Goal: Task Accomplishment & Management: Manage account settings

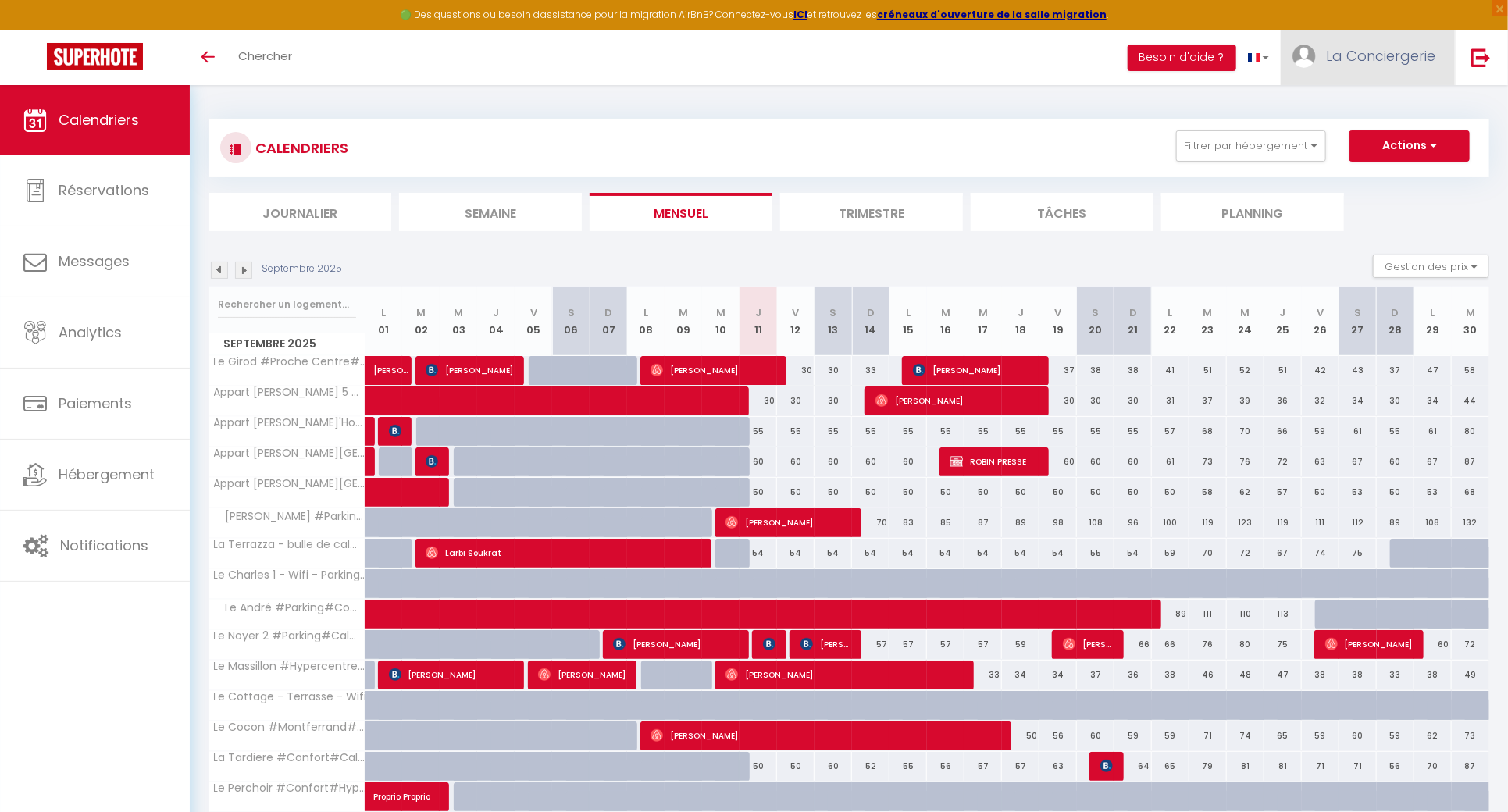
click at [1383, 54] on span "La Conciergerie" at bounding box center [1381, 55] width 109 height 19
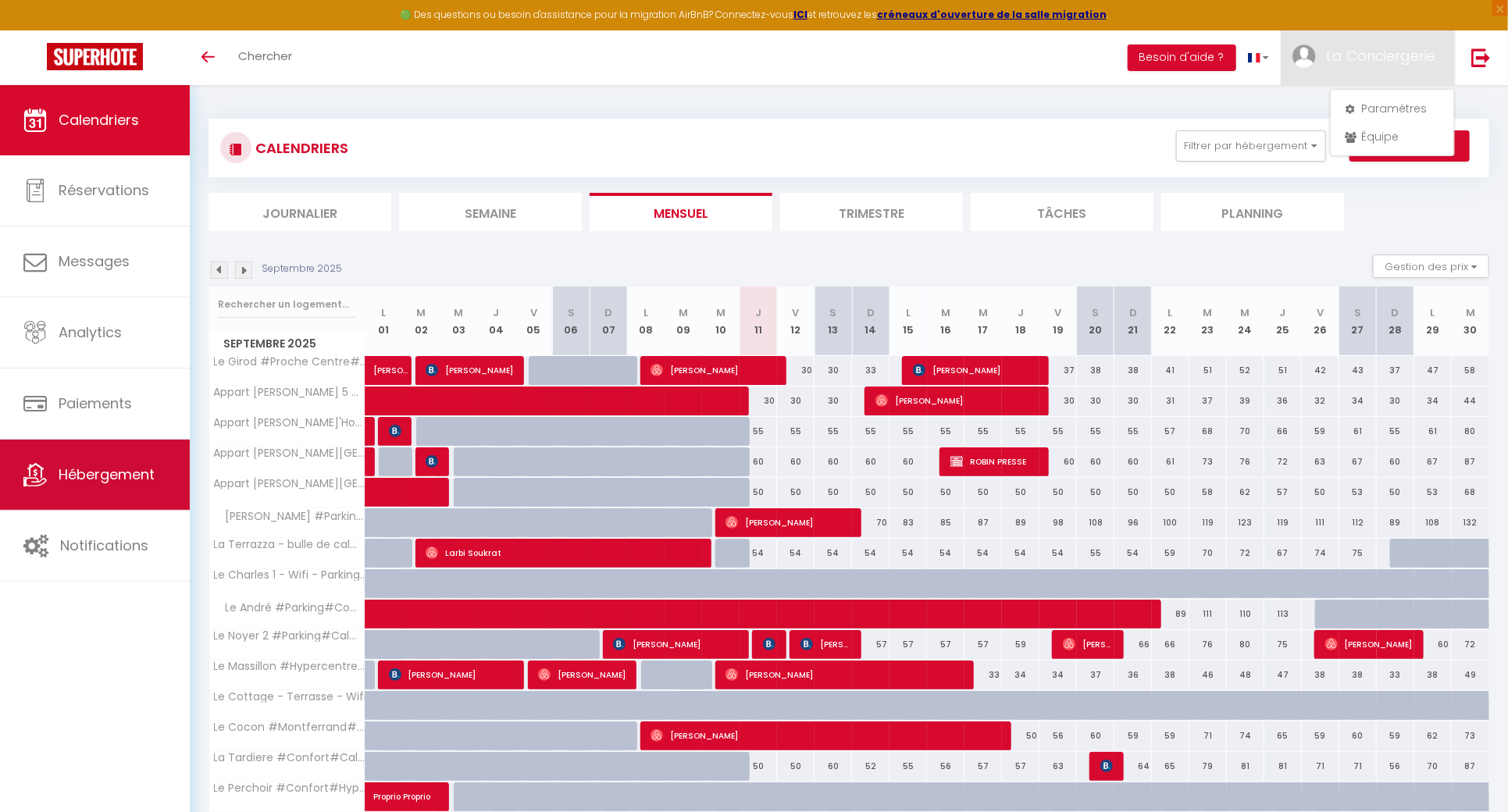
click at [119, 494] on link "Hébergement" at bounding box center [95, 474] width 190 height 70
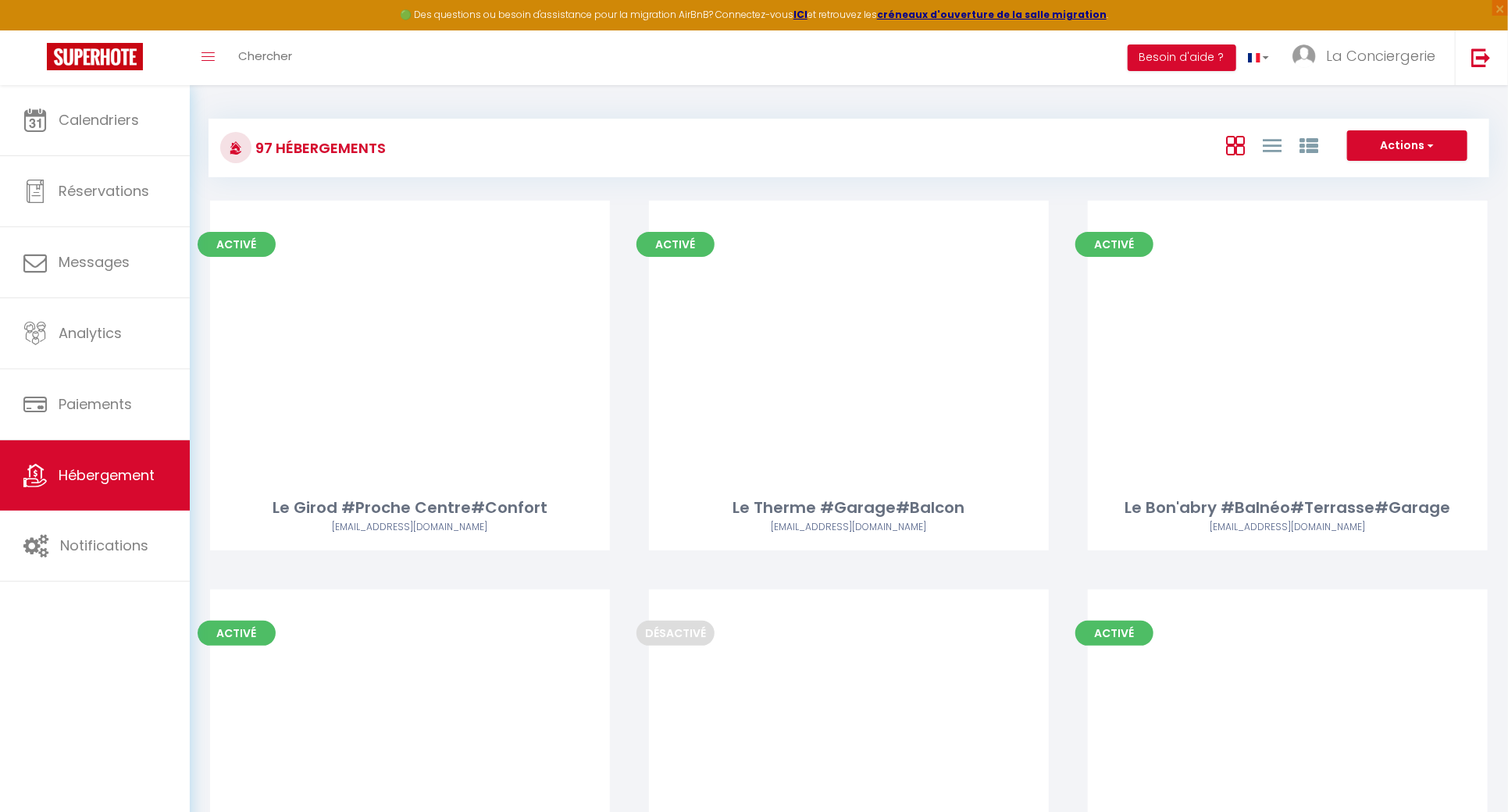
scroll to position [8304, 0]
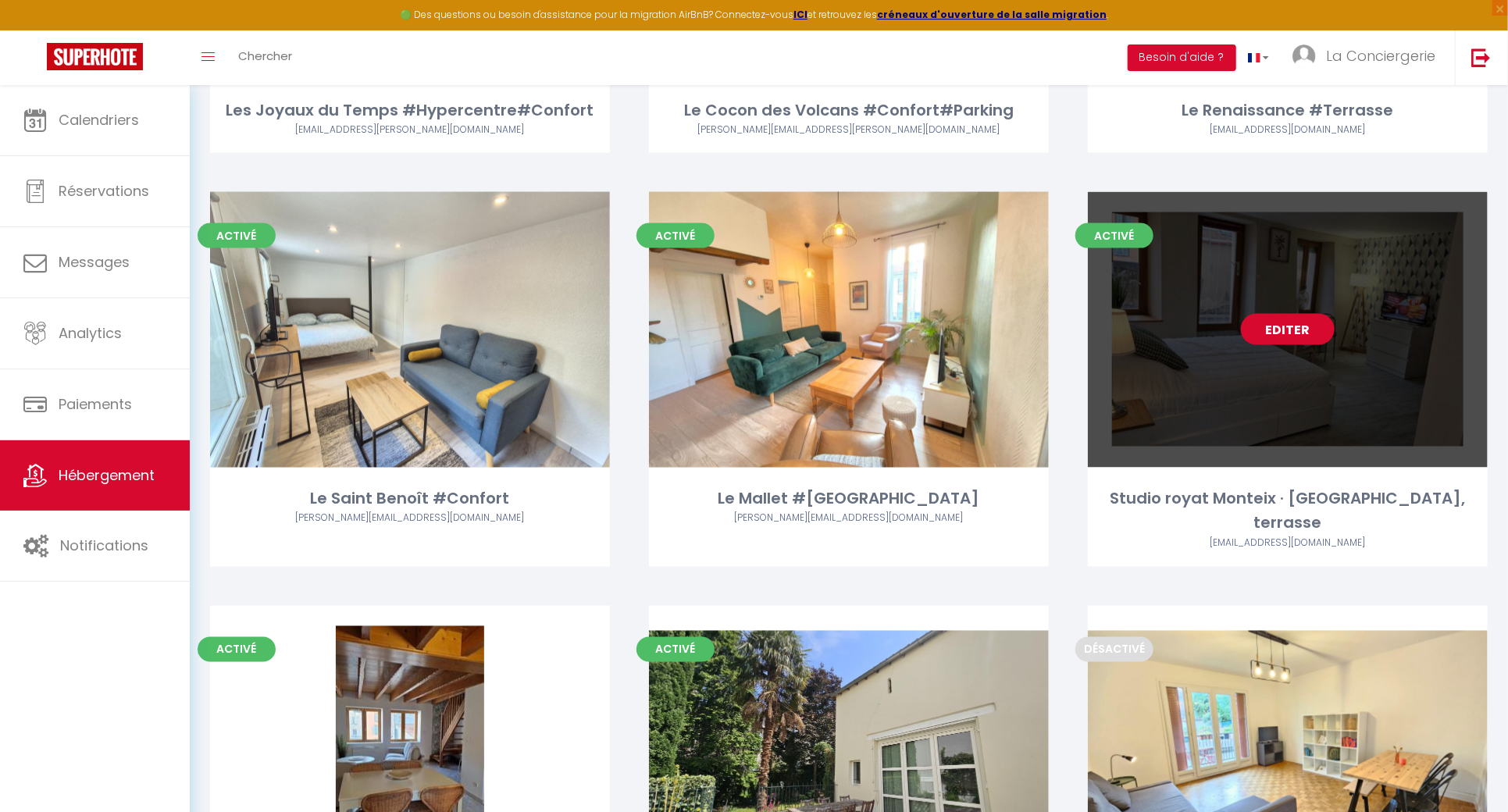
click at [1264, 314] on link "Editer" at bounding box center [1288, 329] width 94 height 31
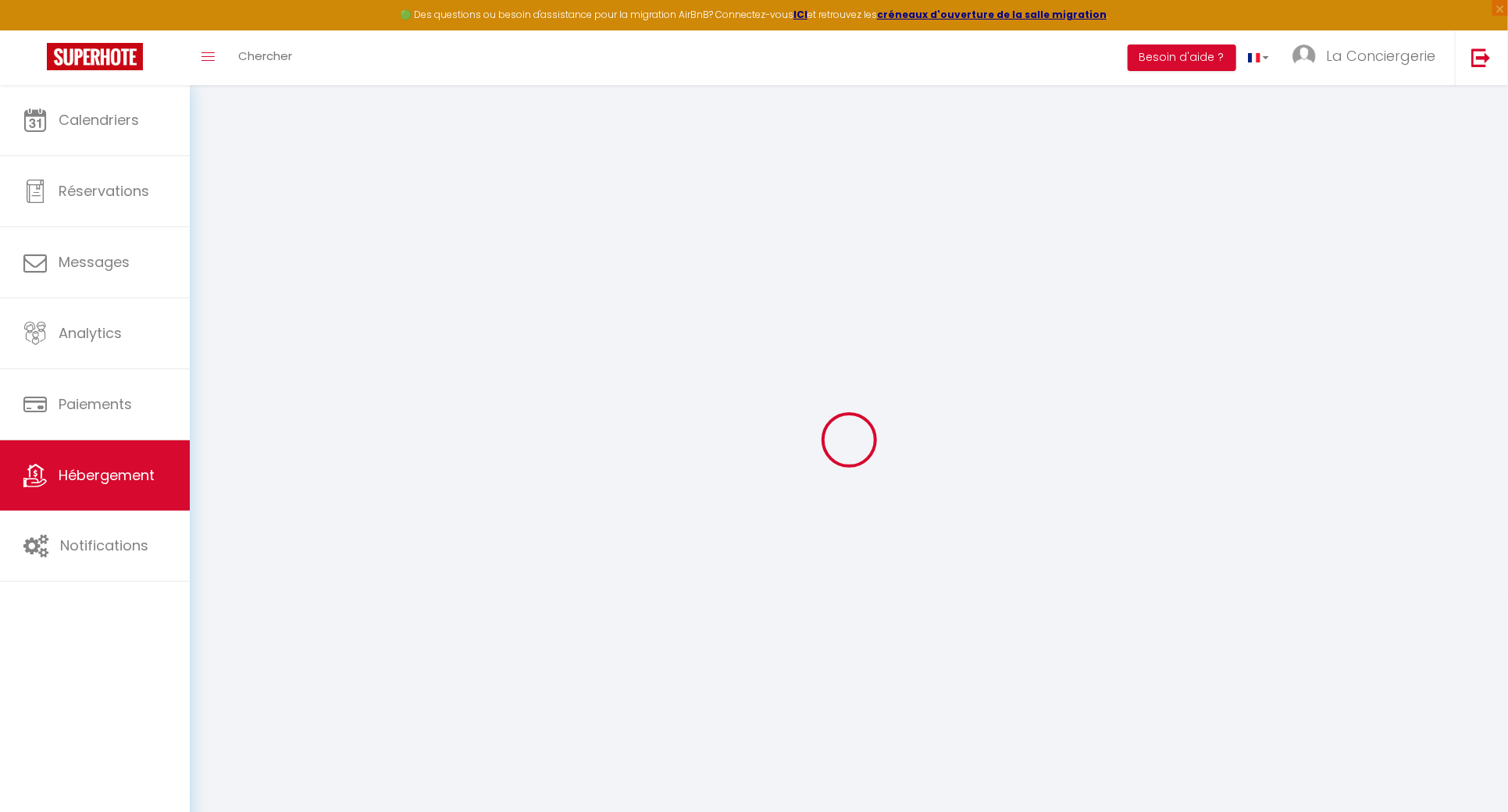
type input "Studio royat Monteix · [GEOGRAPHIC_DATA], terrasse"
select select "2"
type input "38"
type input "40"
select select
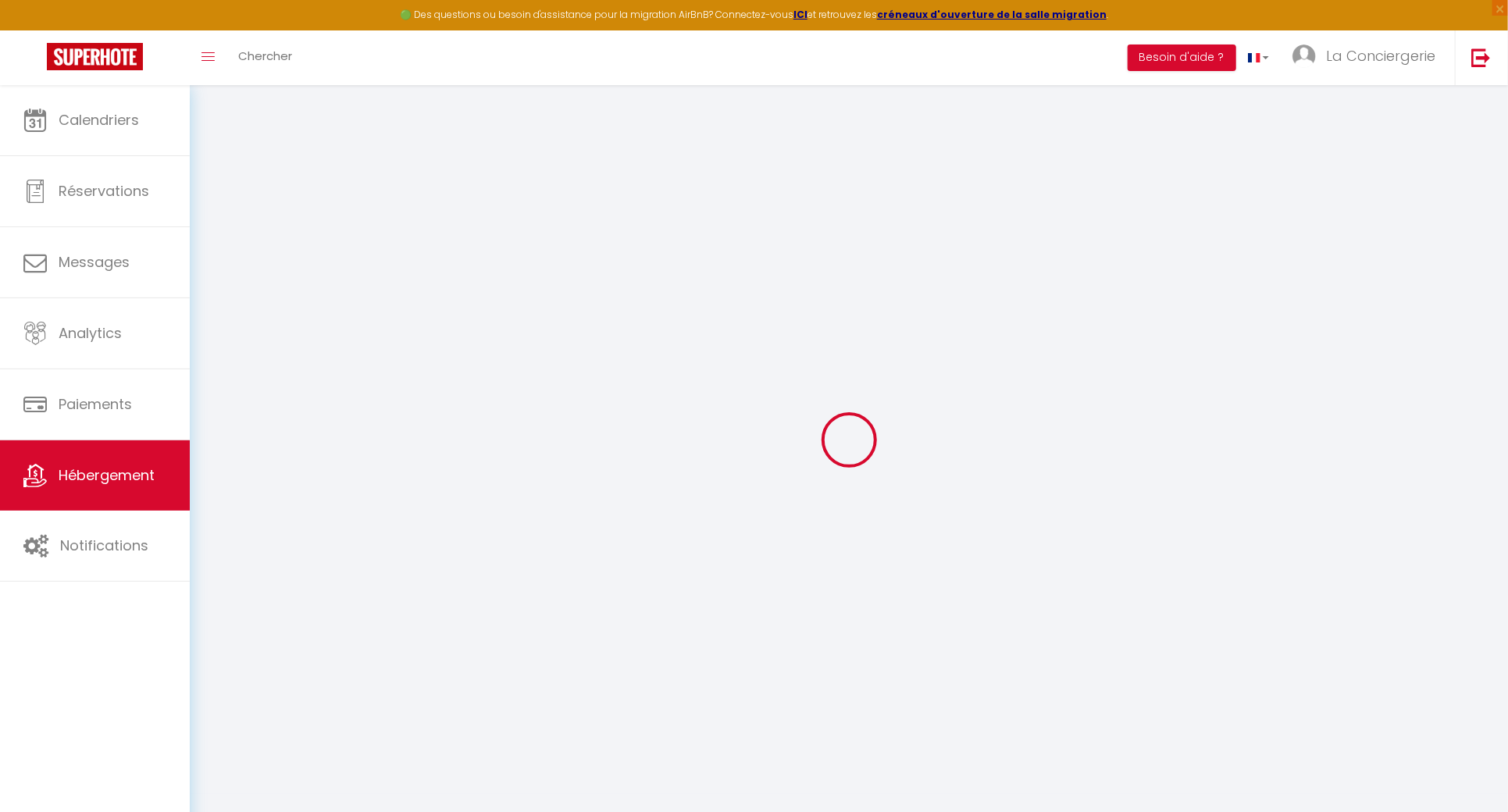
select select
type input "[STREET_ADDRESS]"
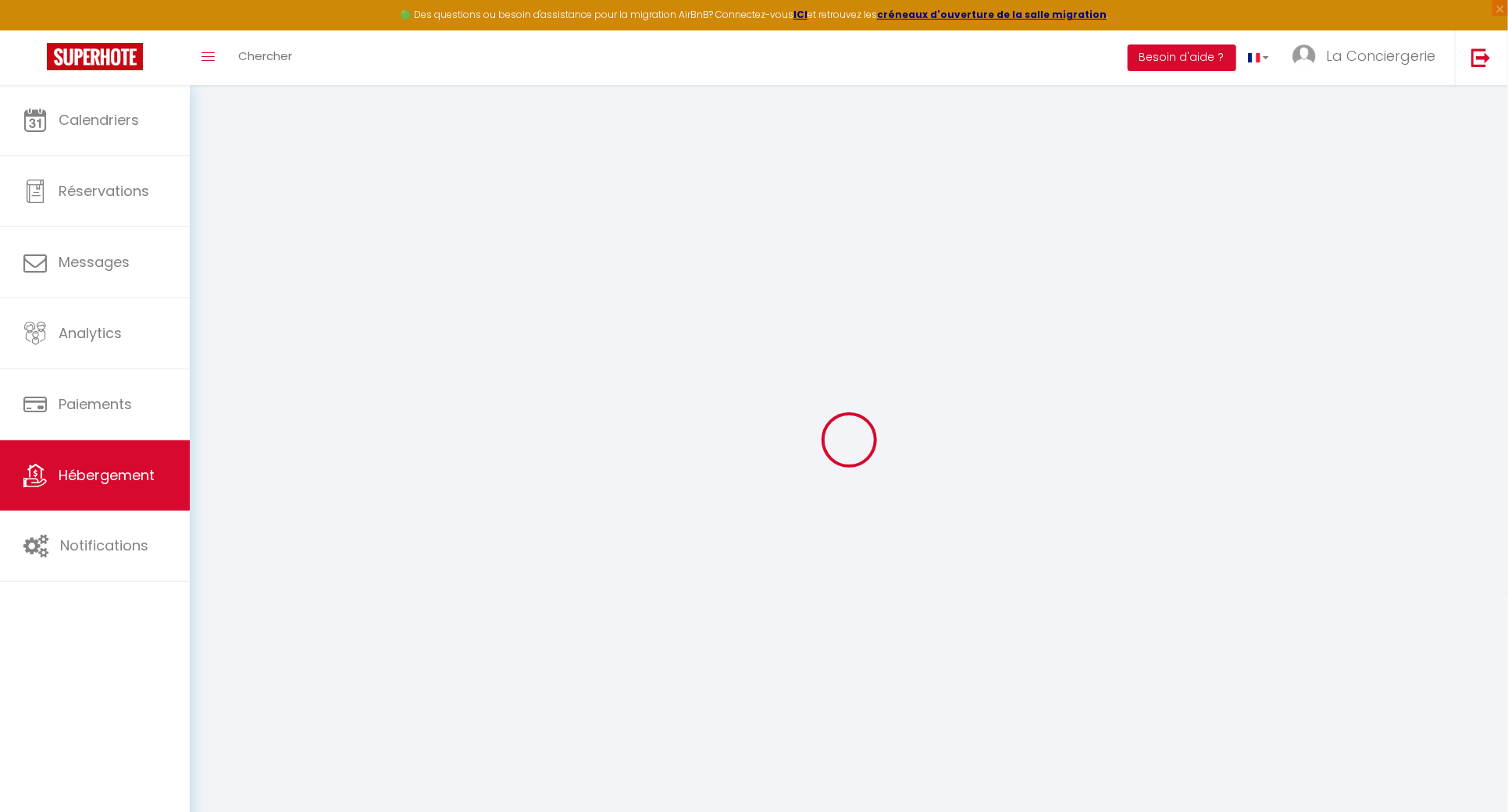
type input "63130"
type input "Royat"
type input "[EMAIL_ADDRESS][DOMAIN_NAME]"
select select
checkbox input "false"
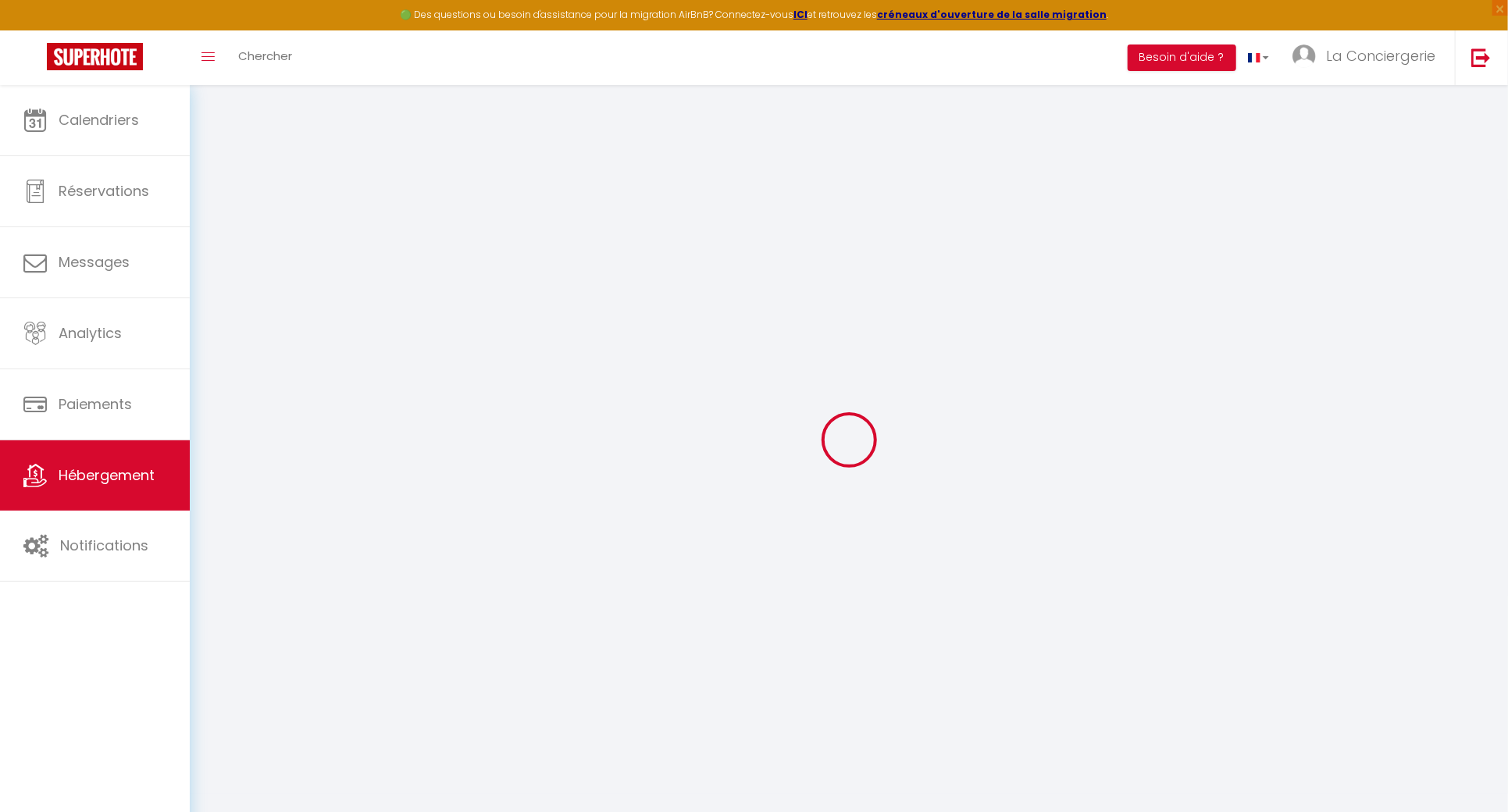
checkbox input "false"
type input "0"
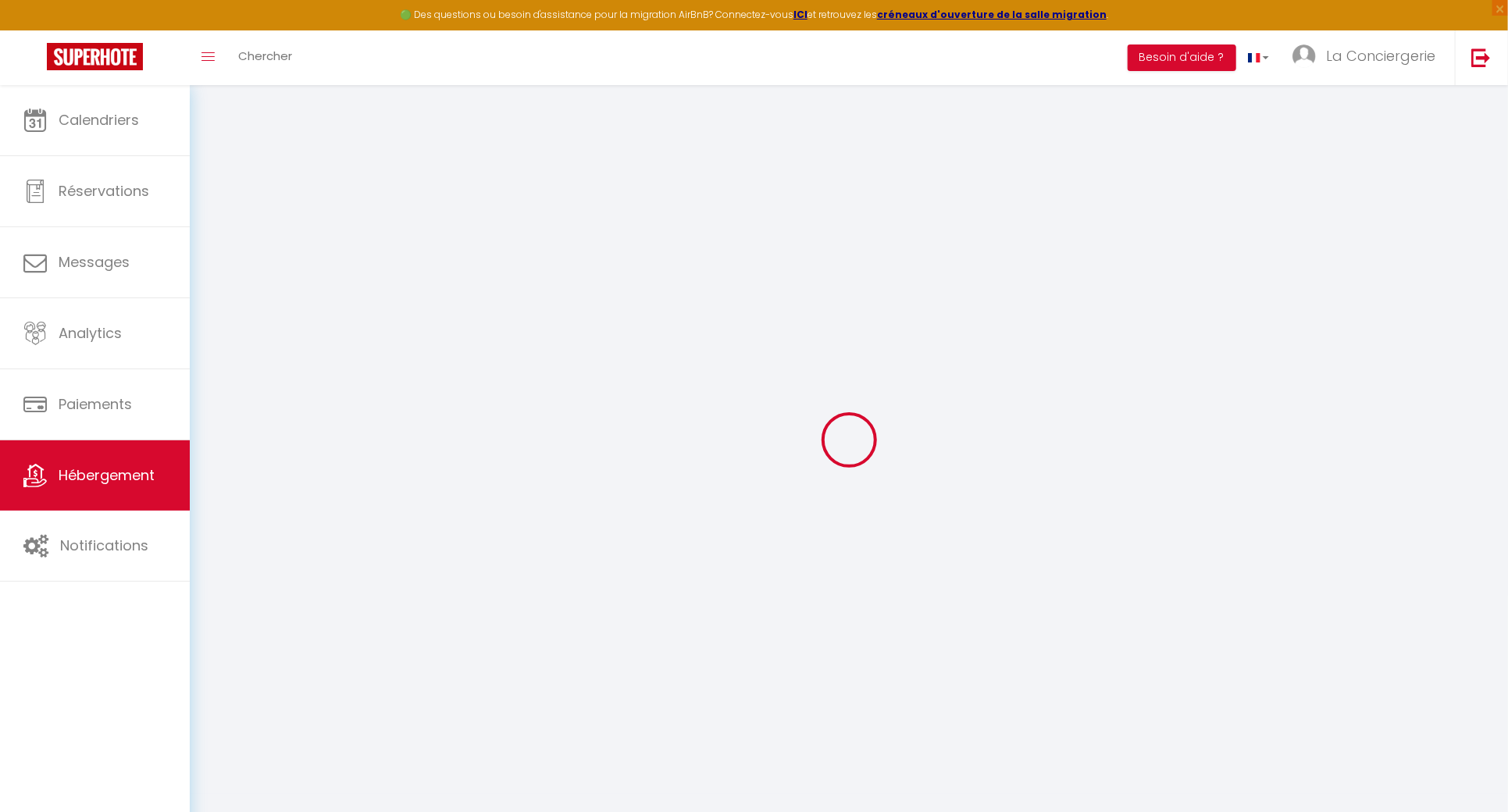
type input "0"
select select
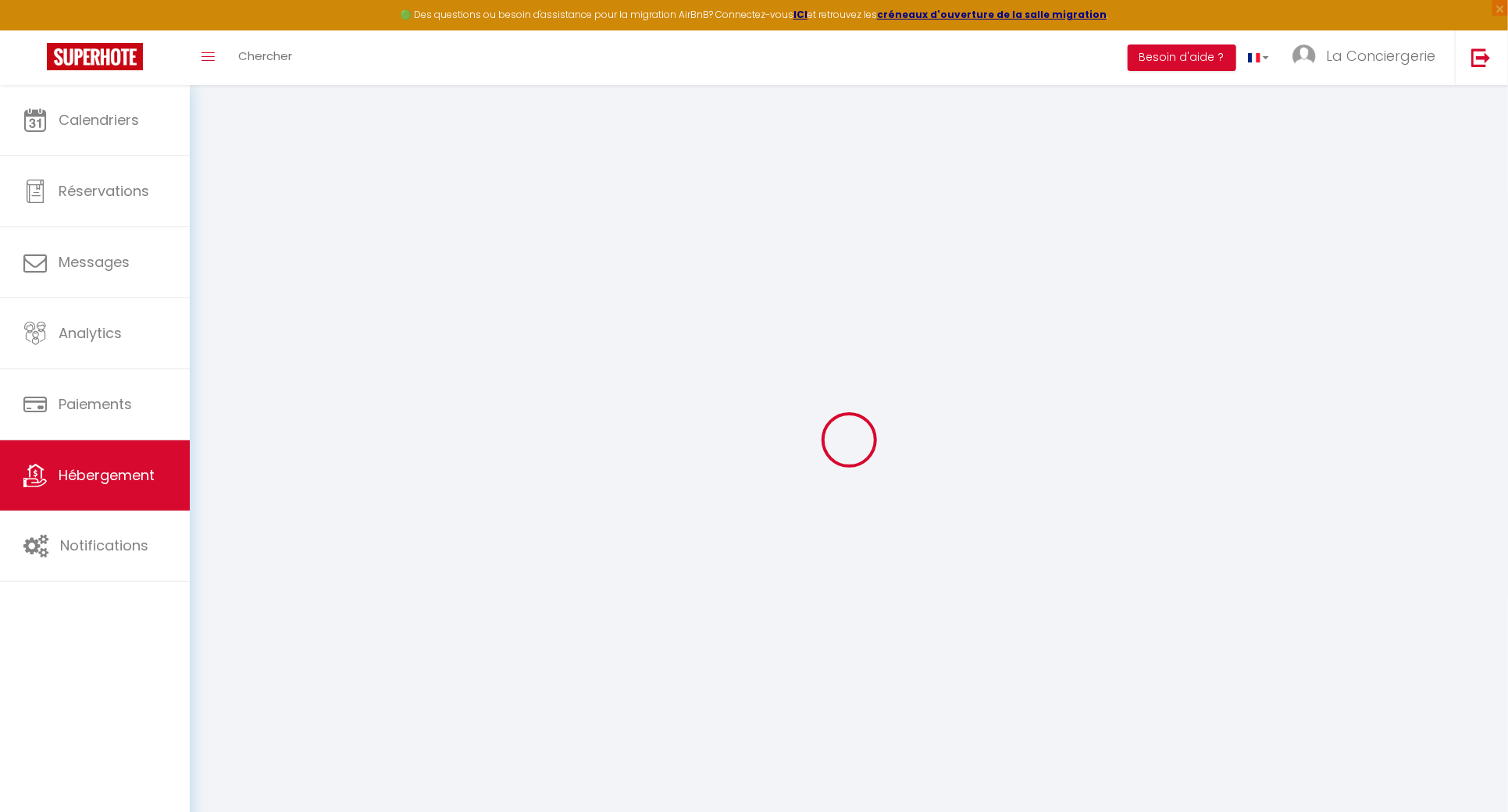
select select
checkbox input "false"
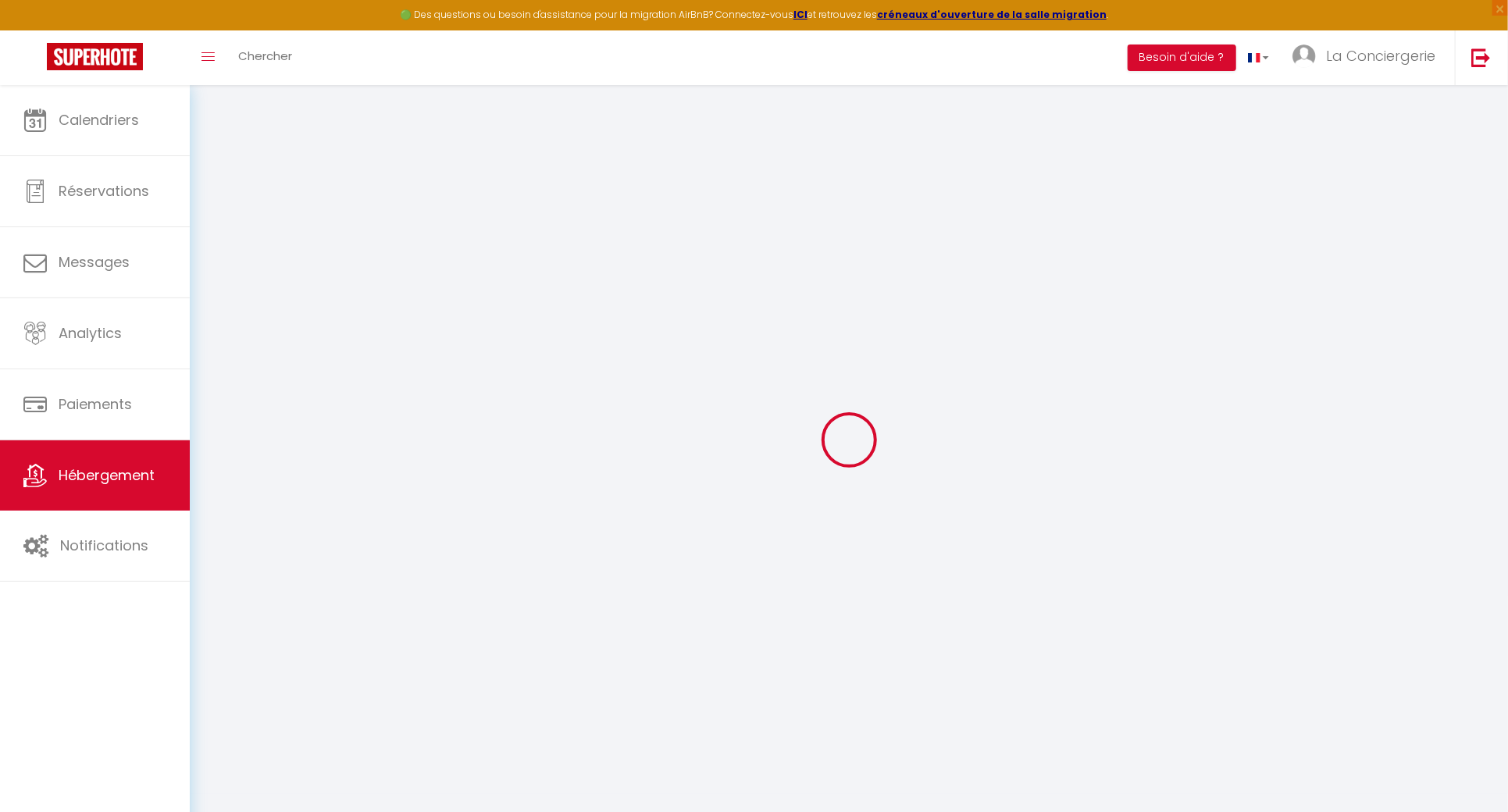
checkbox input "false"
select select
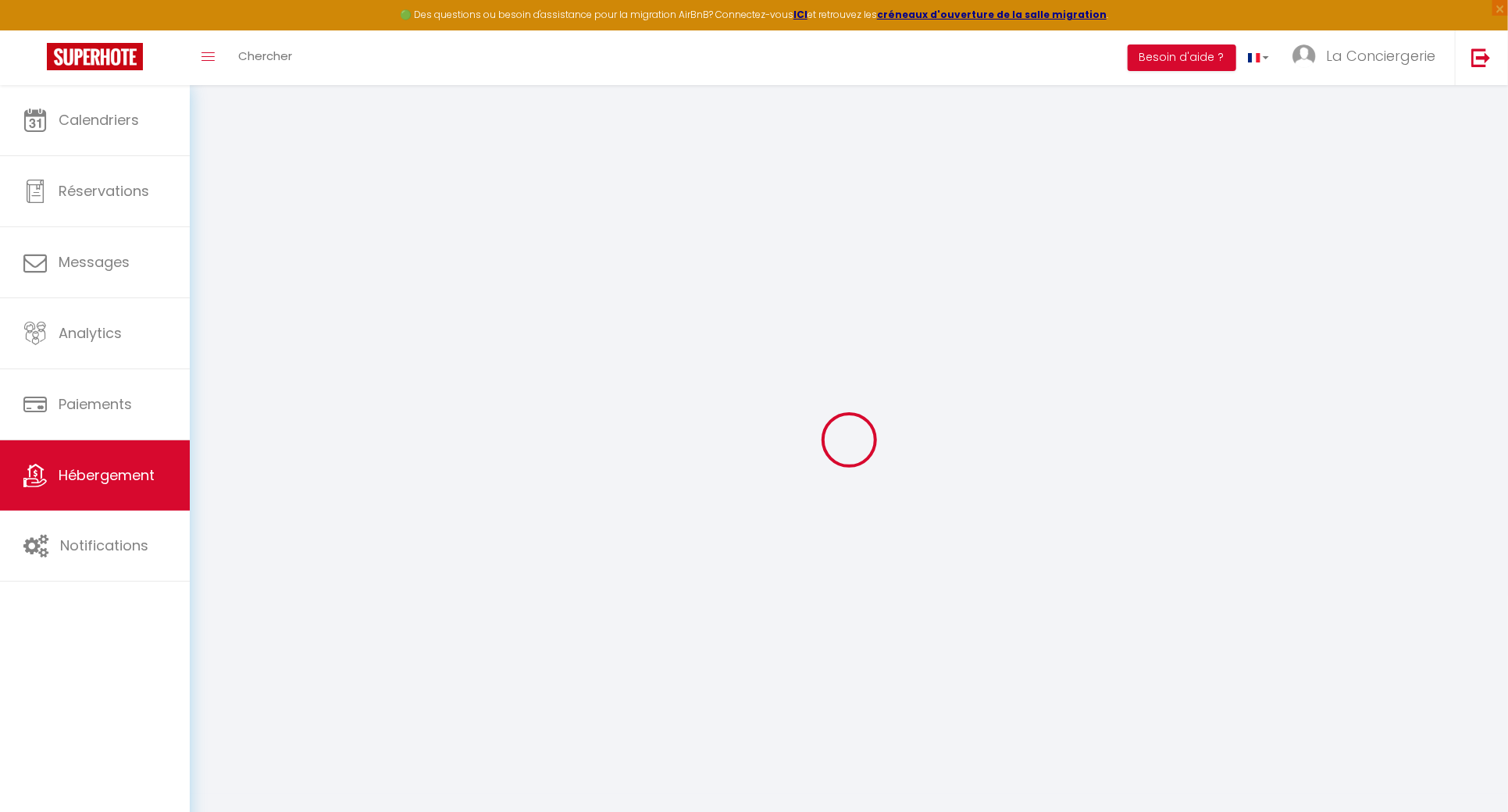
select select
checkbox input "false"
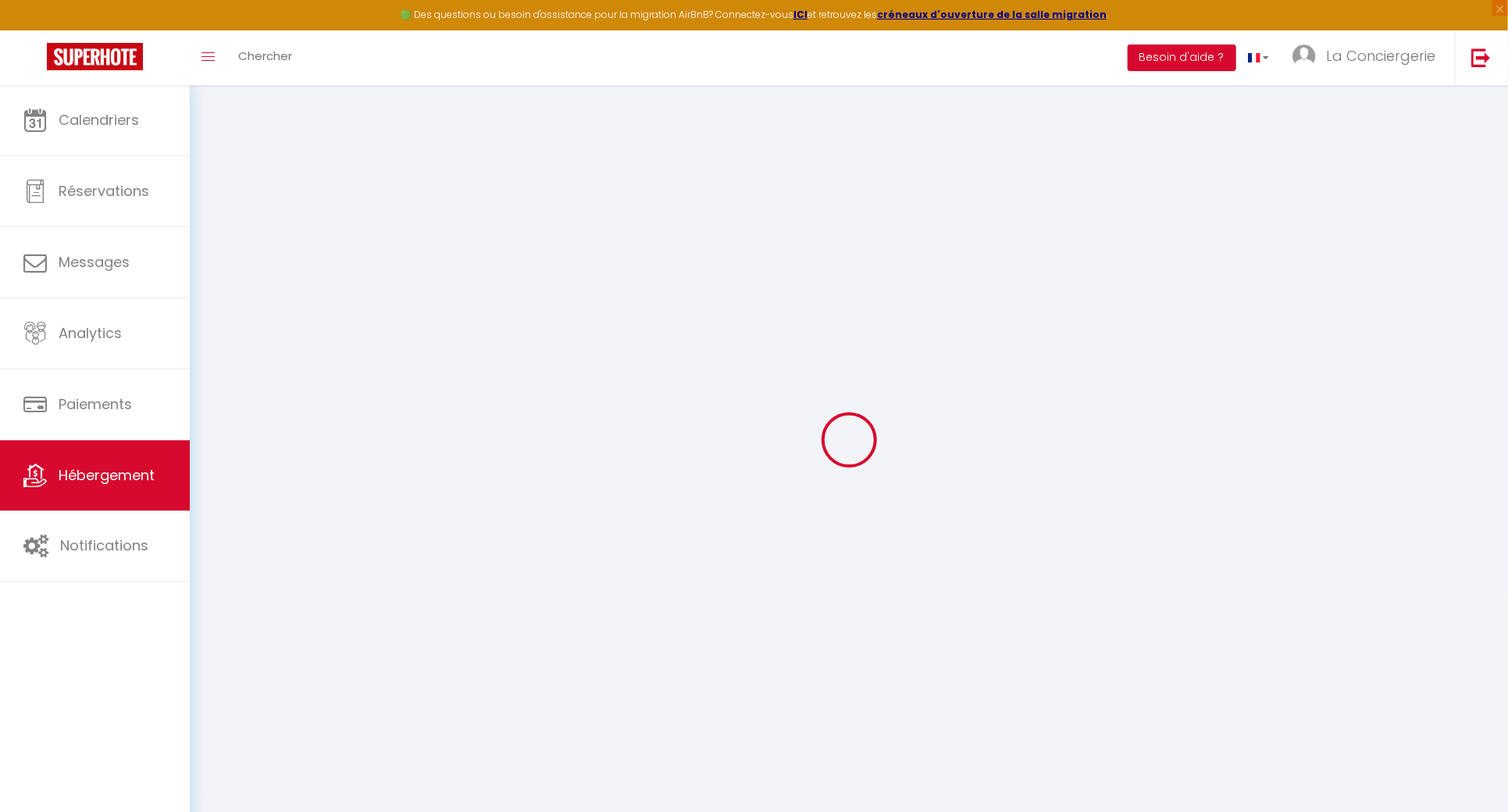
checkbox input "false"
select select
checkbox input "false"
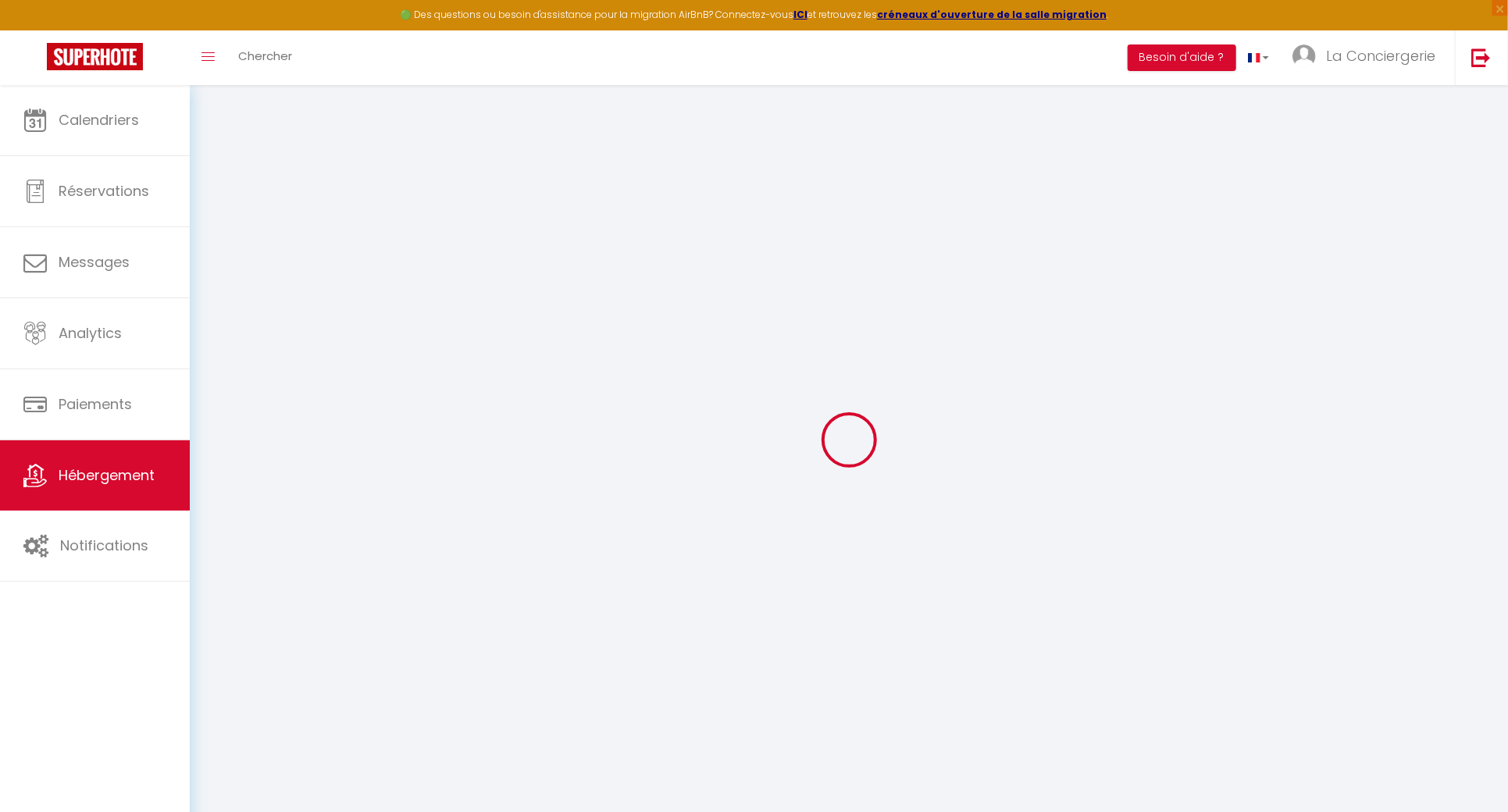
checkbox input "false"
select select "15:00"
select select "23:45"
select select "10:00"
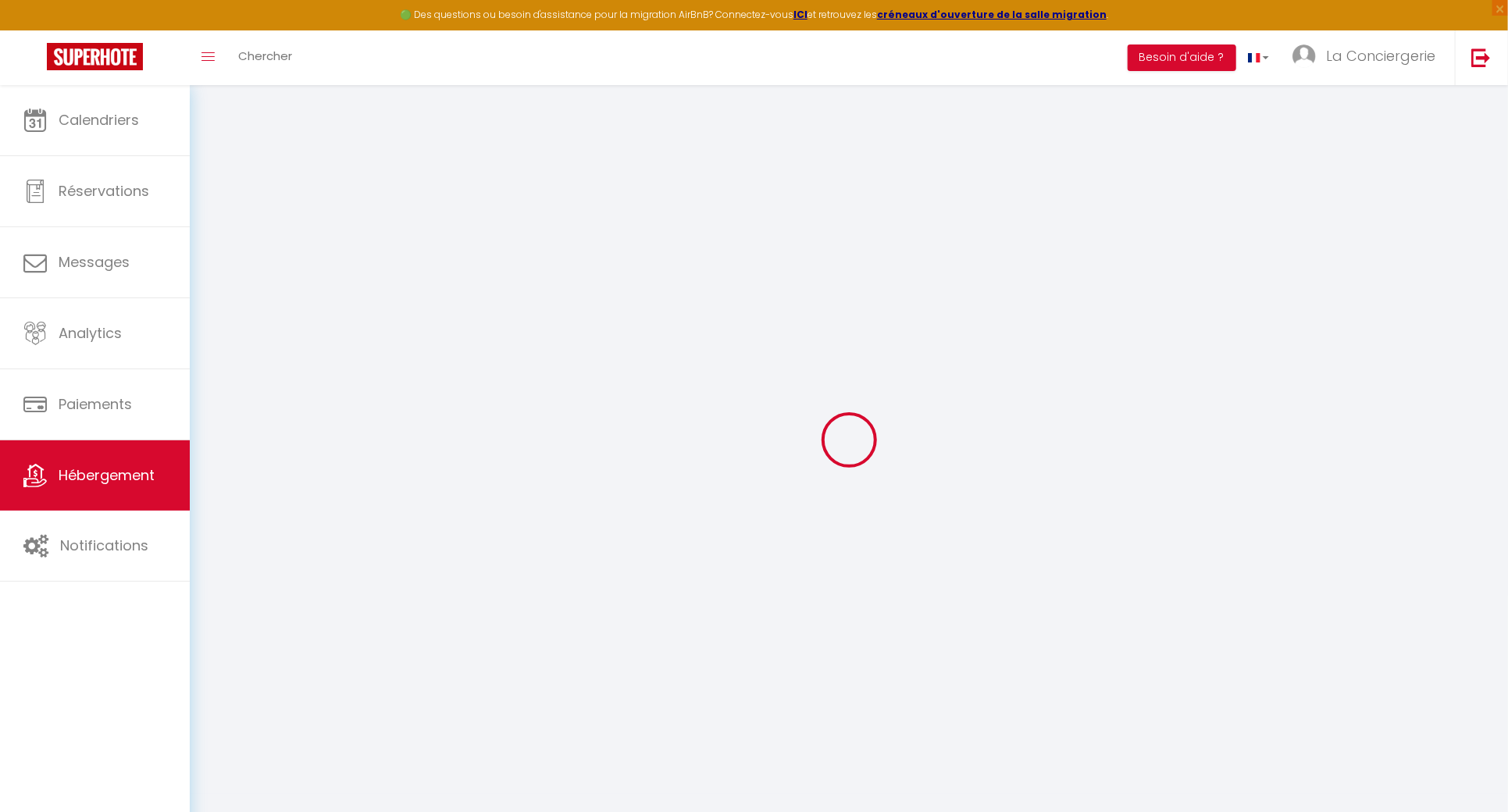
select select "30"
select select "120"
select select
checkbox input "false"
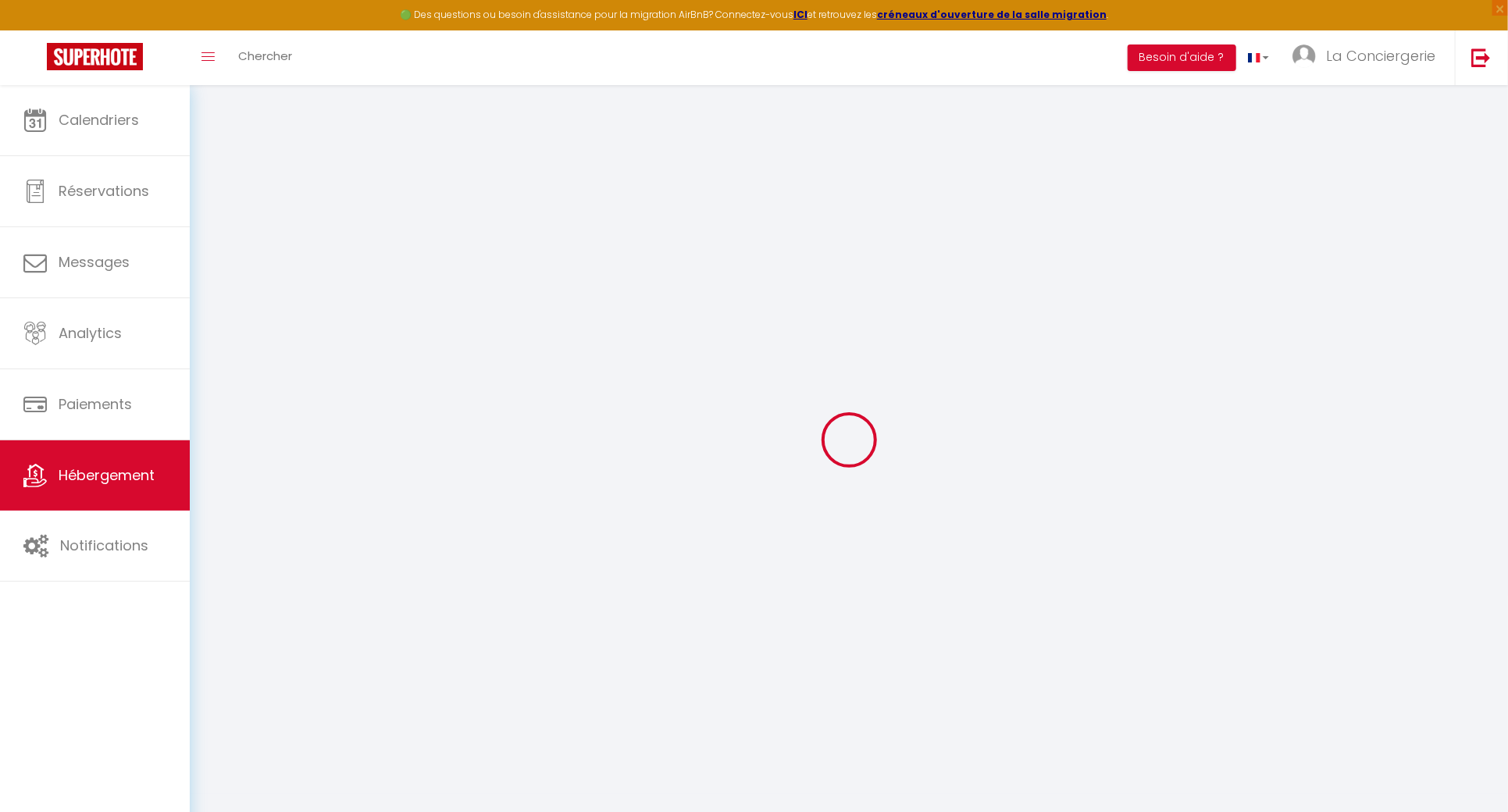
checkbox input "false"
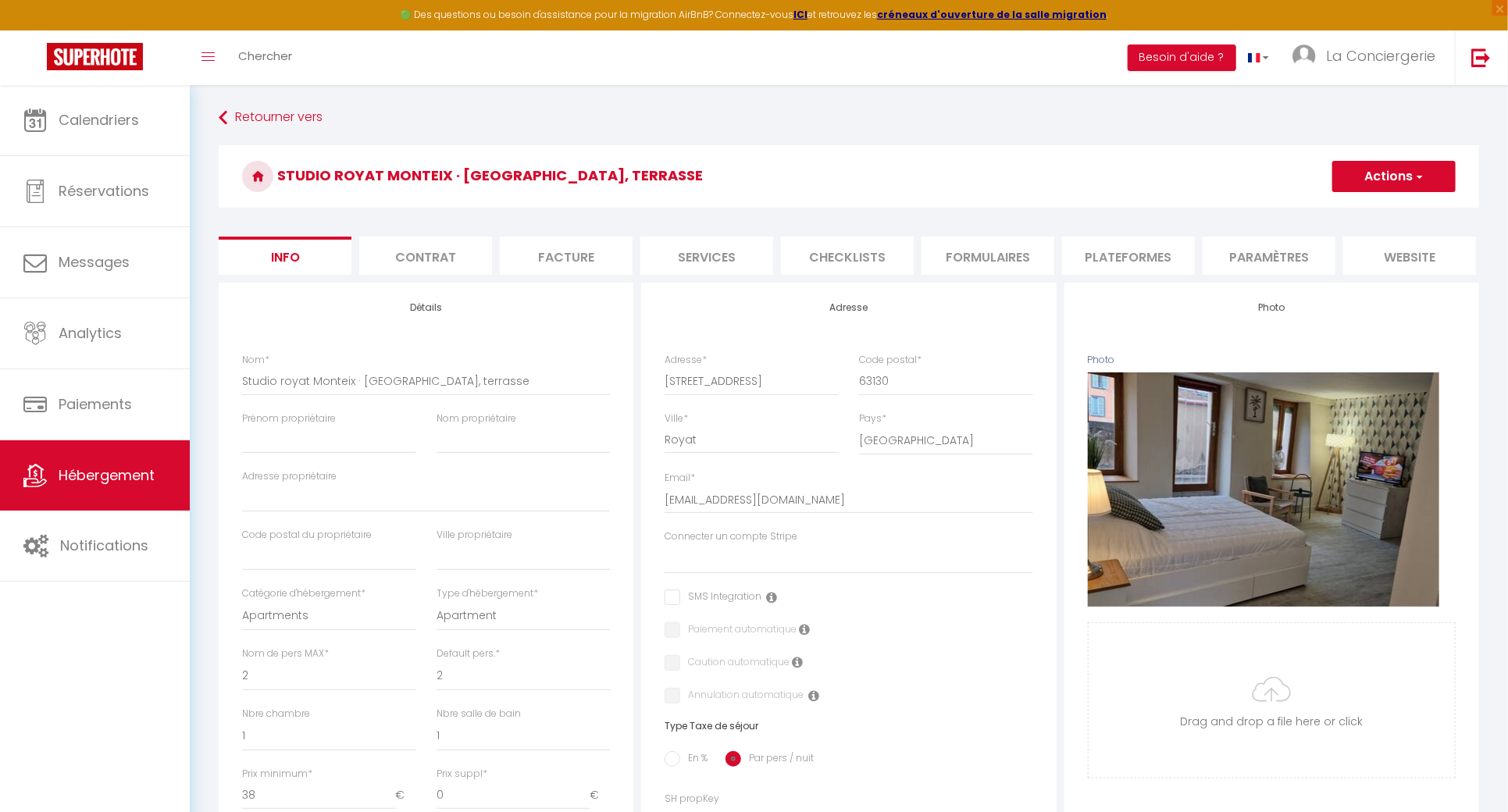
select select
checkbox input "false"
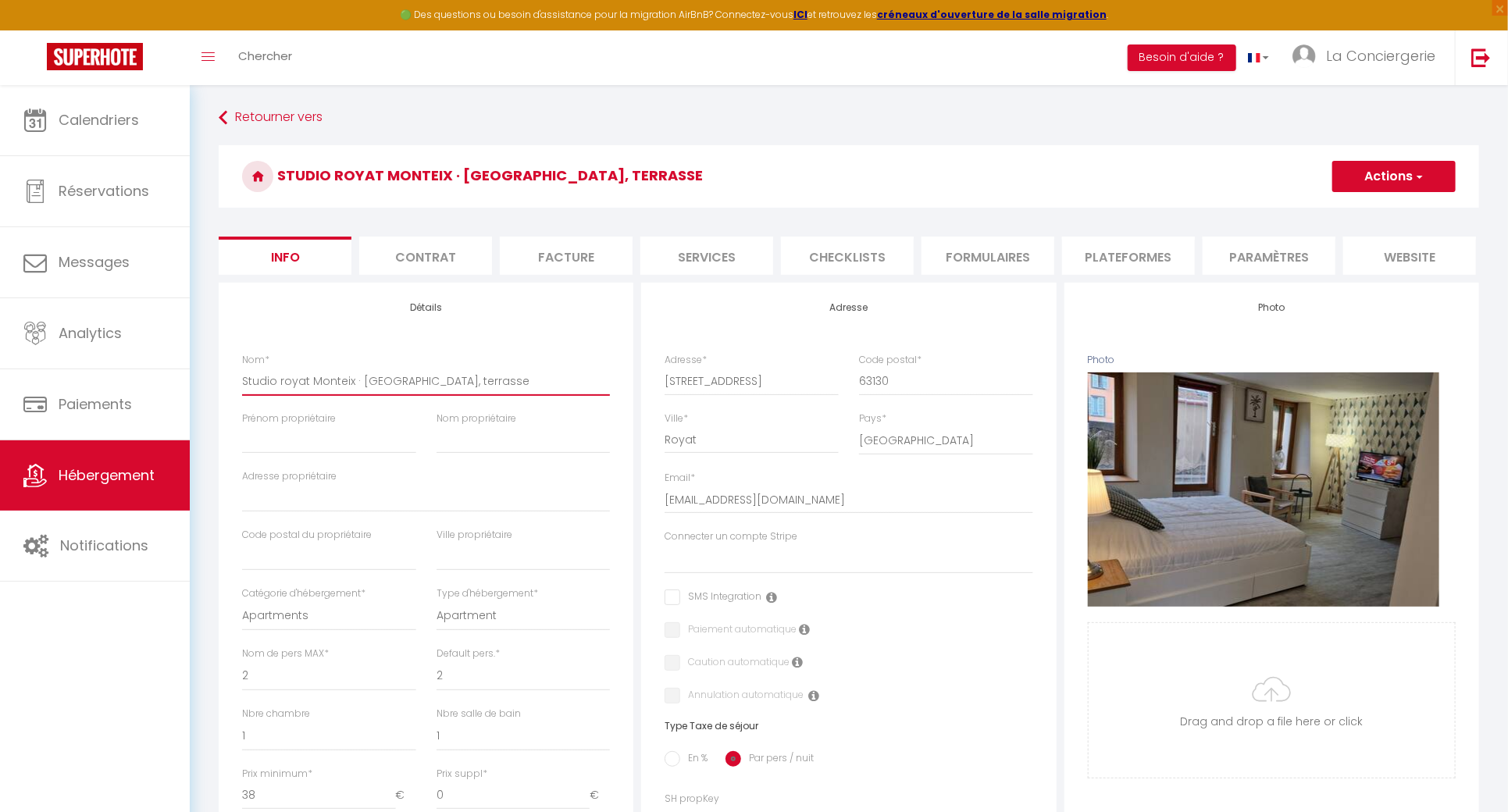
drag, startPoint x: 565, startPoint y: 396, endPoint x: 204, endPoint y: 436, distance: 363.2
click at [204, 436] on div "Retourner vers Studio royat Monteix · [GEOGRAPHIC_DATA], terrasse Actions Enreg…" at bounding box center [849, 730] width 1318 height 1290
type input "L"
select select
checkbox input "false"
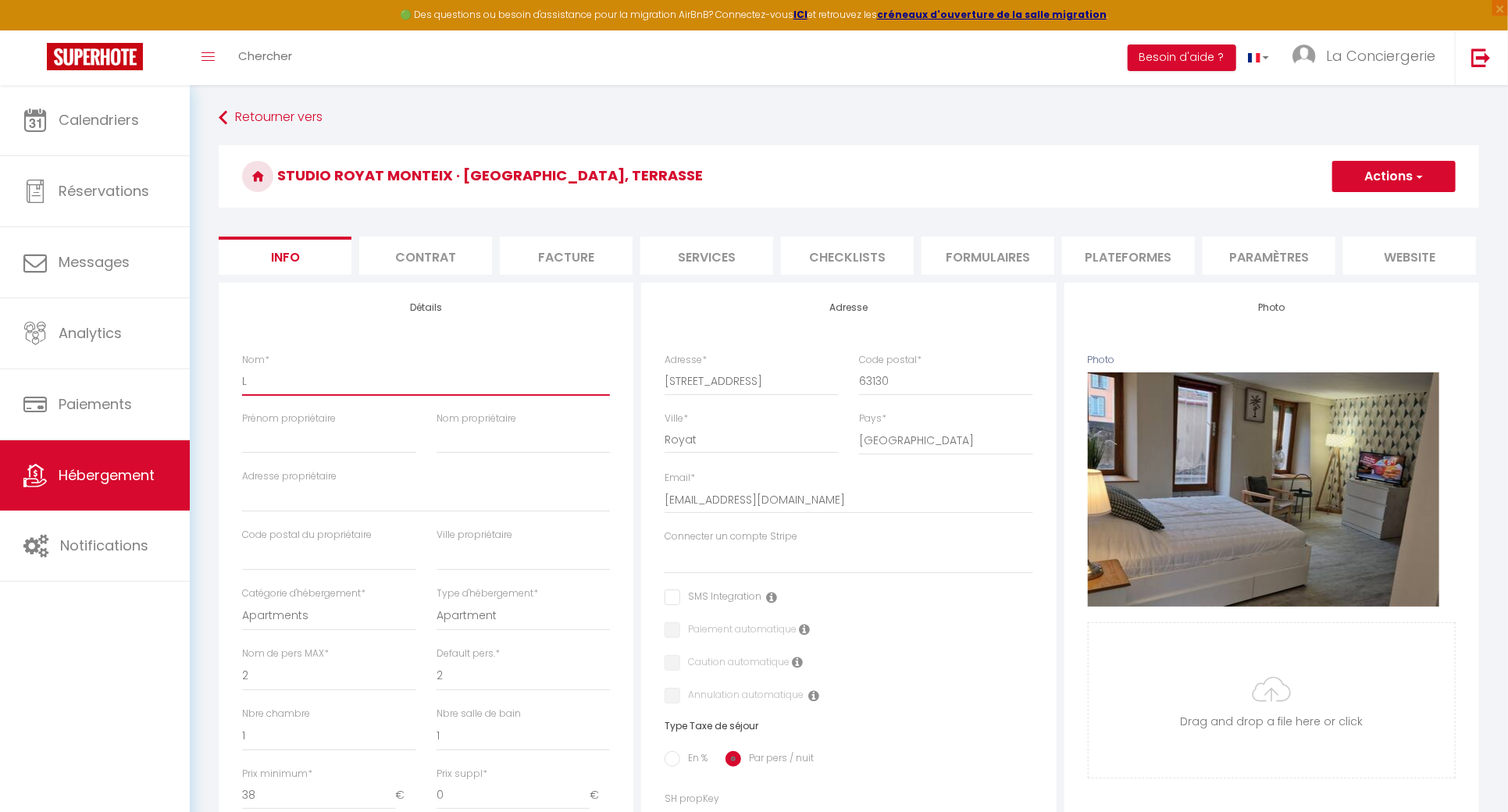
checkbox input "false"
type input "Le"
select select
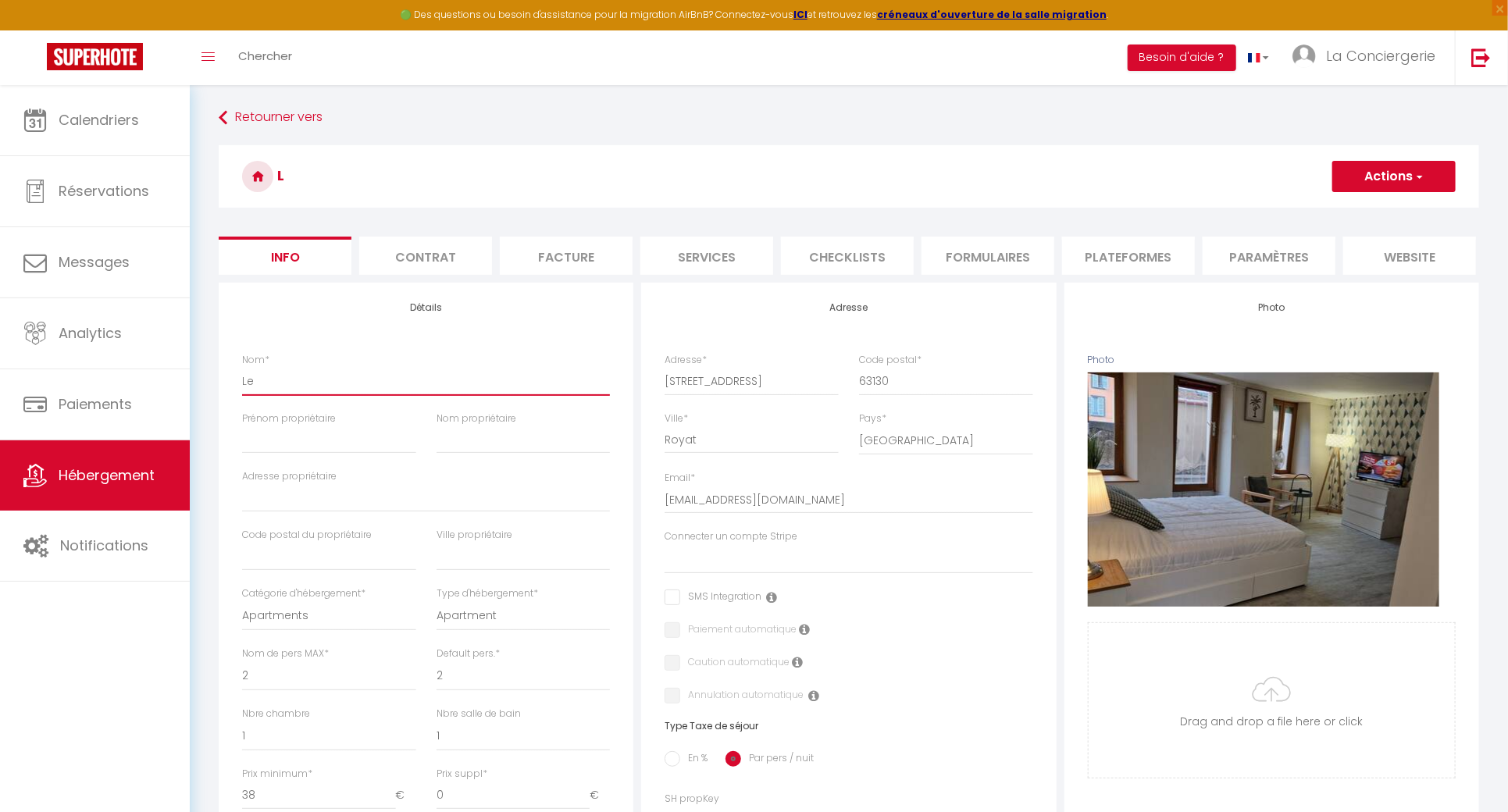
checkbox input "false"
type input "Le"
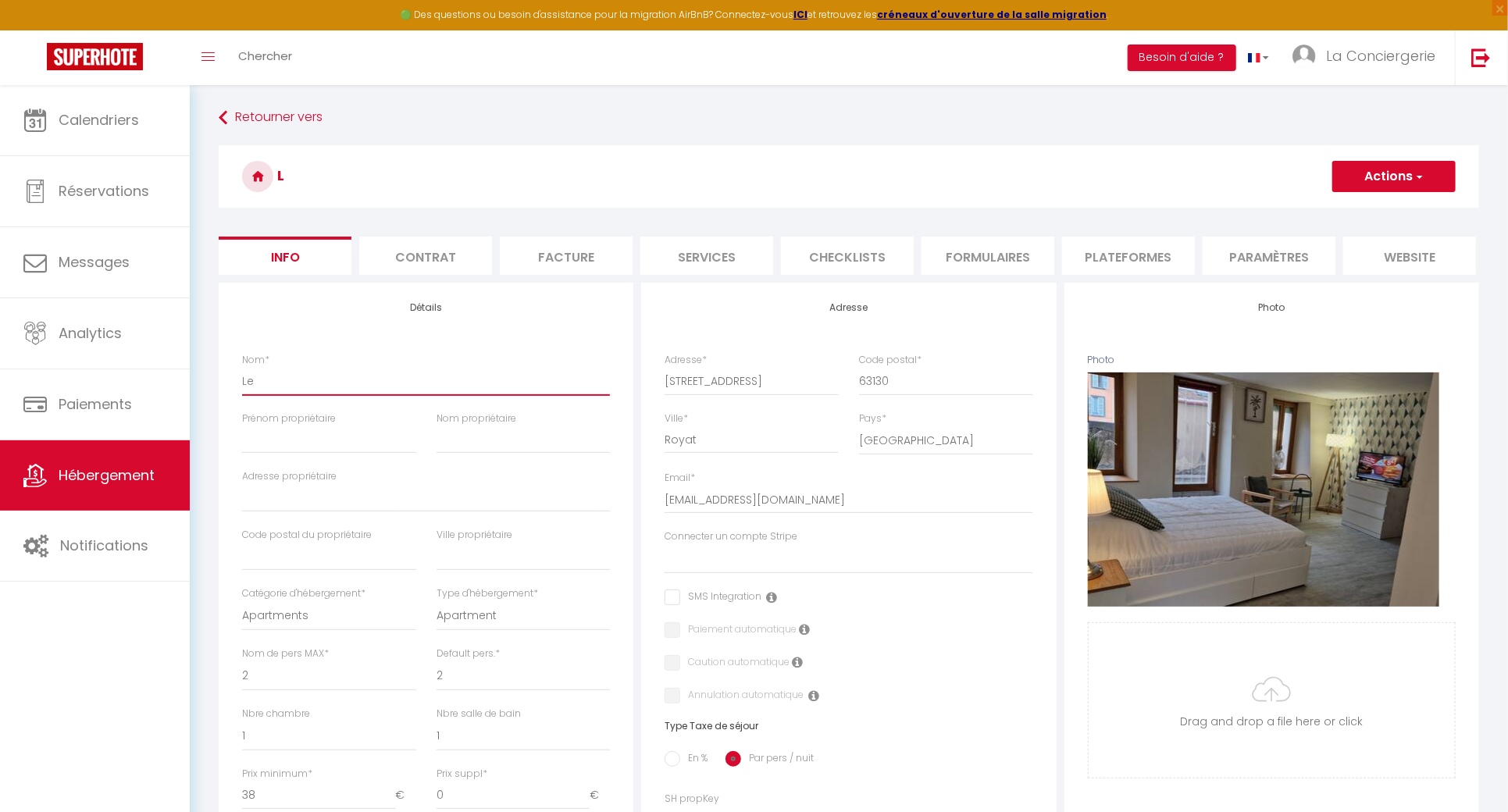
select select
checkbox input "false"
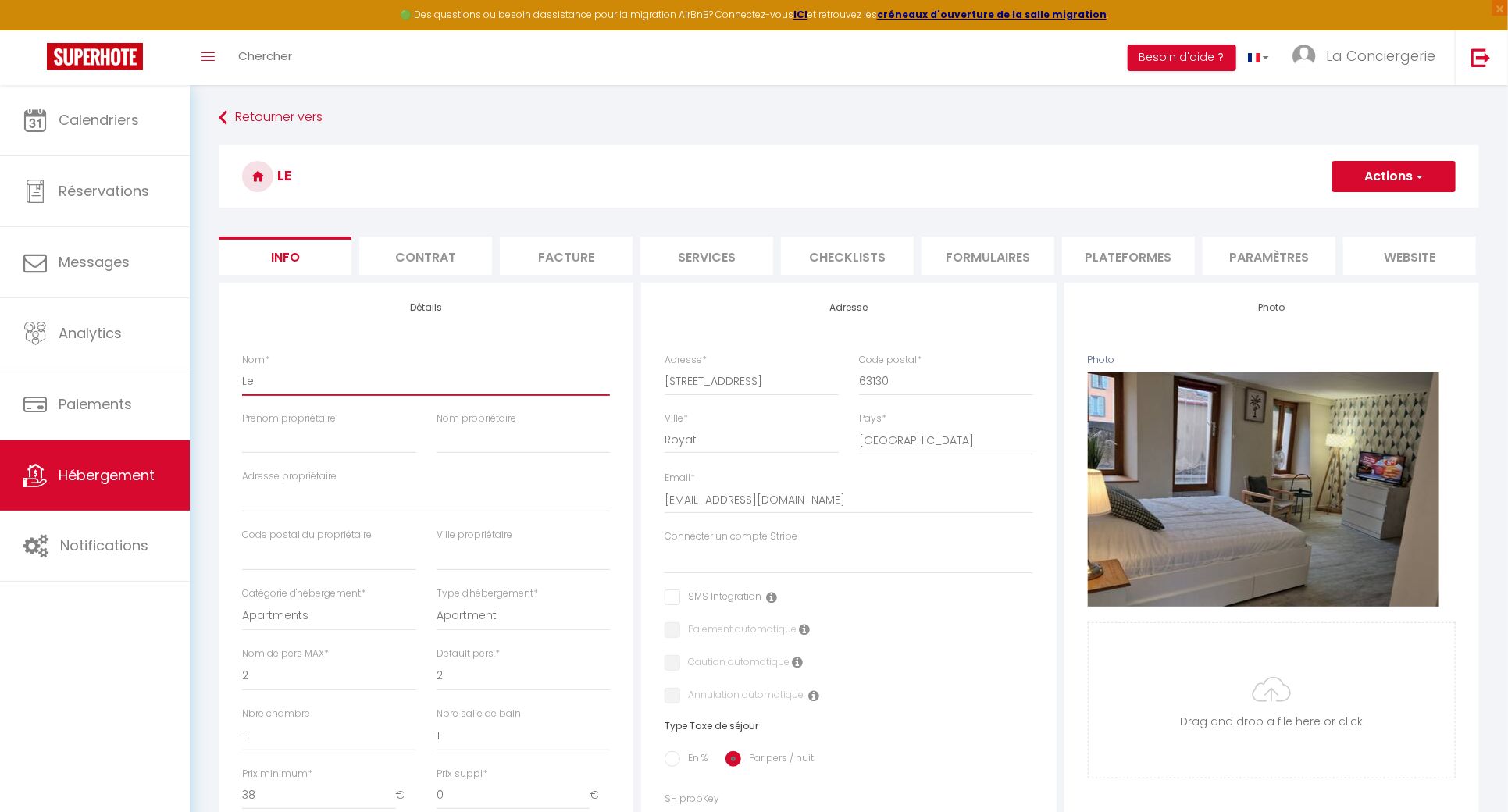
type input "Le P"
select select
checkbox input "false"
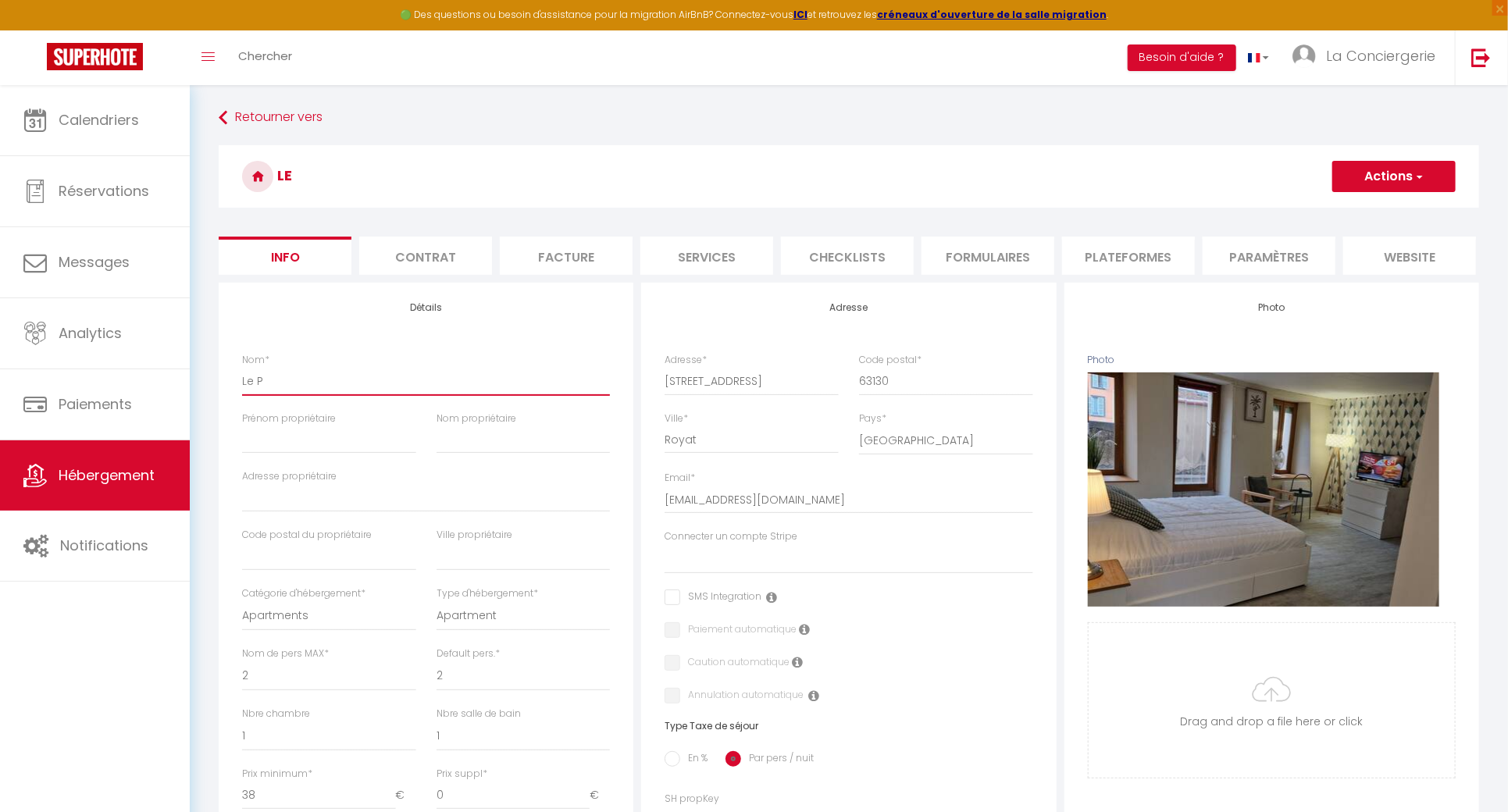
checkbox input "false"
type input "Le Pe"
select select
checkbox input "false"
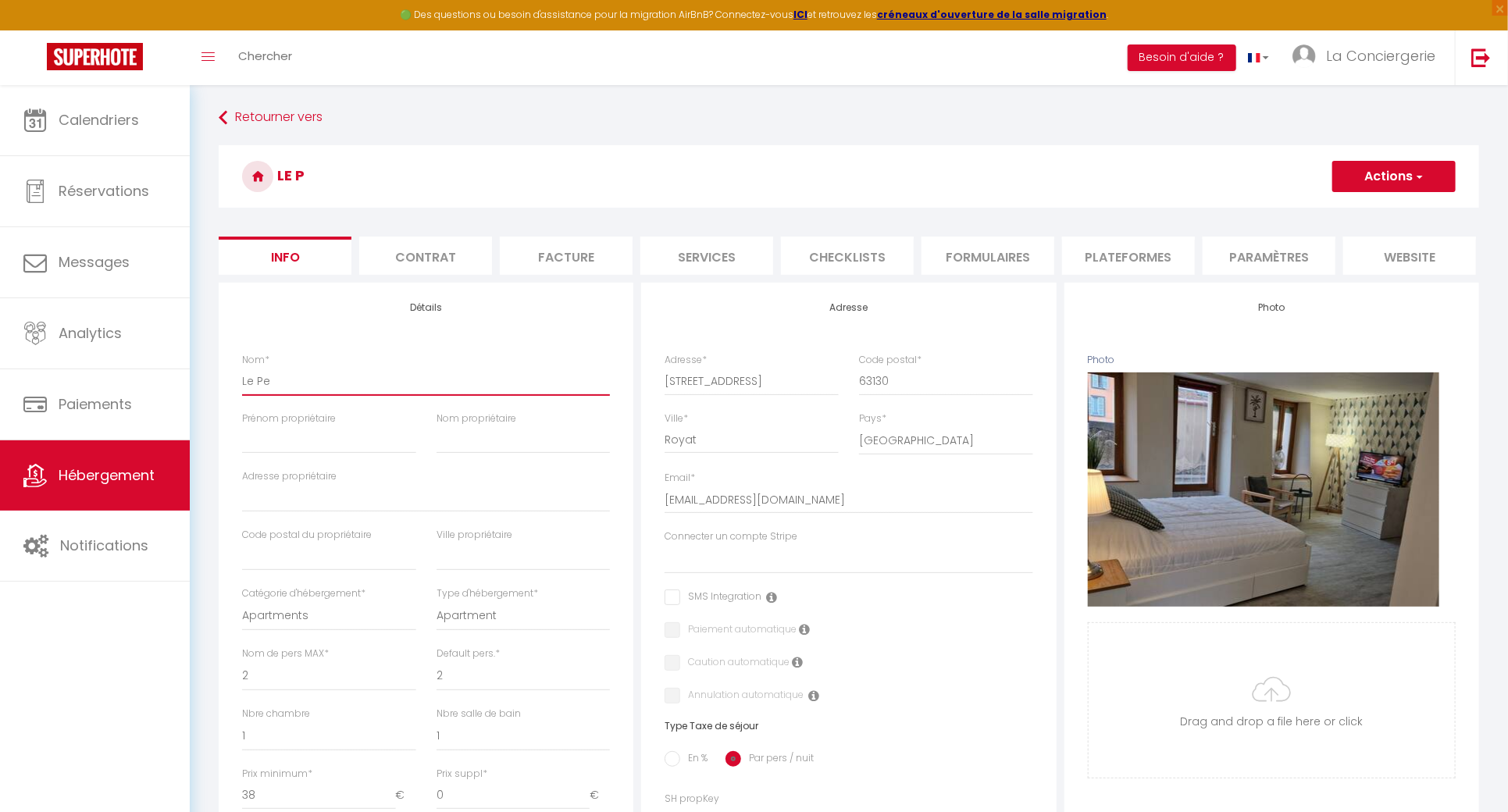
checkbox input "false"
type input "Le Pet"
select select
checkbox input "false"
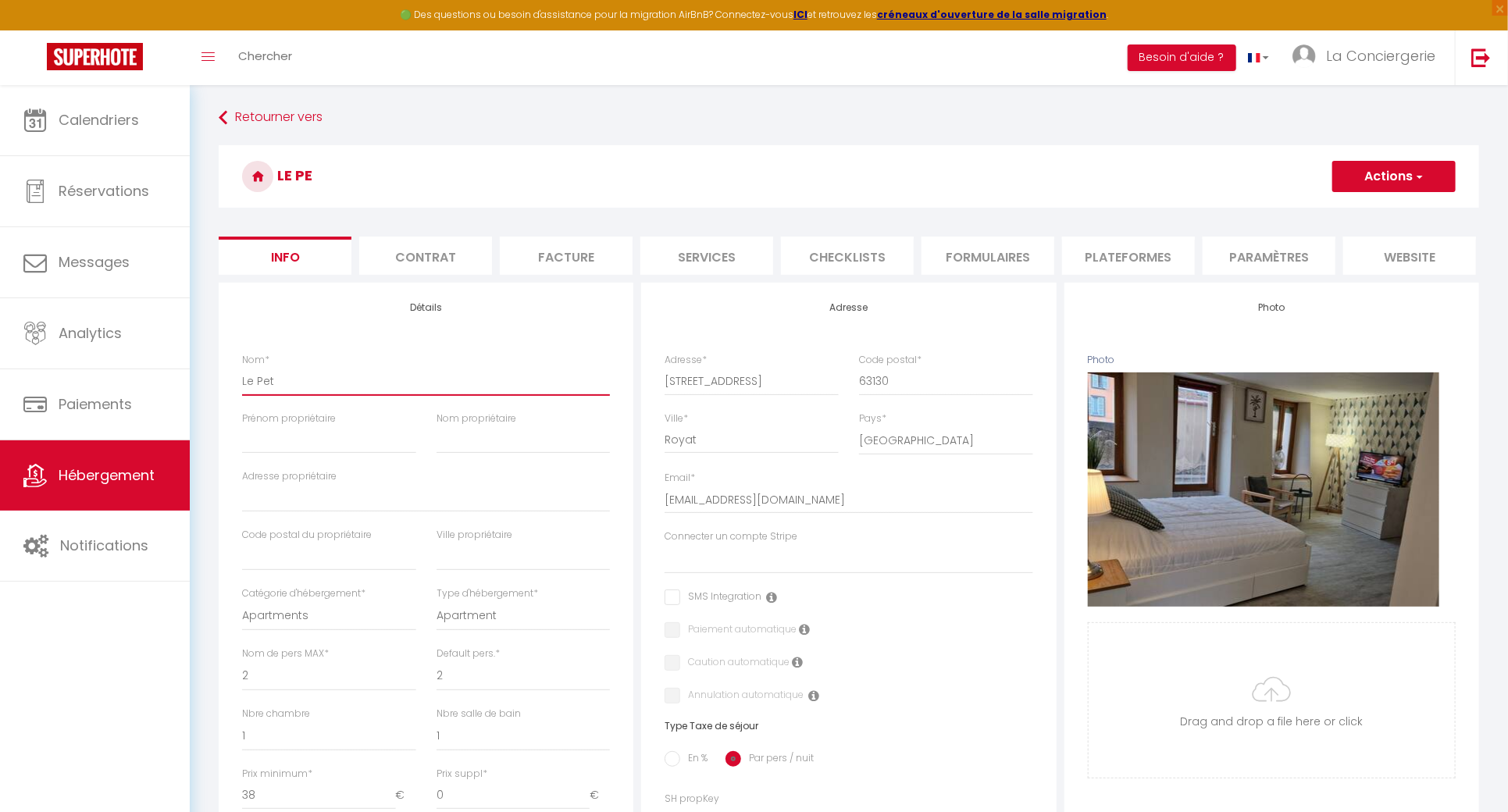
checkbox input "false"
type input "Le Peti"
select select
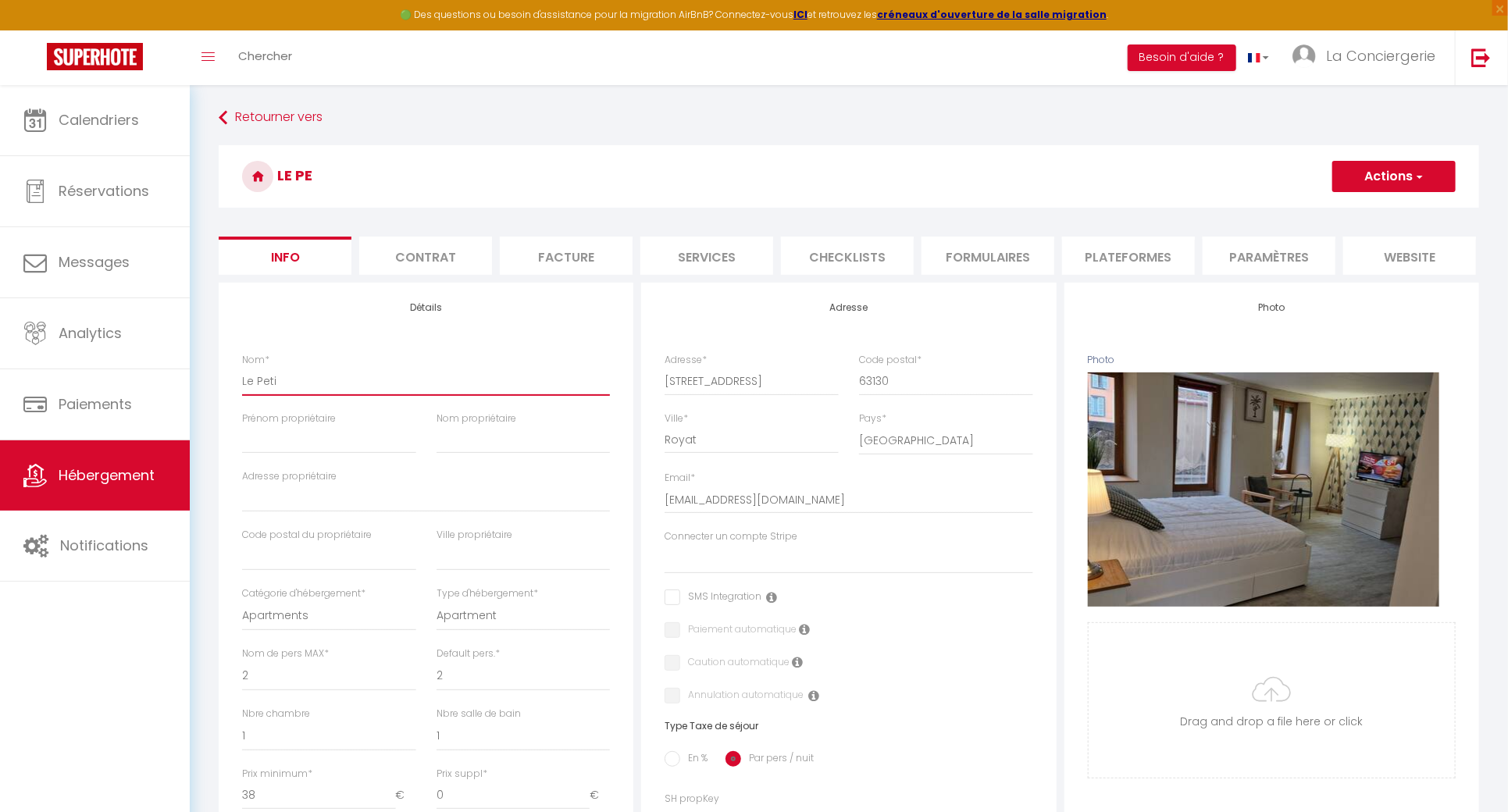
checkbox input "false"
type input "Le Petit"
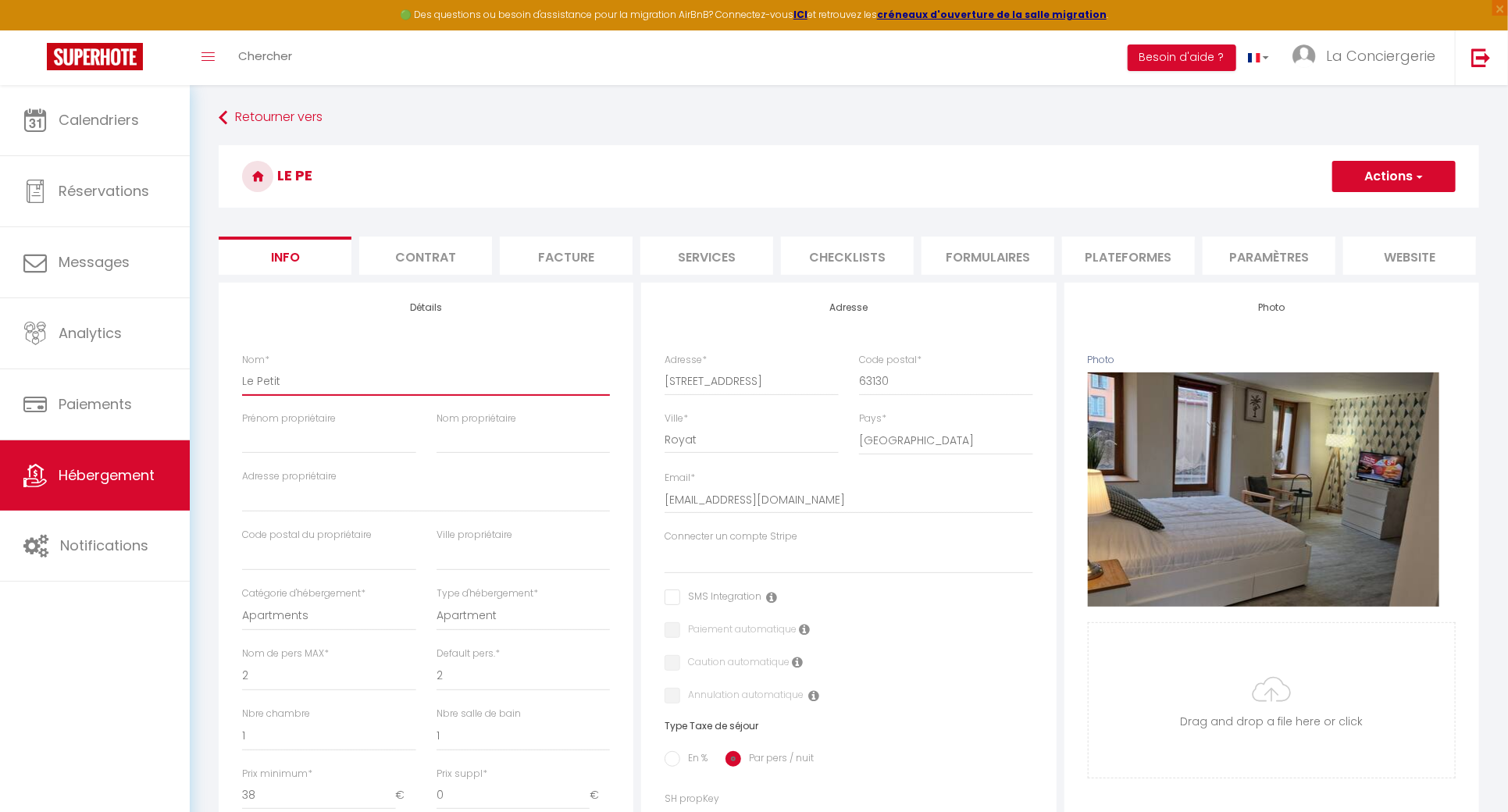
select select
checkbox input "false"
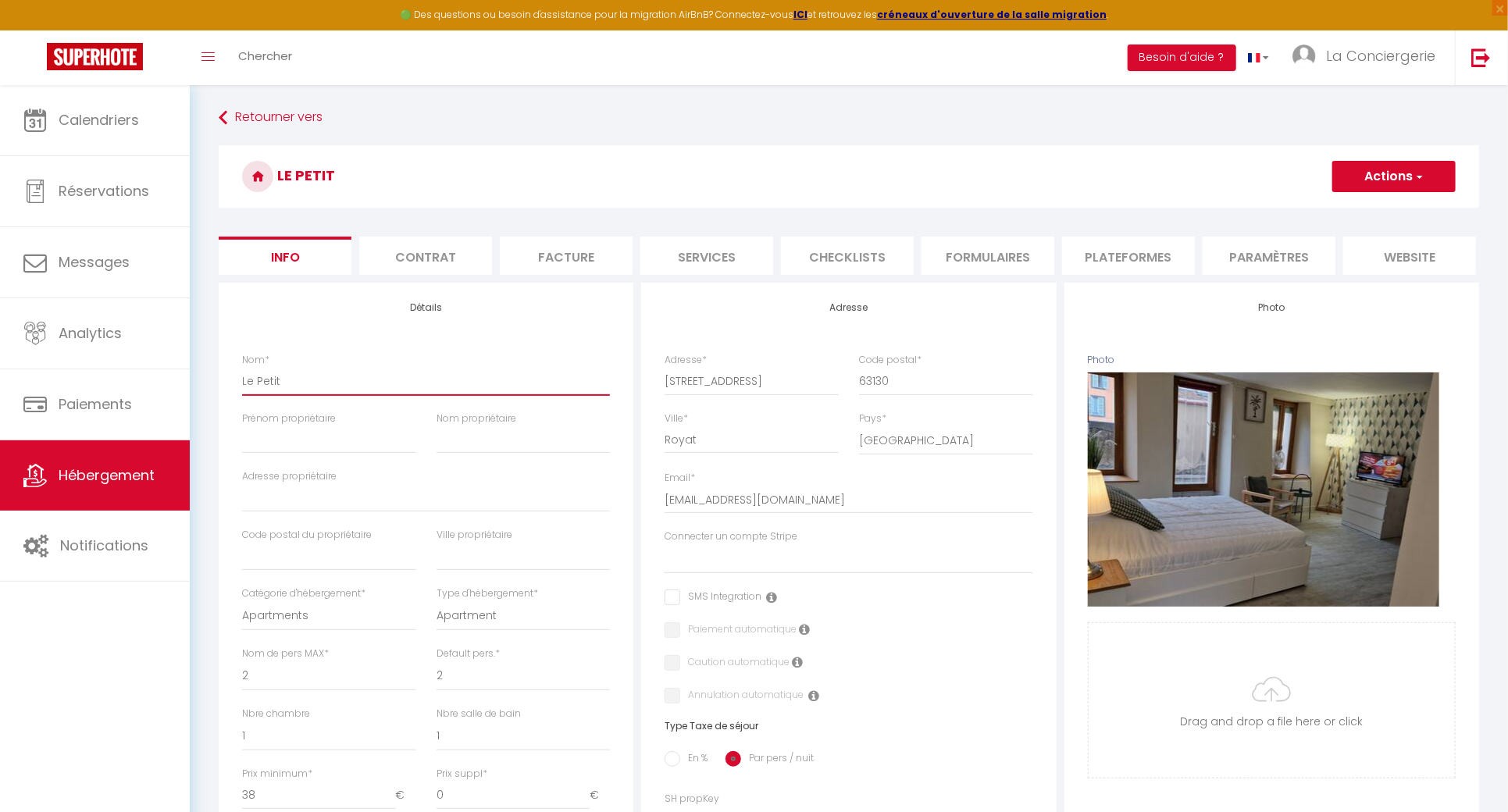
type input "Le Petite"
select select
checkbox input "false"
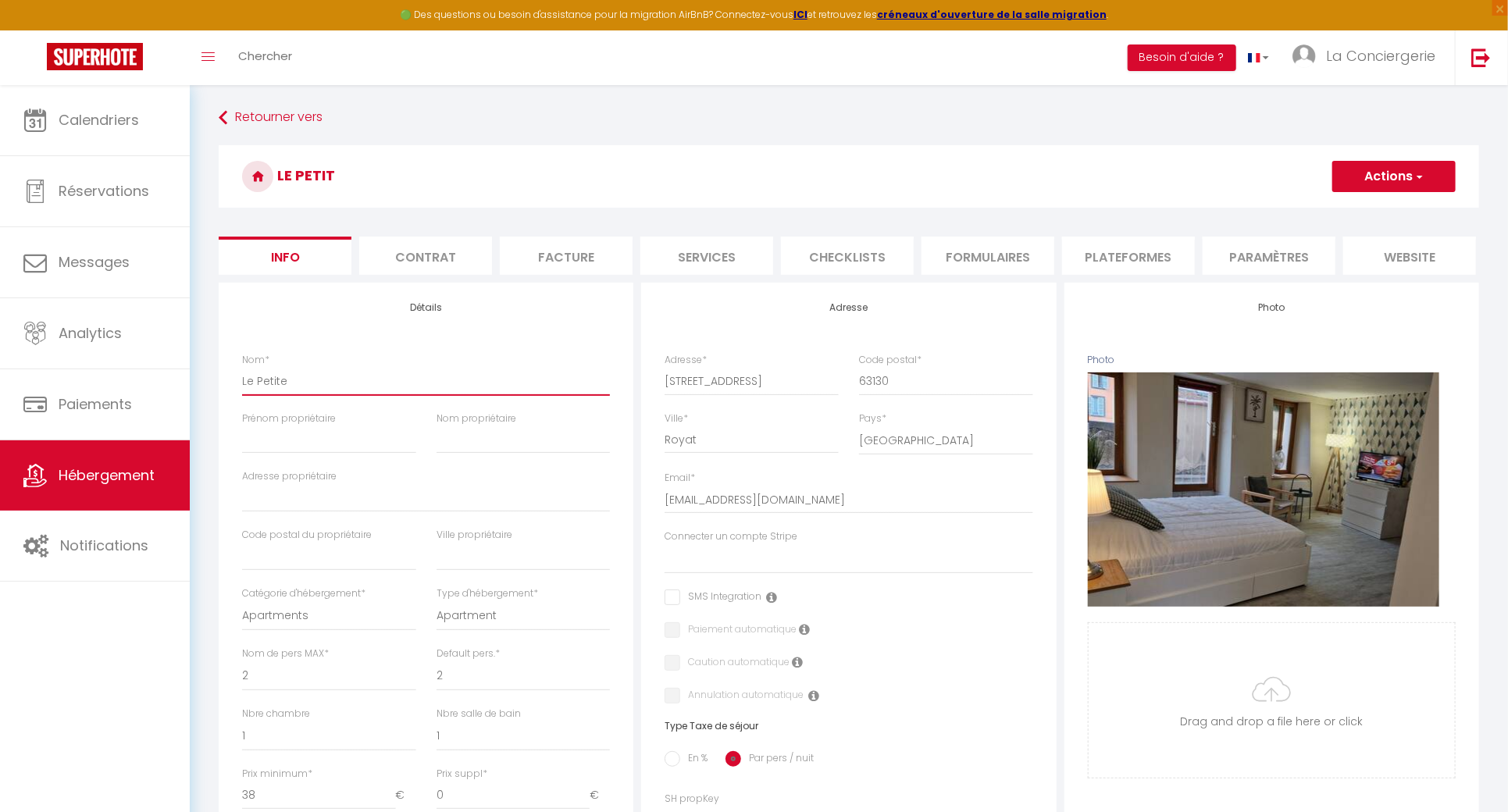
checkbox input "false"
type input "Le Petit"
select select
checkbox input "false"
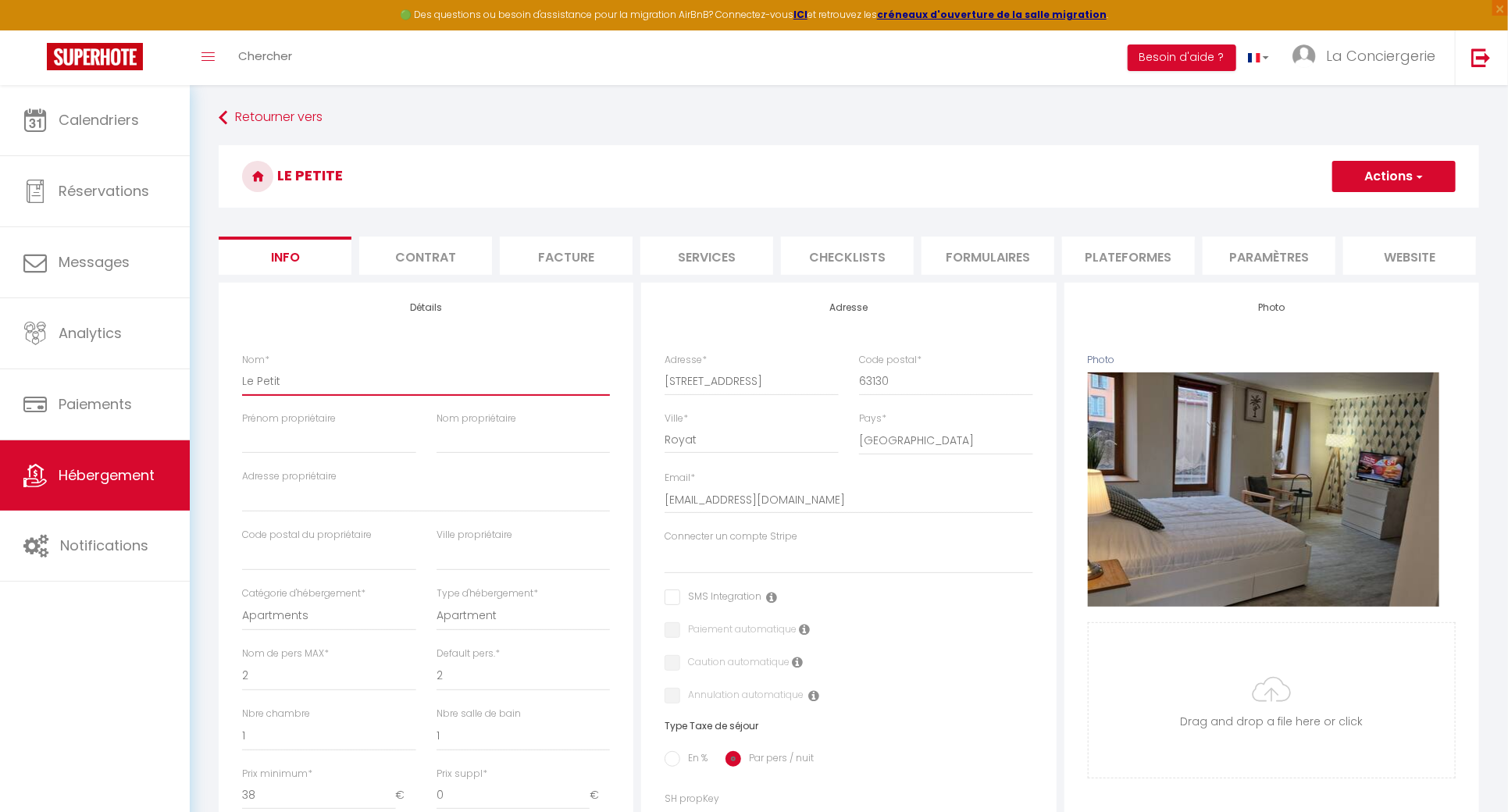
checkbox input "false"
type input "Le Petit"
select select
checkbox input "false"
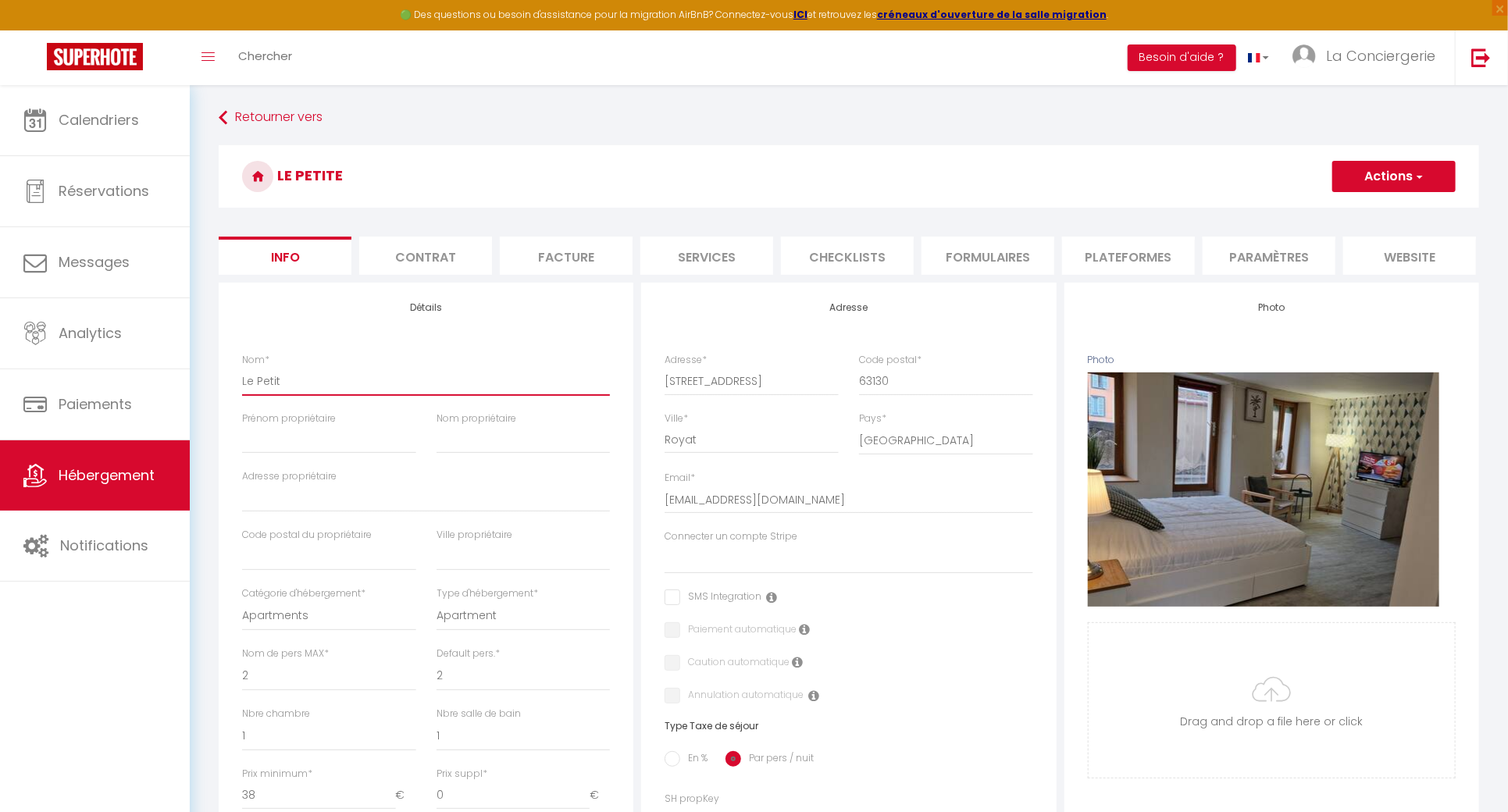
checkbox input "false"
type input "Le Petit M"
select select
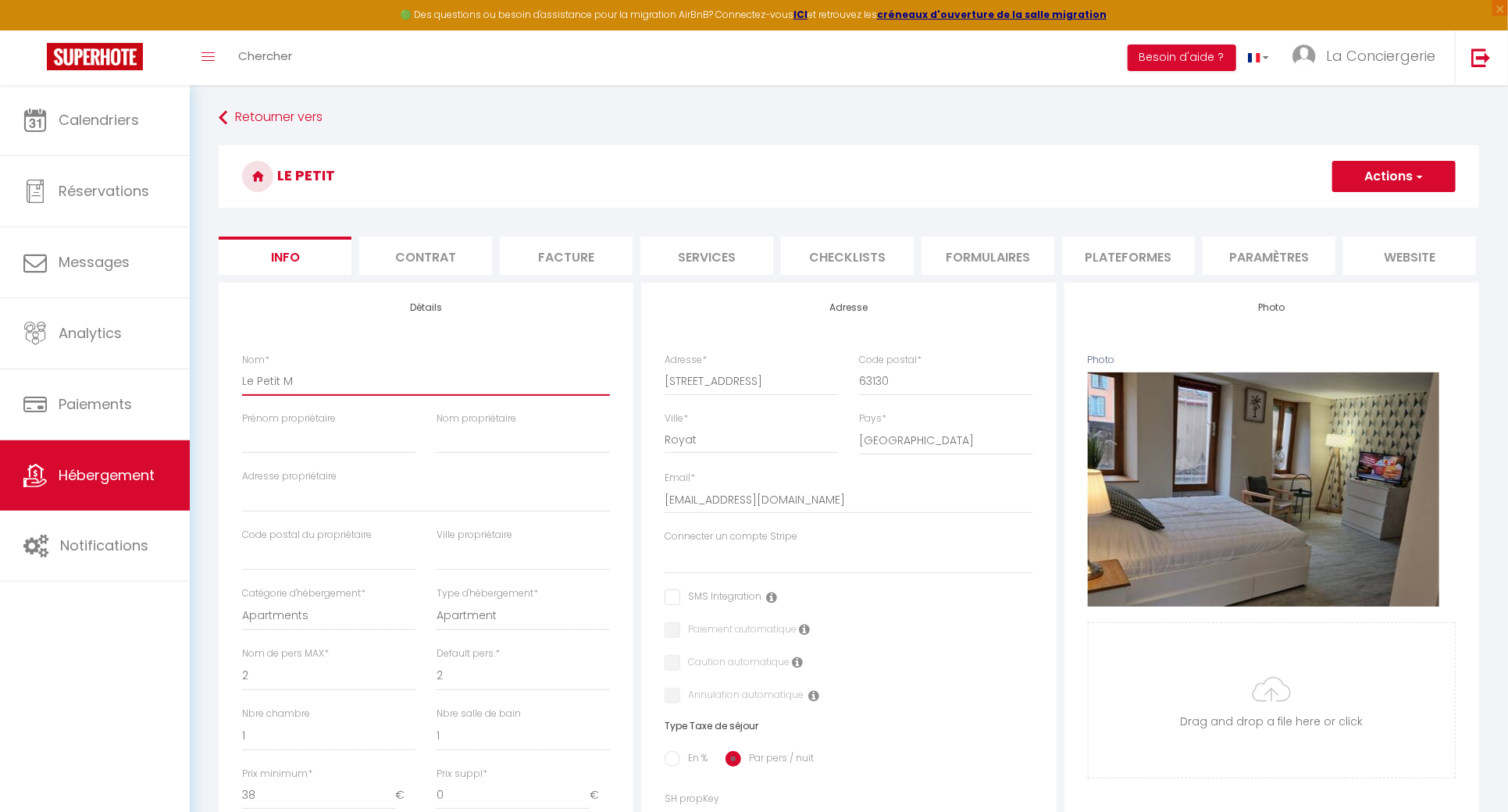
checkbox input "false"
type input "Le Petit Mo"
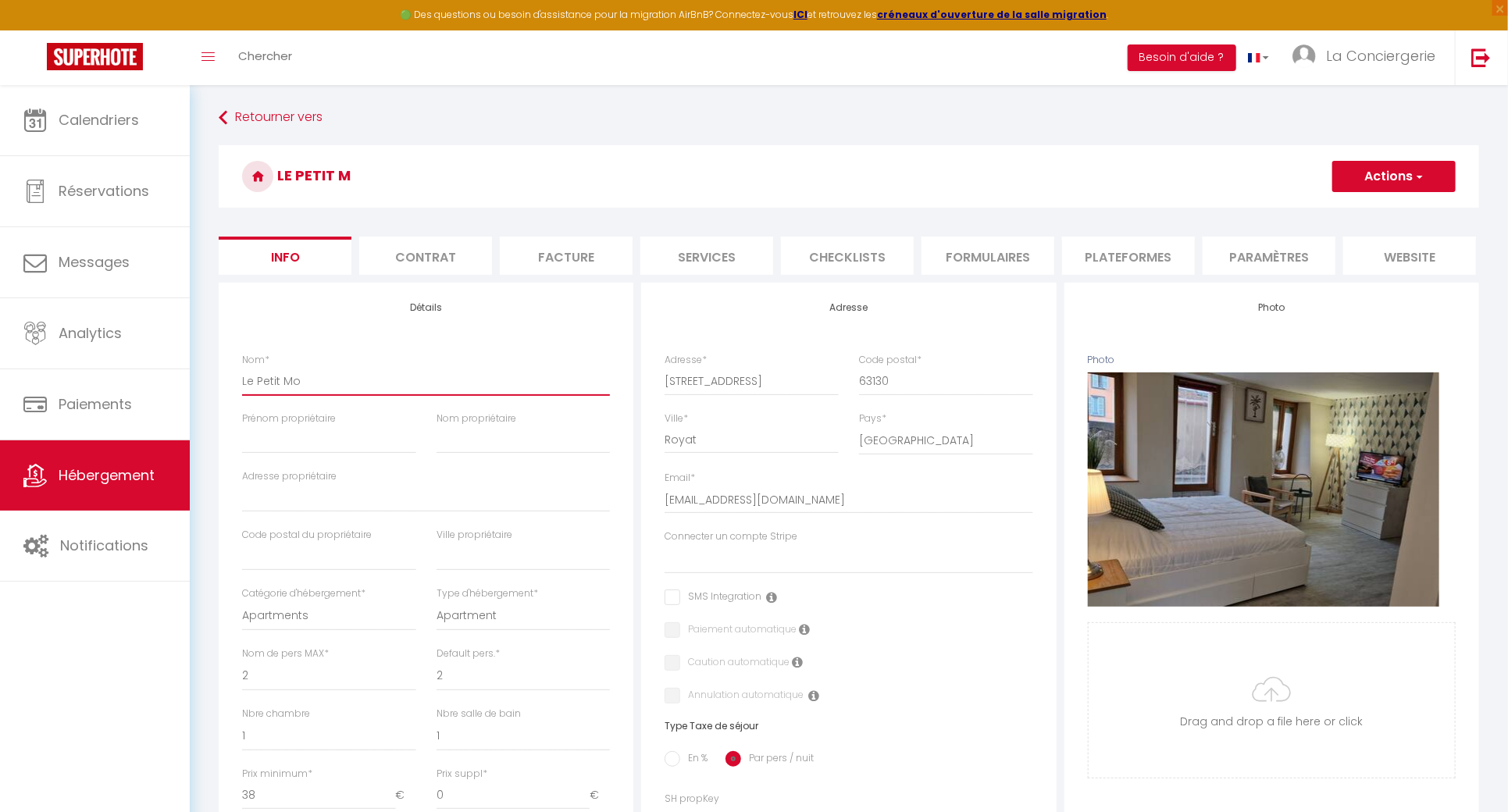
select select
checkbox input "false"
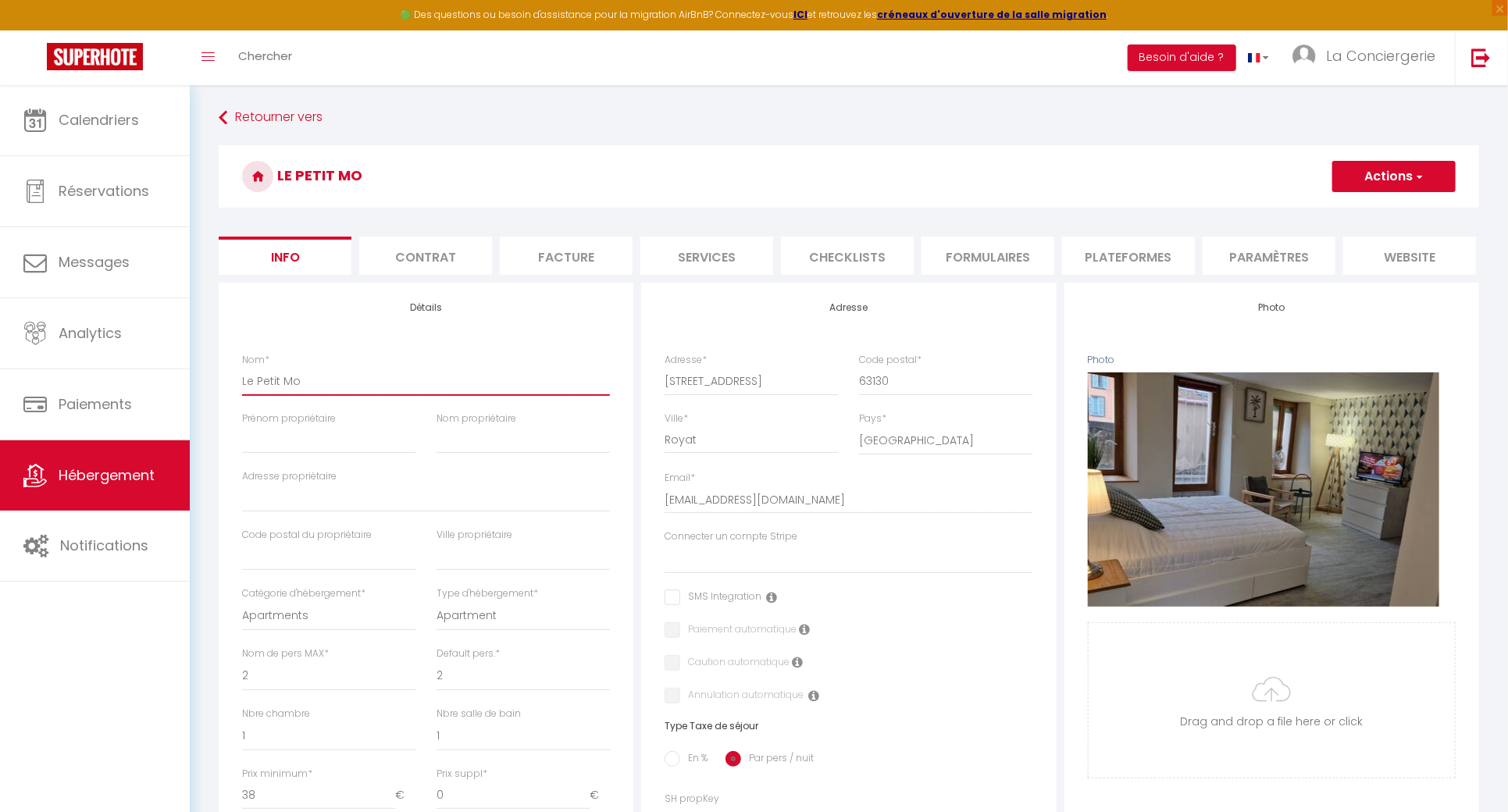
type input "Le Petit Mon"
select select
checkbox input "false"
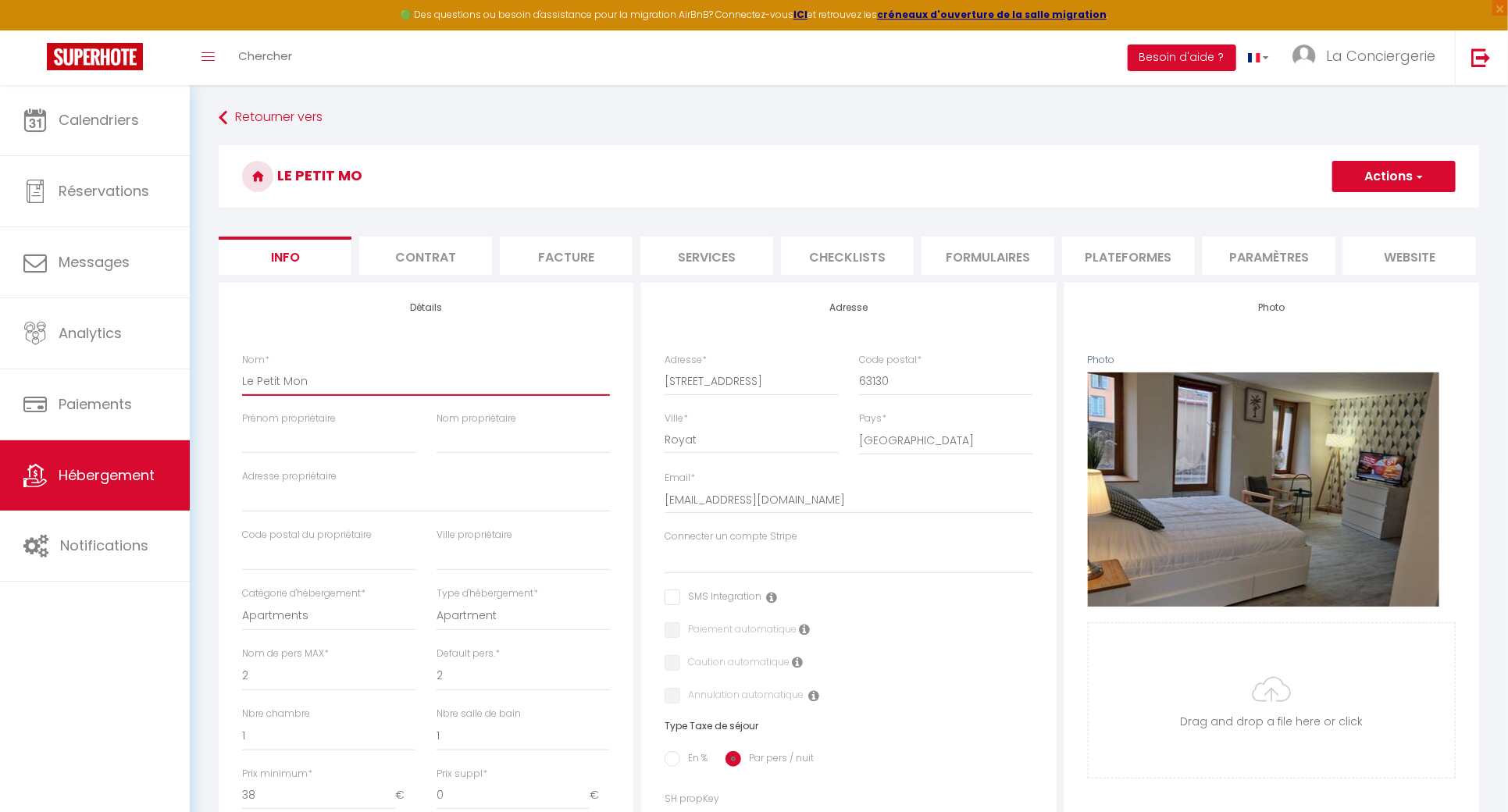
checkbox input "false"
type input "Le Petit Mone"
select select
checkbox input "false"
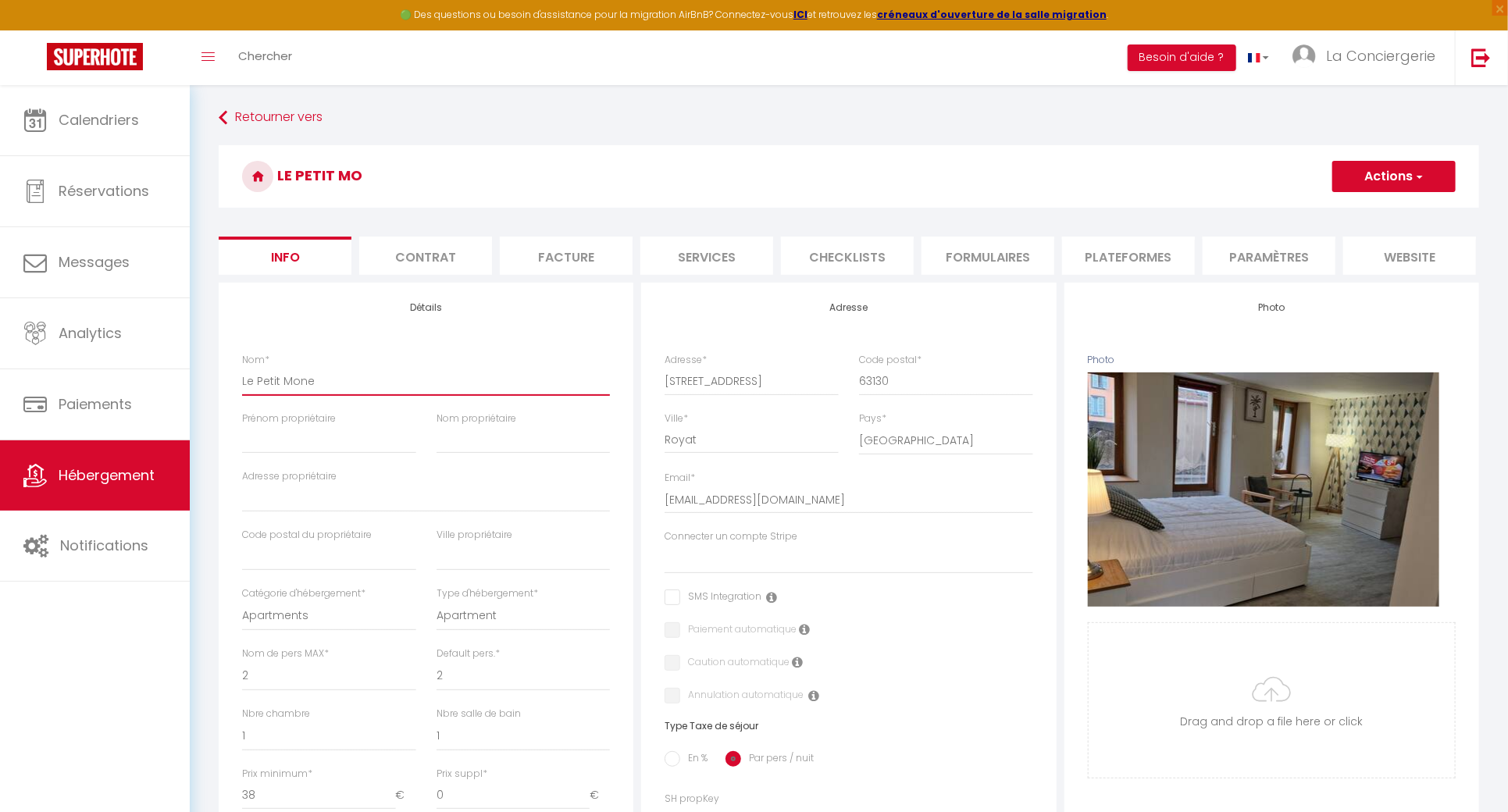
checkbox input "false"
type input "Le Petit Mon"
select select
checkbox input "false"
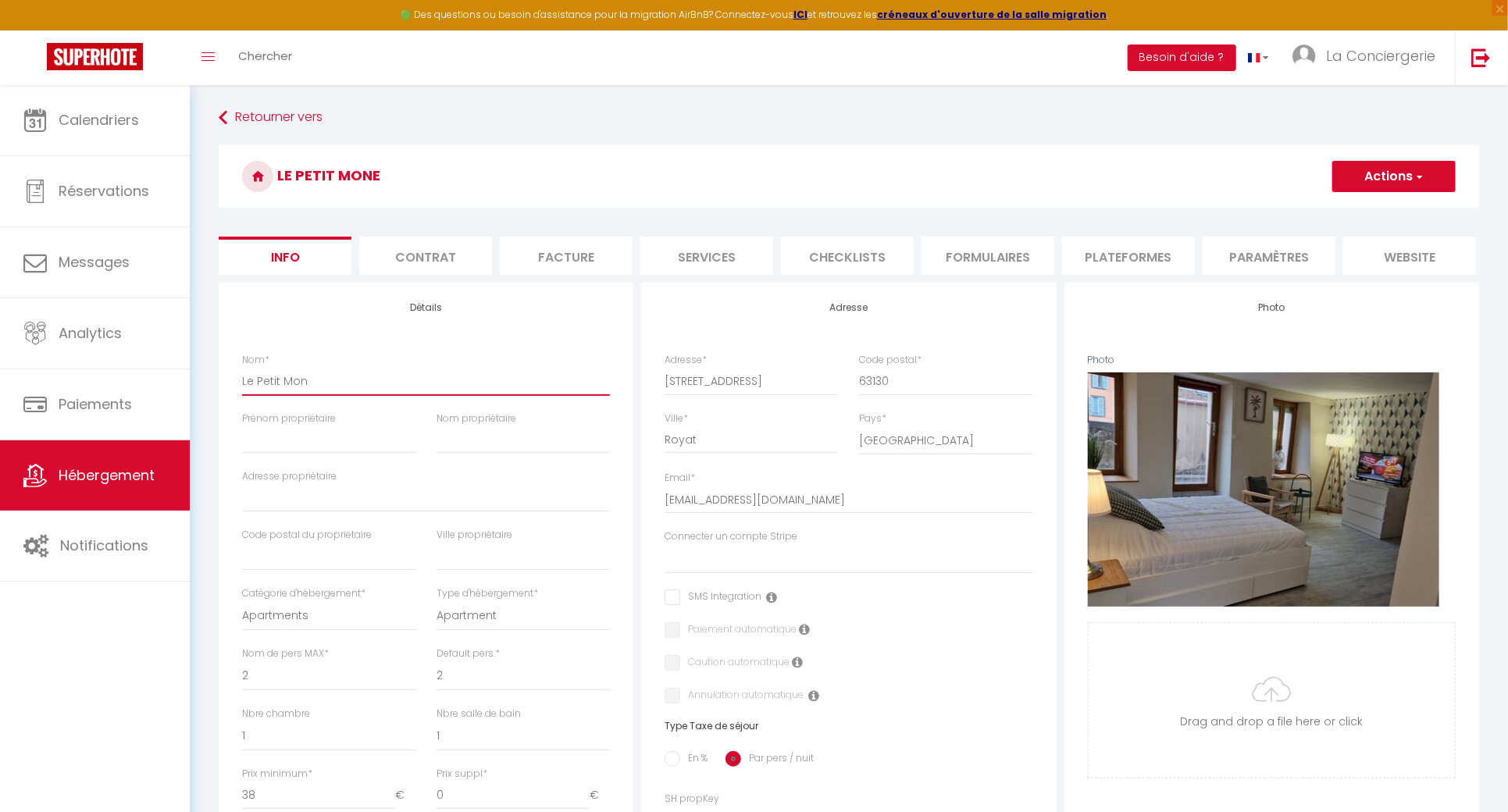
checkbox input "false"
type input "Le Petit Mont"
select select
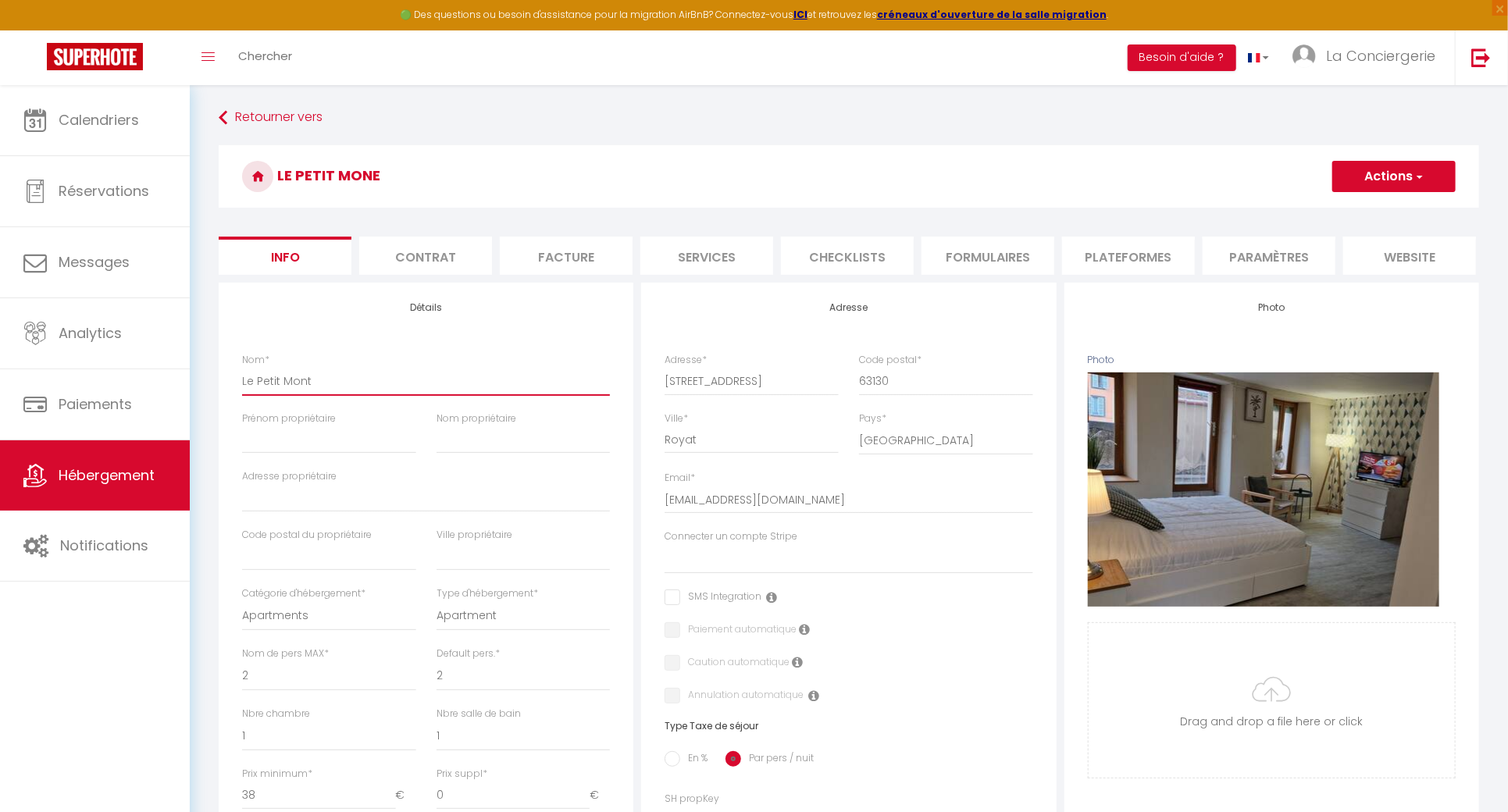
checkbox input "false"
type input "Le [PERSON_NAME]"
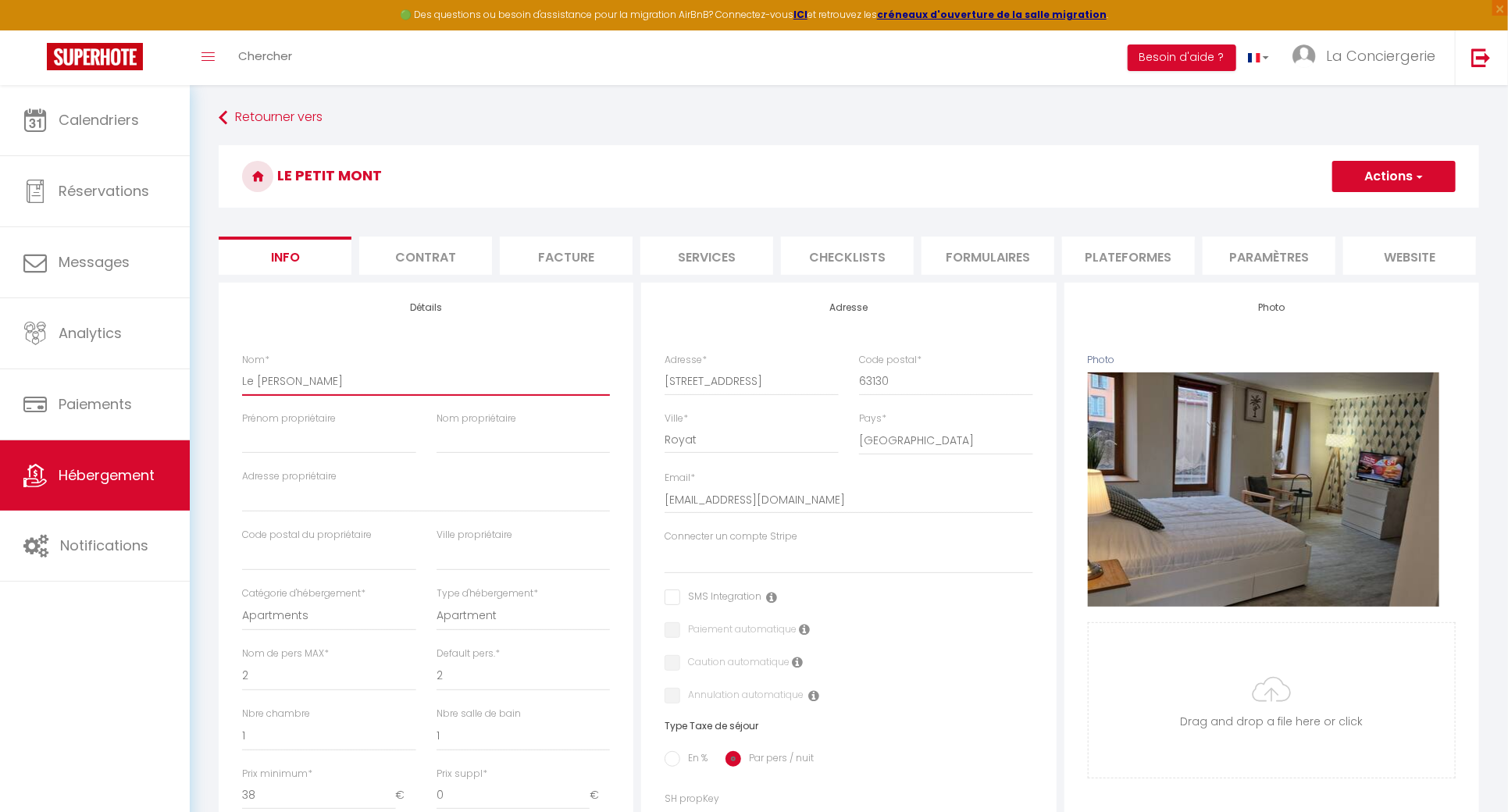
select select
checkbox input "false"
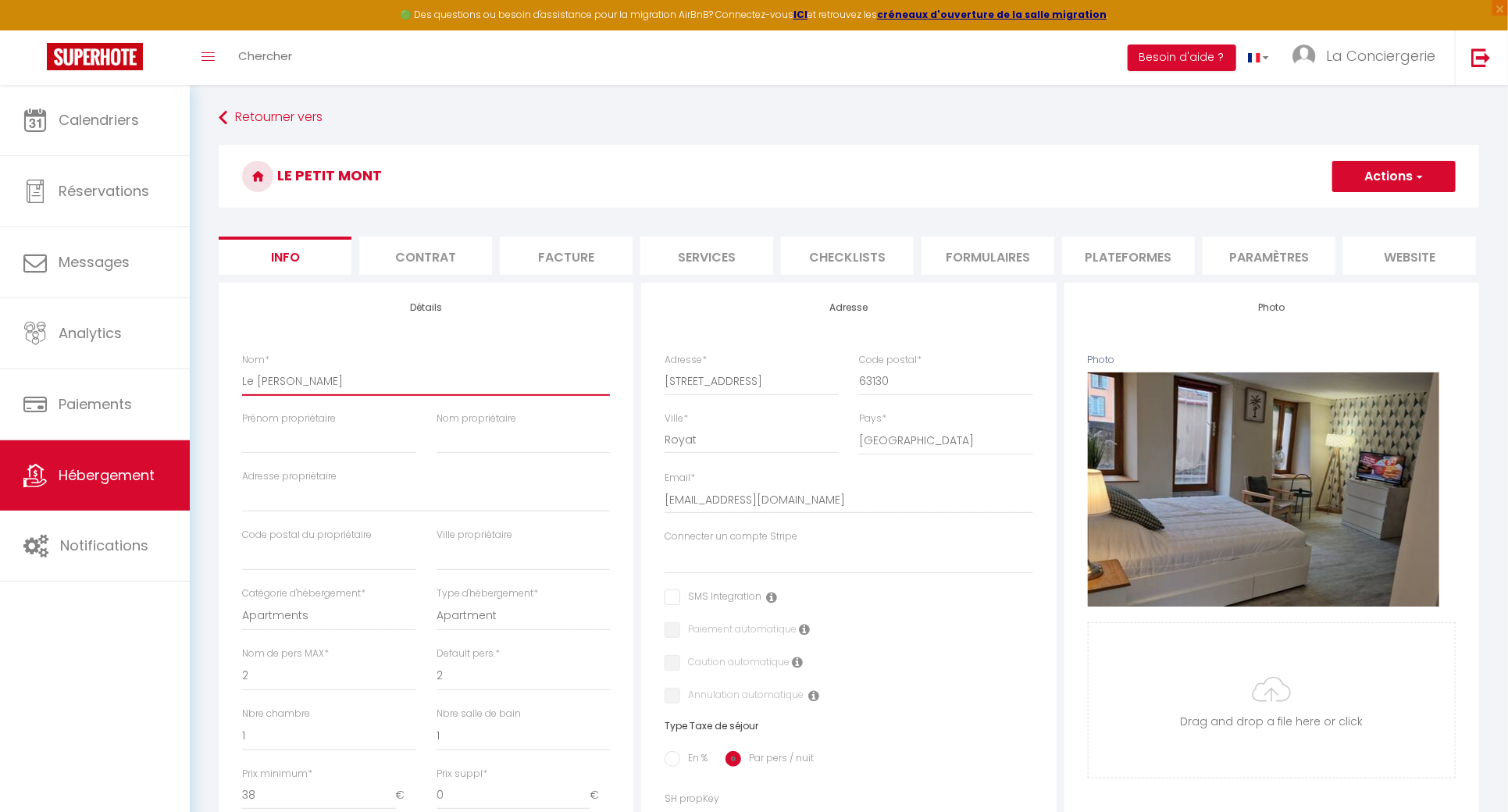
type input "Le Petit [PERSON_NAME]"
select select
checkbox input "false"
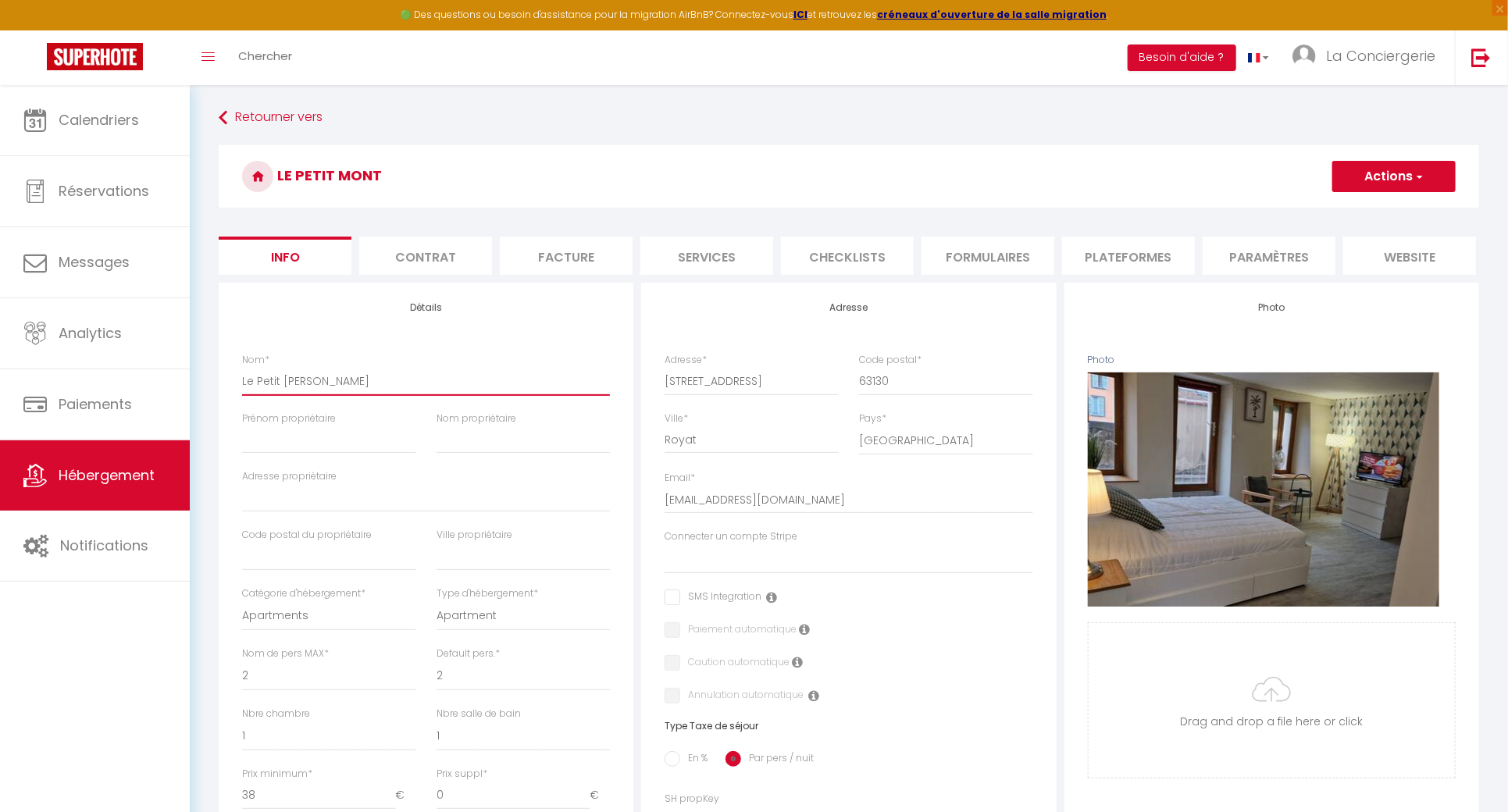
checkbox input "false"
type input "Le Petit [PERSON_NAME]"
select select
checkbox input "false"
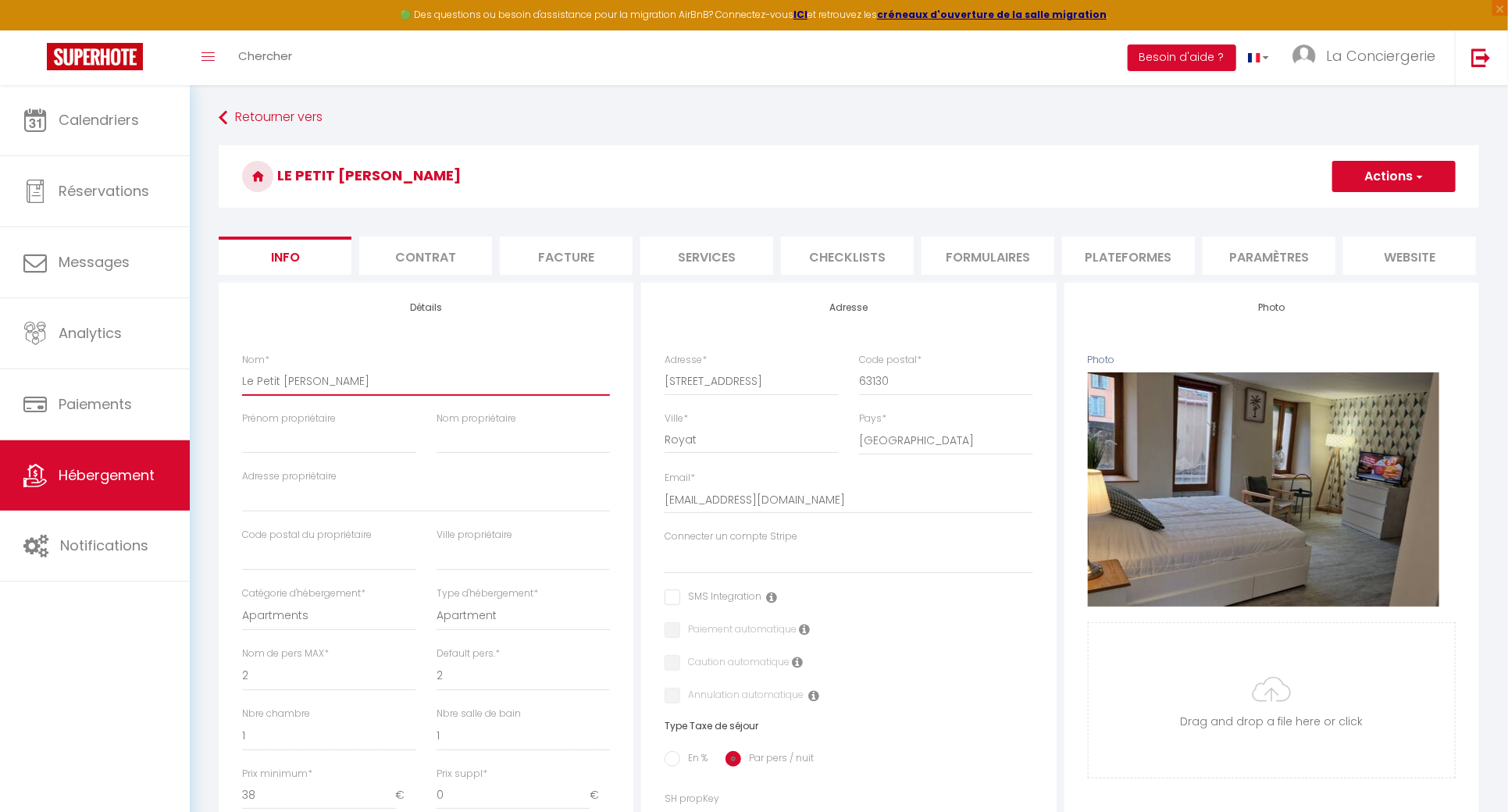
checkbox input "false"
type input "Le Petit [PERSON_NAME]"
select select
checkbox input "false"
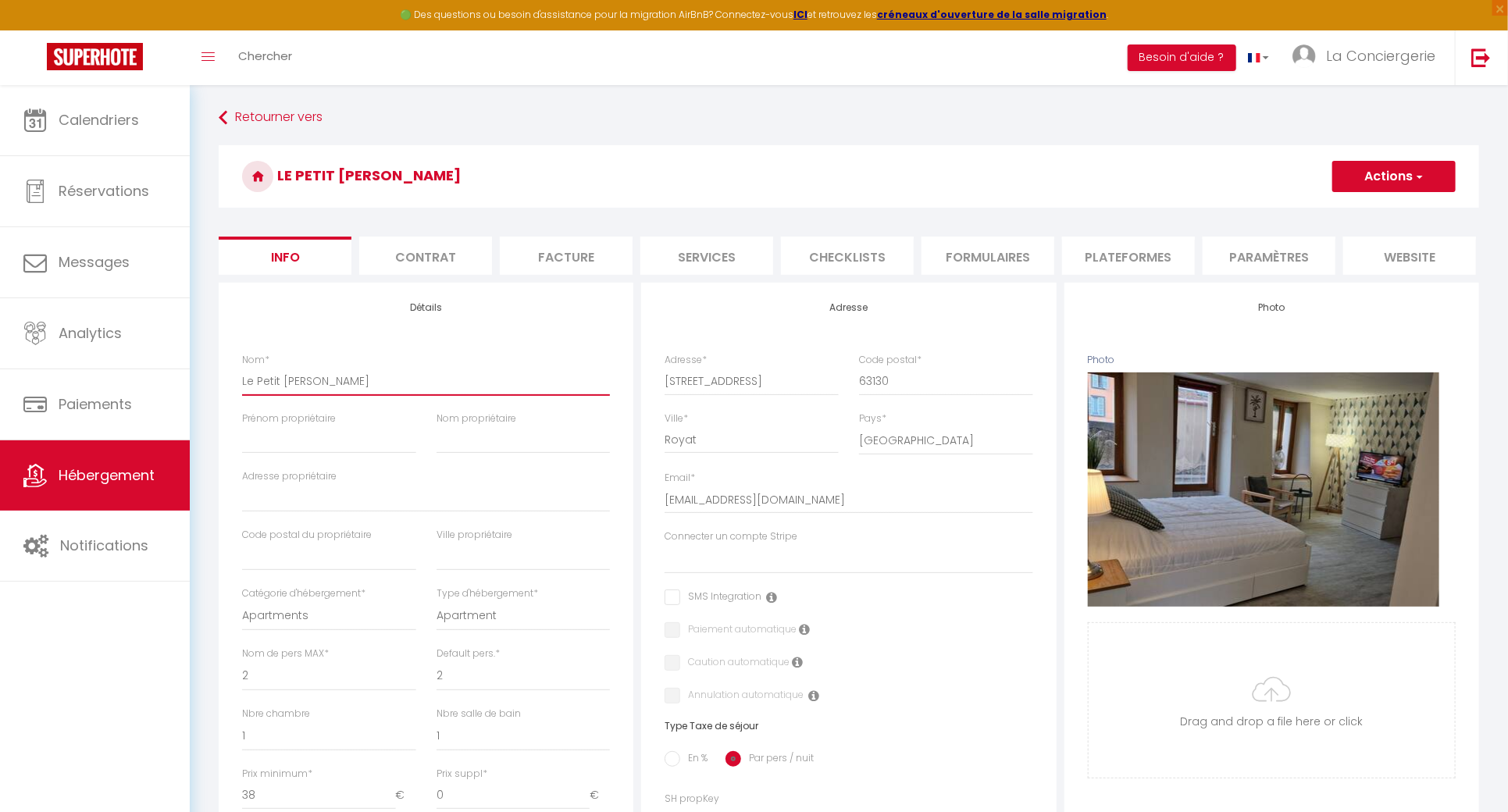
checkbox input "false"
type input "Le Petit Monteix"
select select
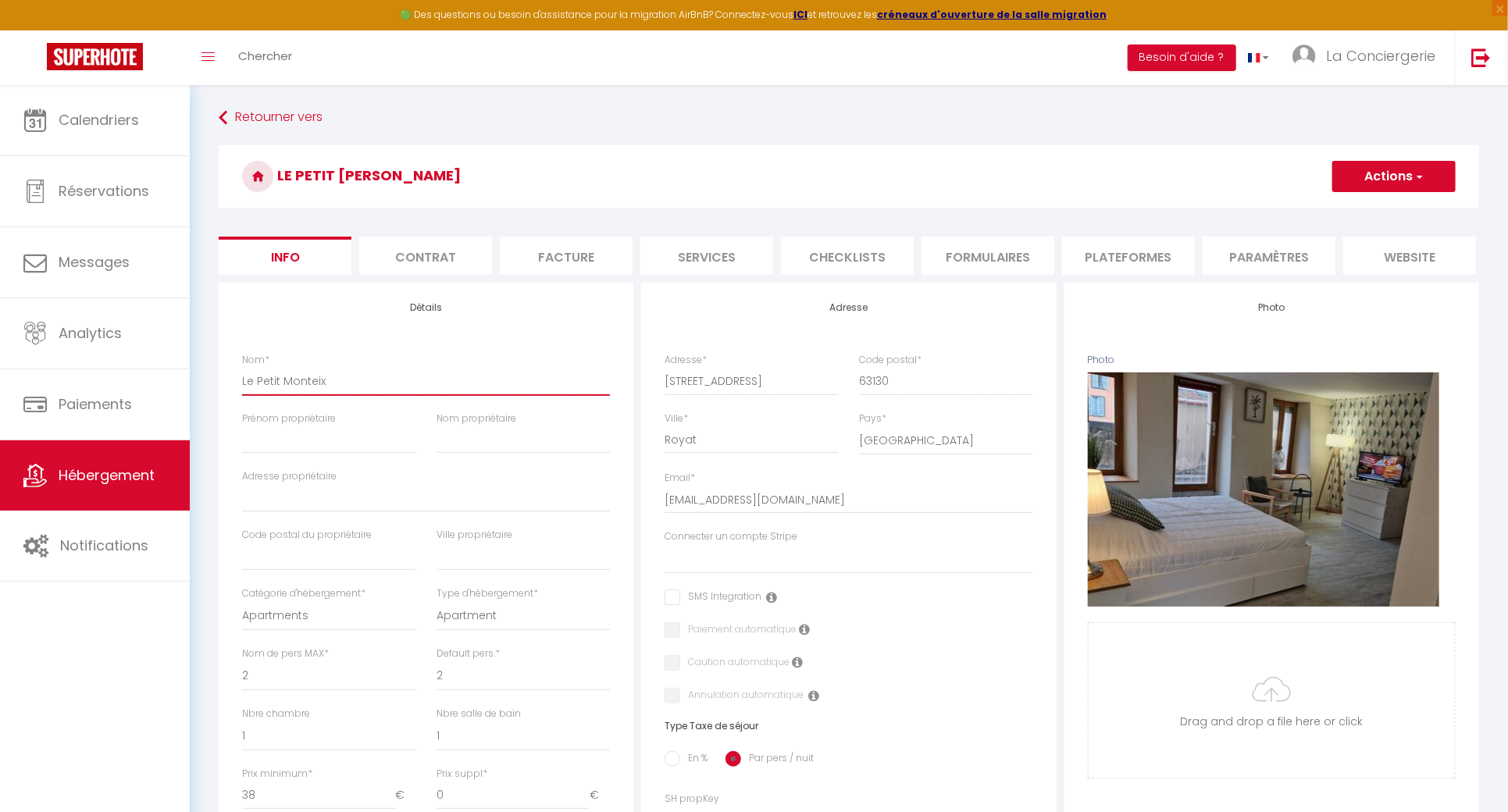
checkbox input "false"
type input "Le Petit Monteix"
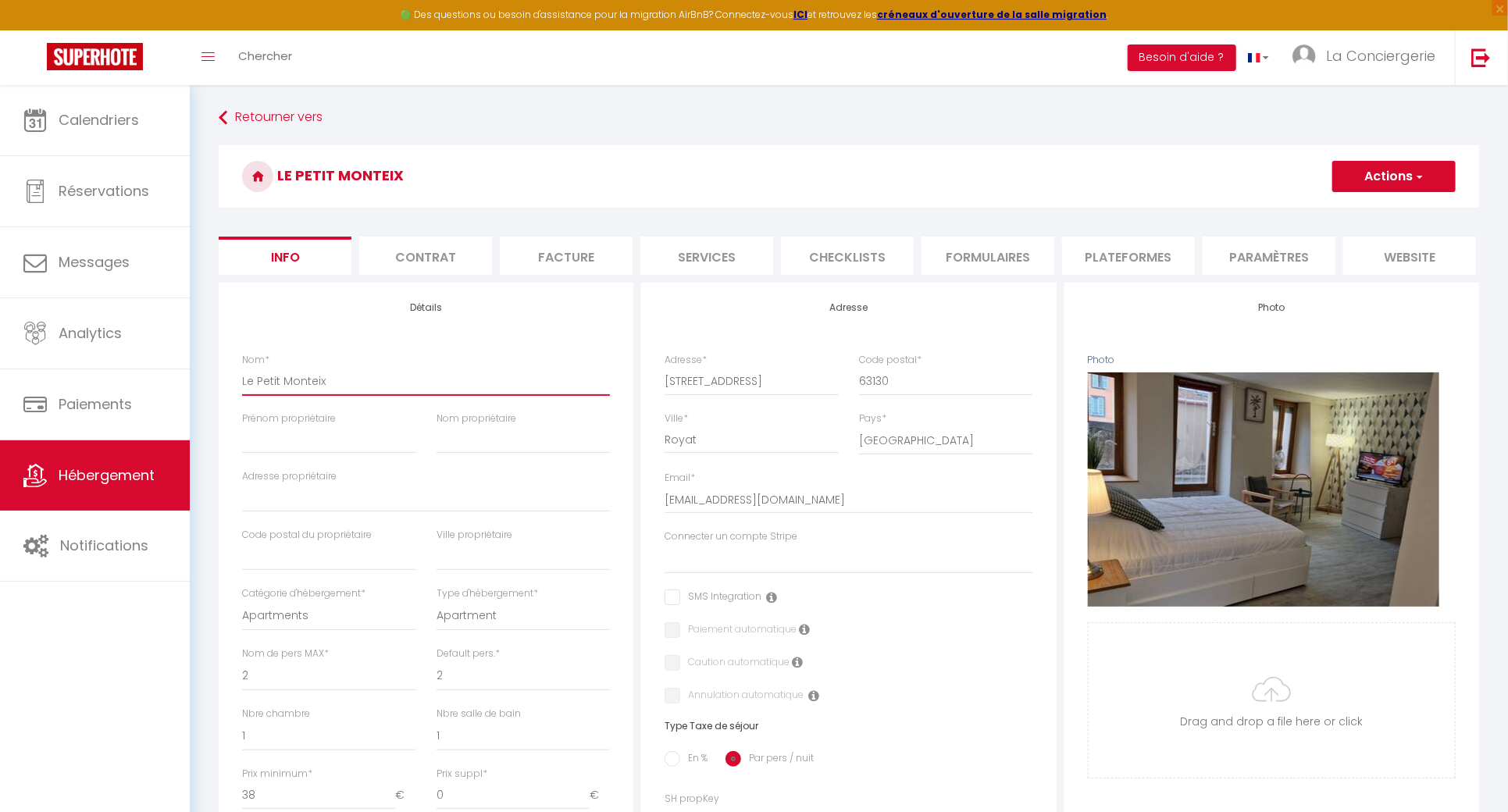
select select
checkbox input "false"
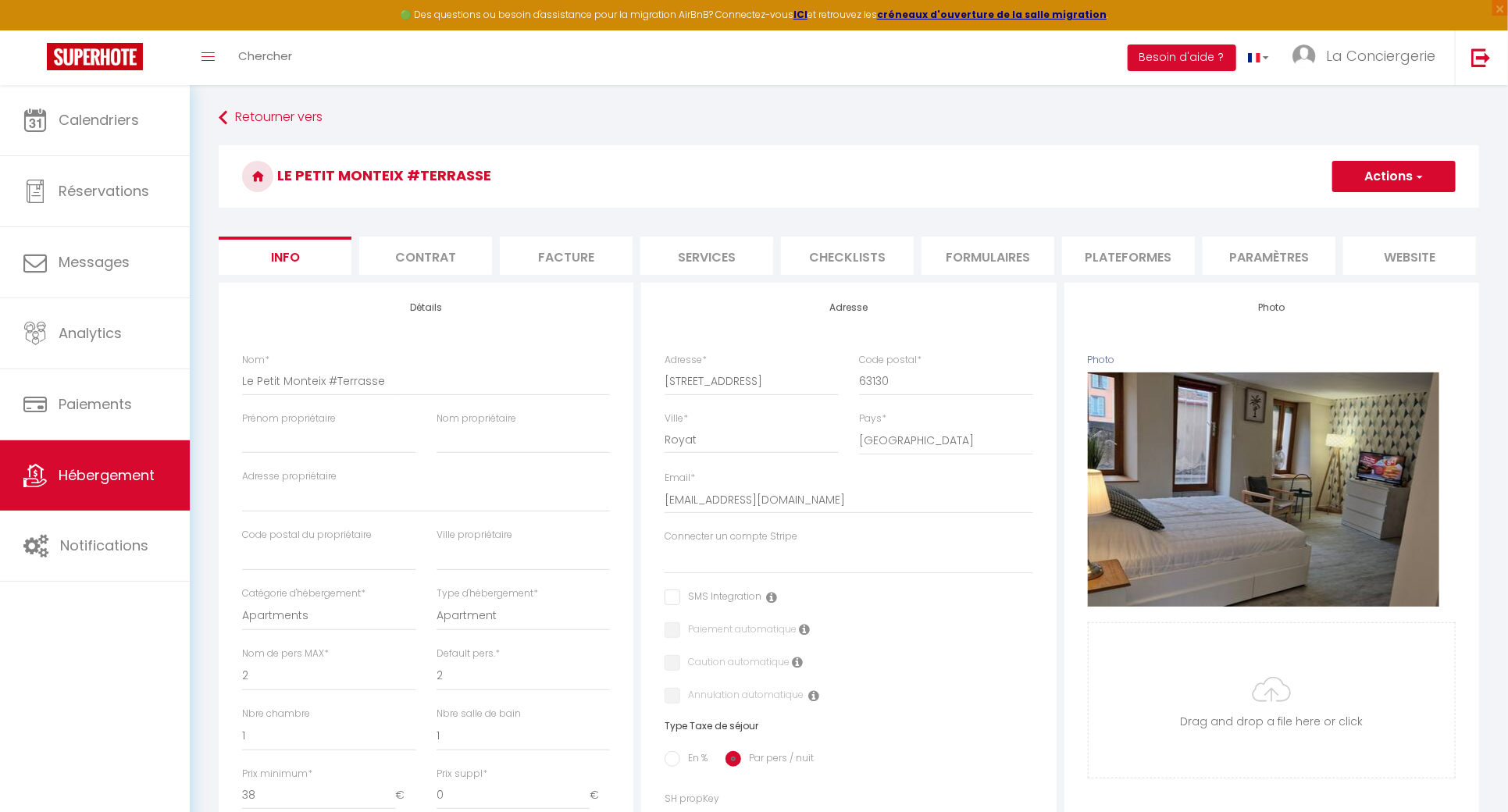
click at [1399, 166] on button "Actions" at bounding box center [1393, 176] width 123 height 31
click at [1337, 211] on input "Enregistrer" at bounding box center [1332, 210] width 58 height 15
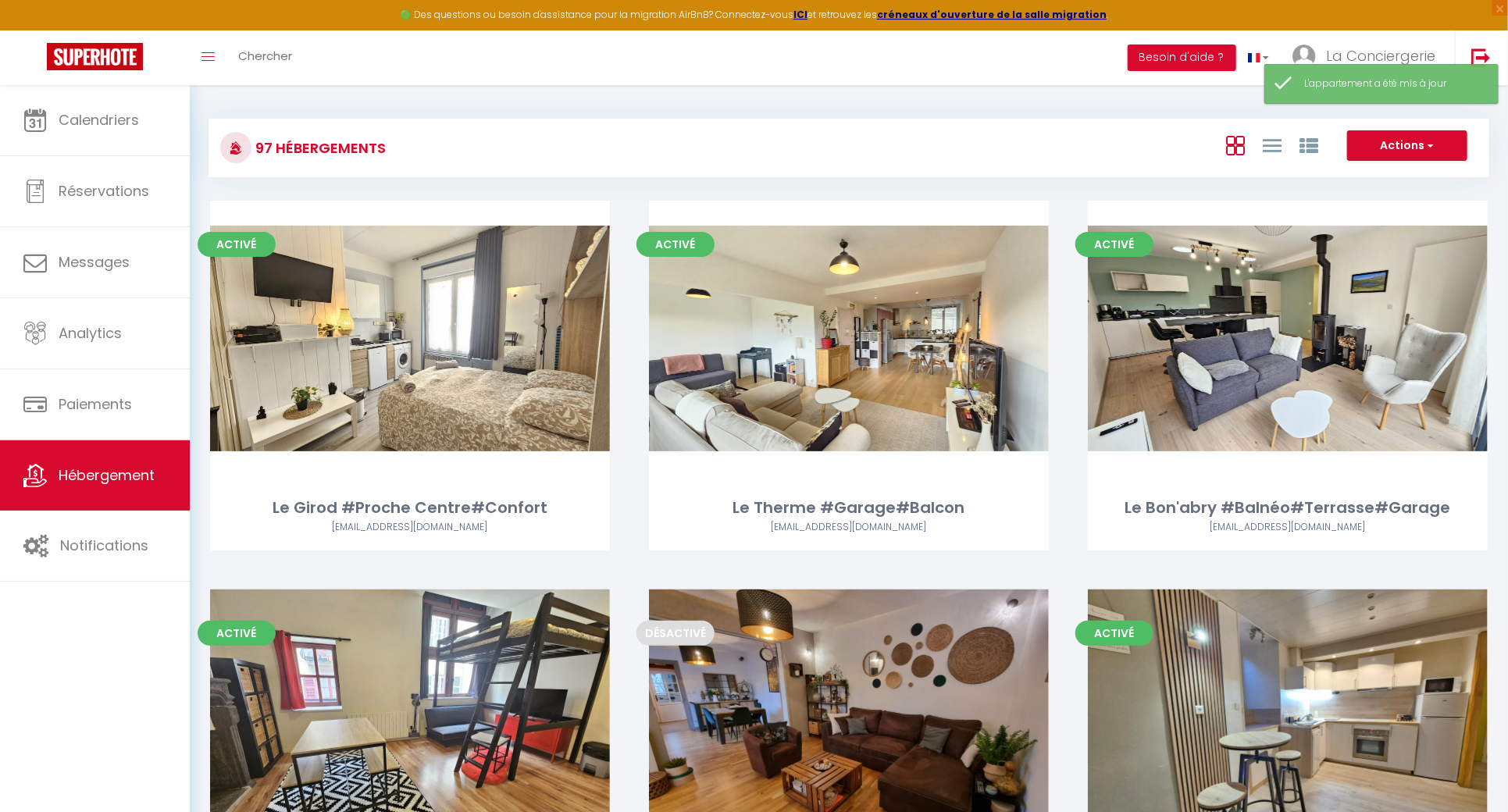
scroll to position [8692, 0]
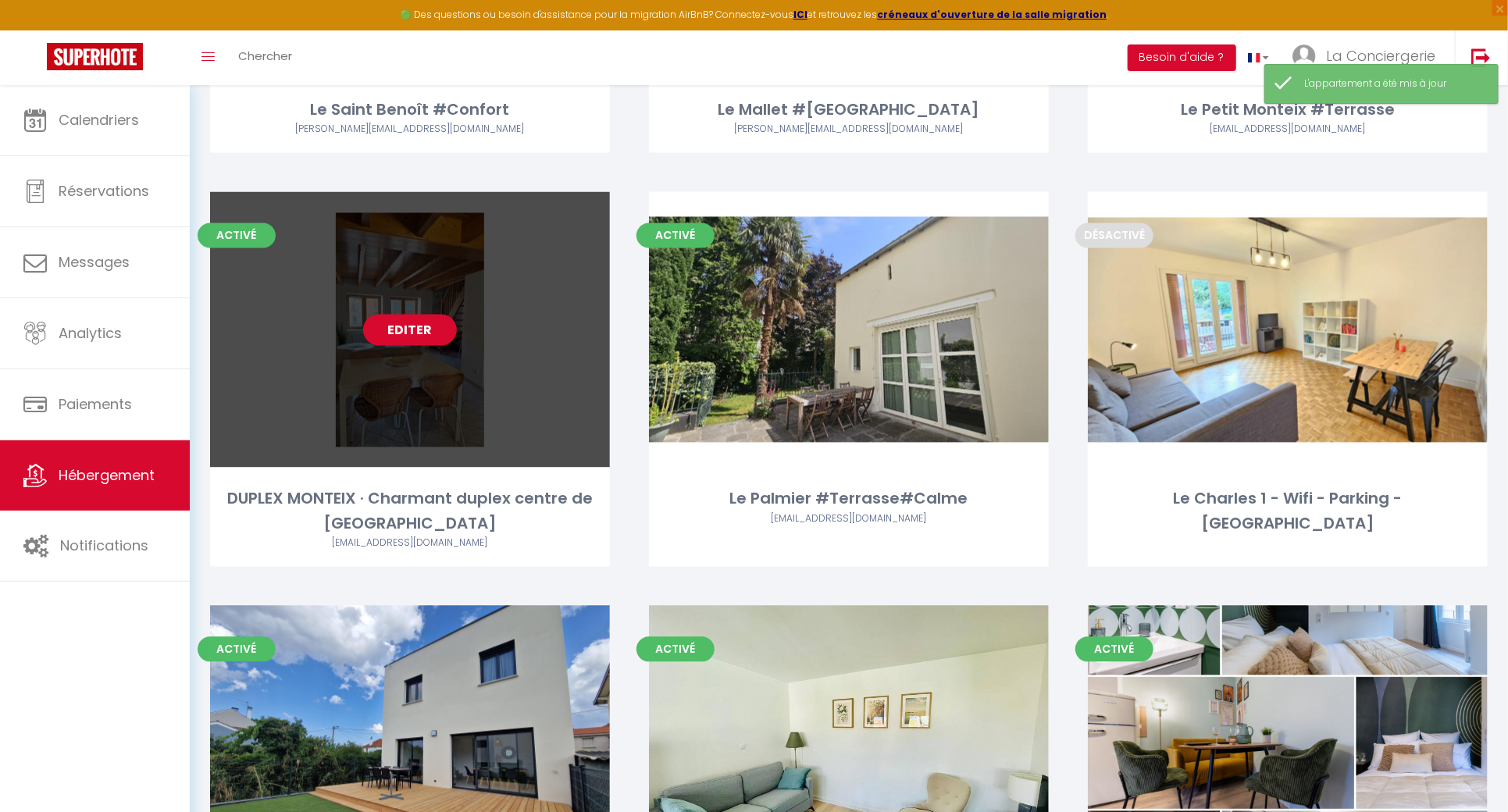
click at [446, 314] on link "Editer" at bounding box center [409, 330] width 94 height 31
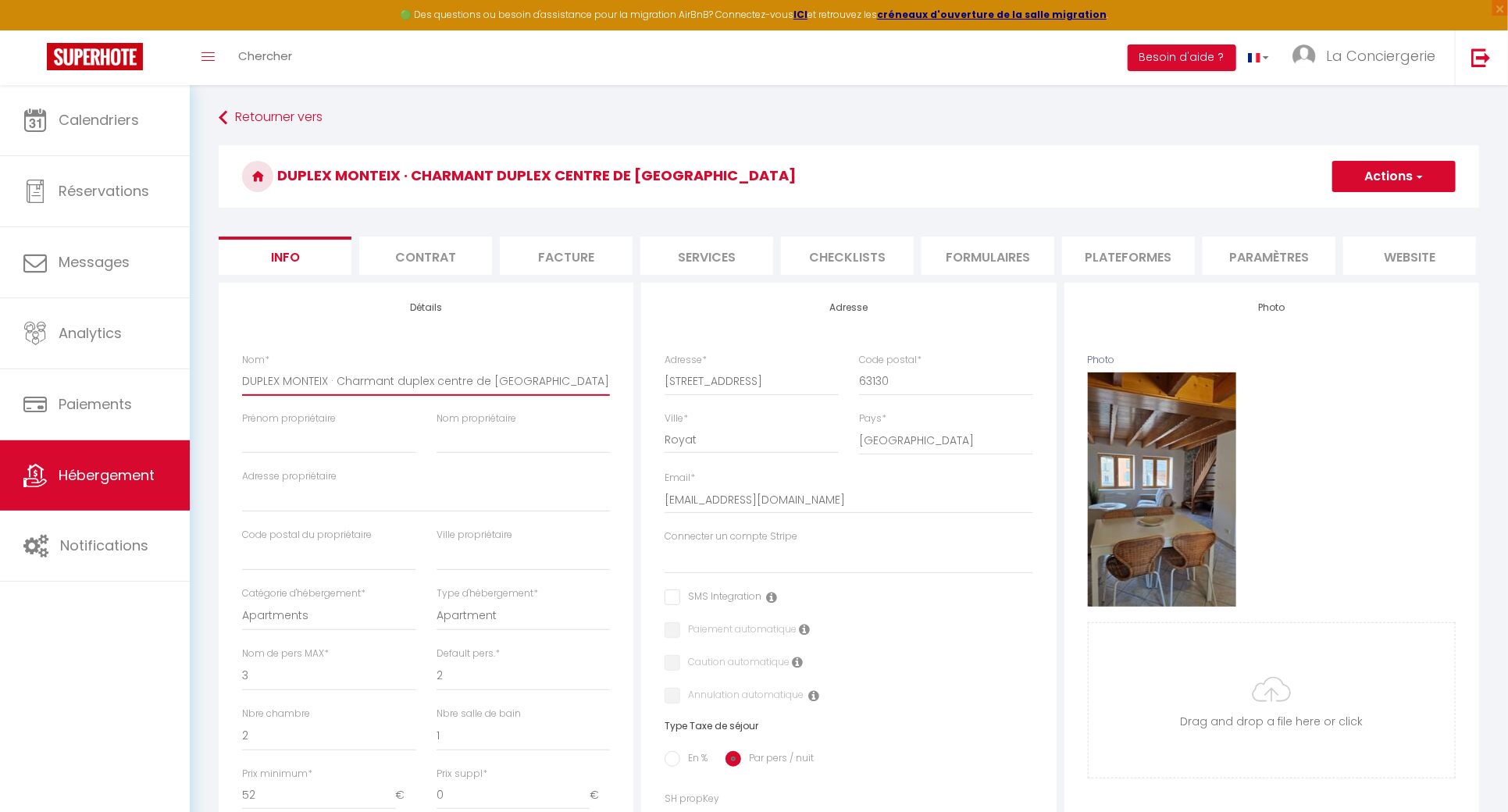
click at [317, 383] on input "DUPLEX MONTEIX · Charmant duplex centre de [GEOGRAPHIC_DATA]" at bounding box center [425, 380] width 368 height 28
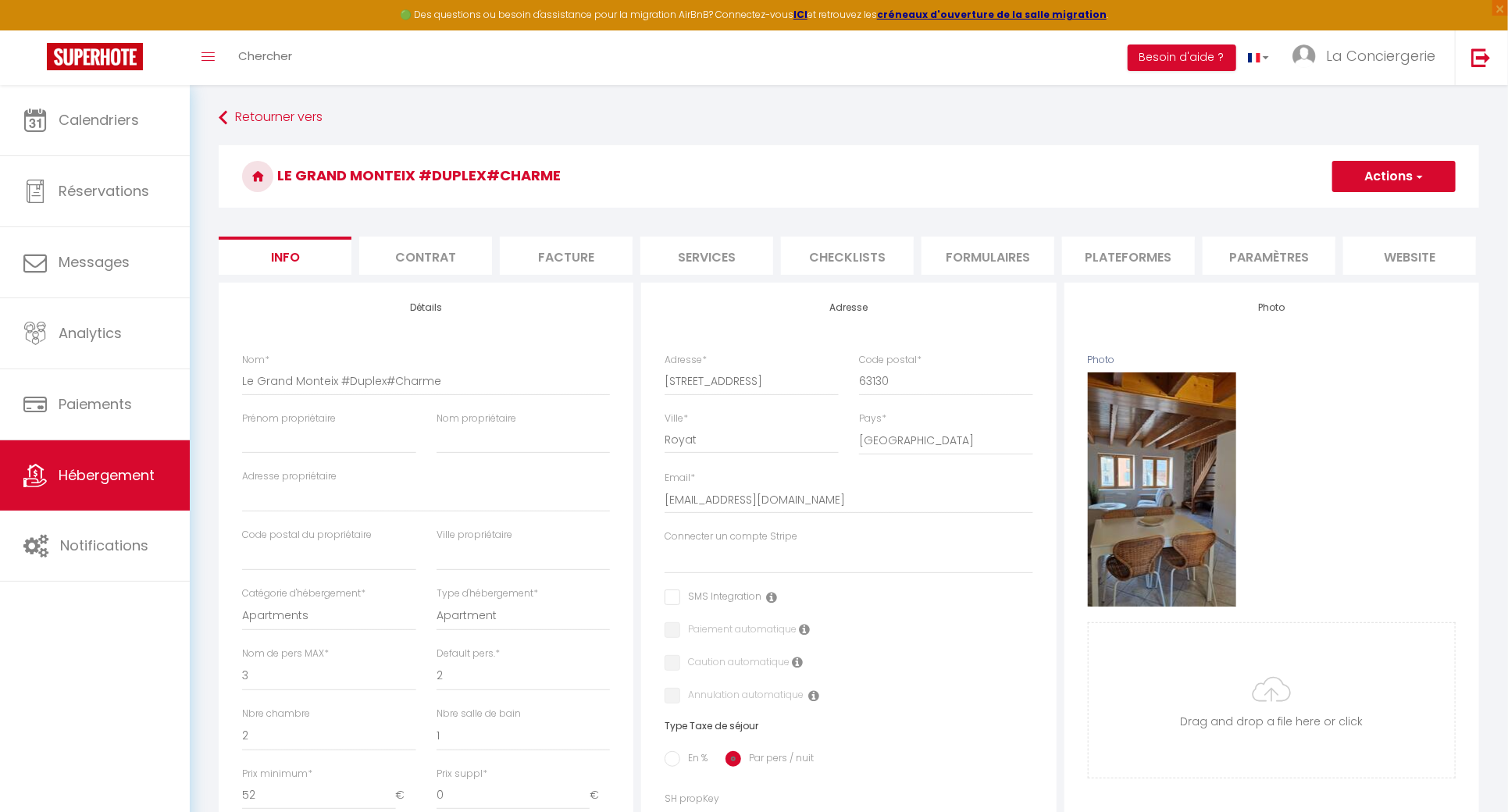
click at [1402, 159] on h3 "Le Grand Monteix #Duplex#Charme" at bounding box center [849, 177] width 1260 height 63
click at [1392, 178] on button "Actions" at bounding box center [1393, 176] width 123 height 31
click at [1350, 215] on input "Enregistrer" at bounding box center [1332, 210] width 58 height 15
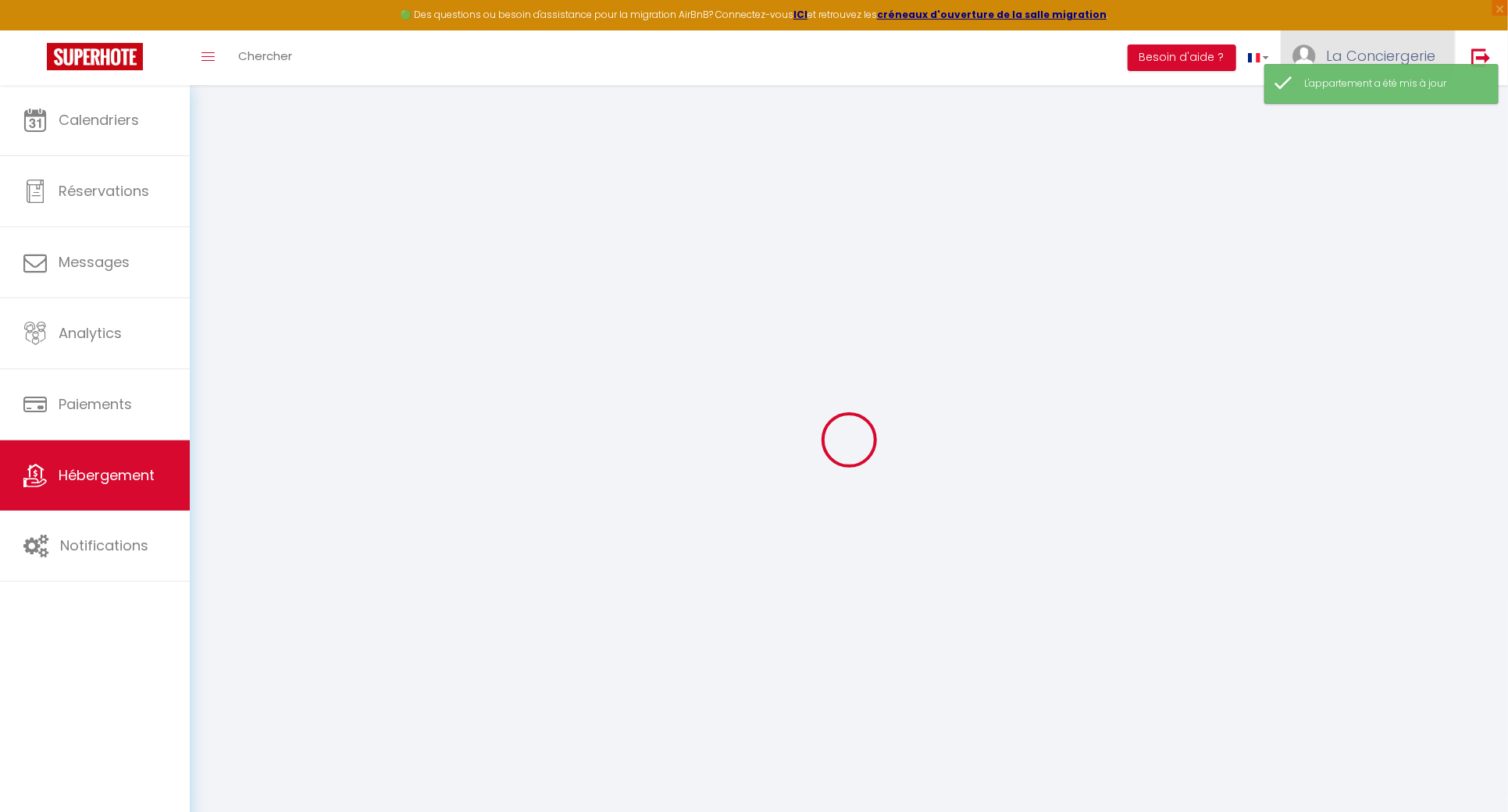
click at [1362, 52] on span "La Conciergerie" at bounding box center [1381, 55] width 109 height 19
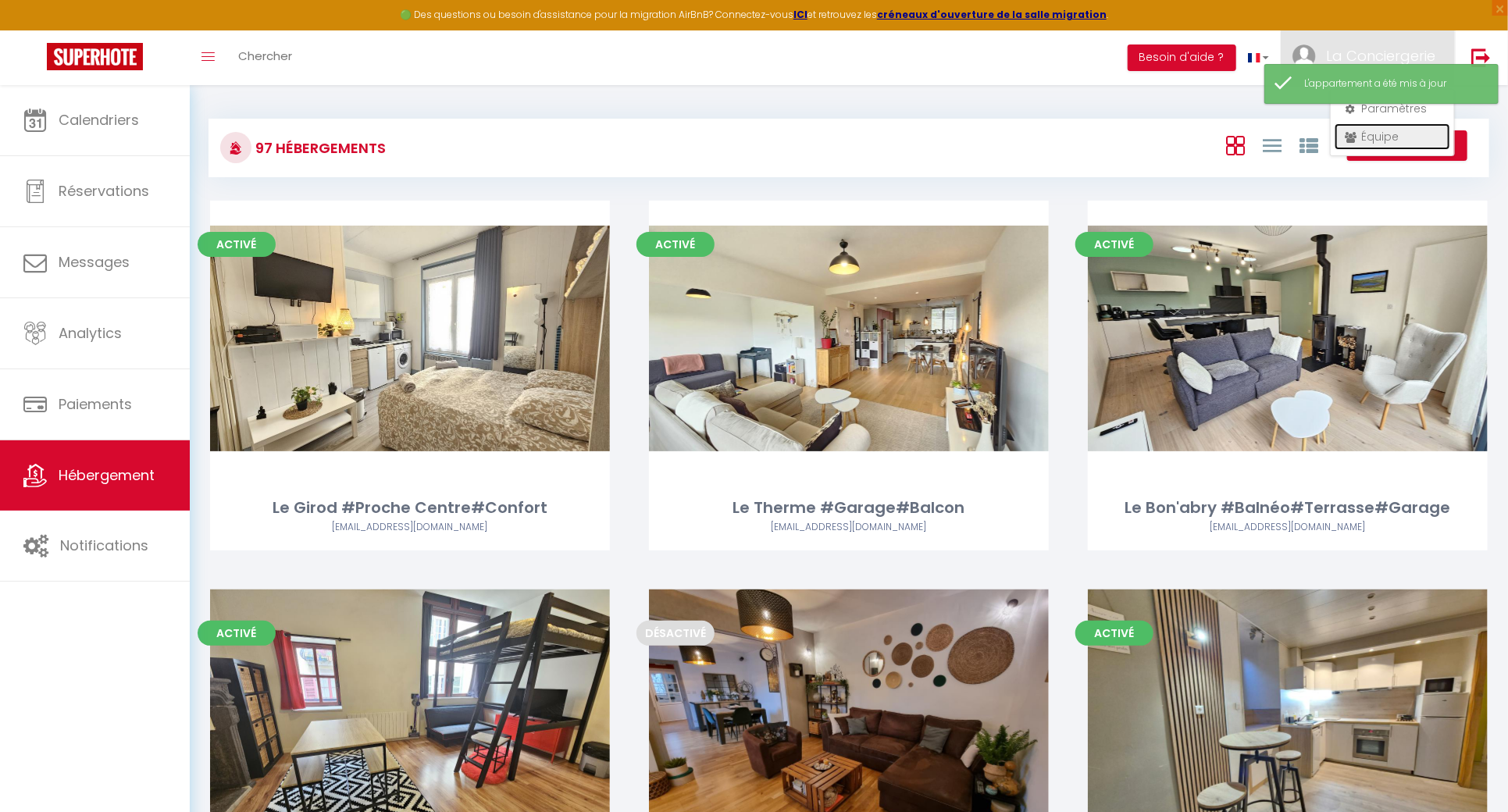
click at [1367, 133] on link "Équipe" at bounding box center [1392, 136] width 116 height 27
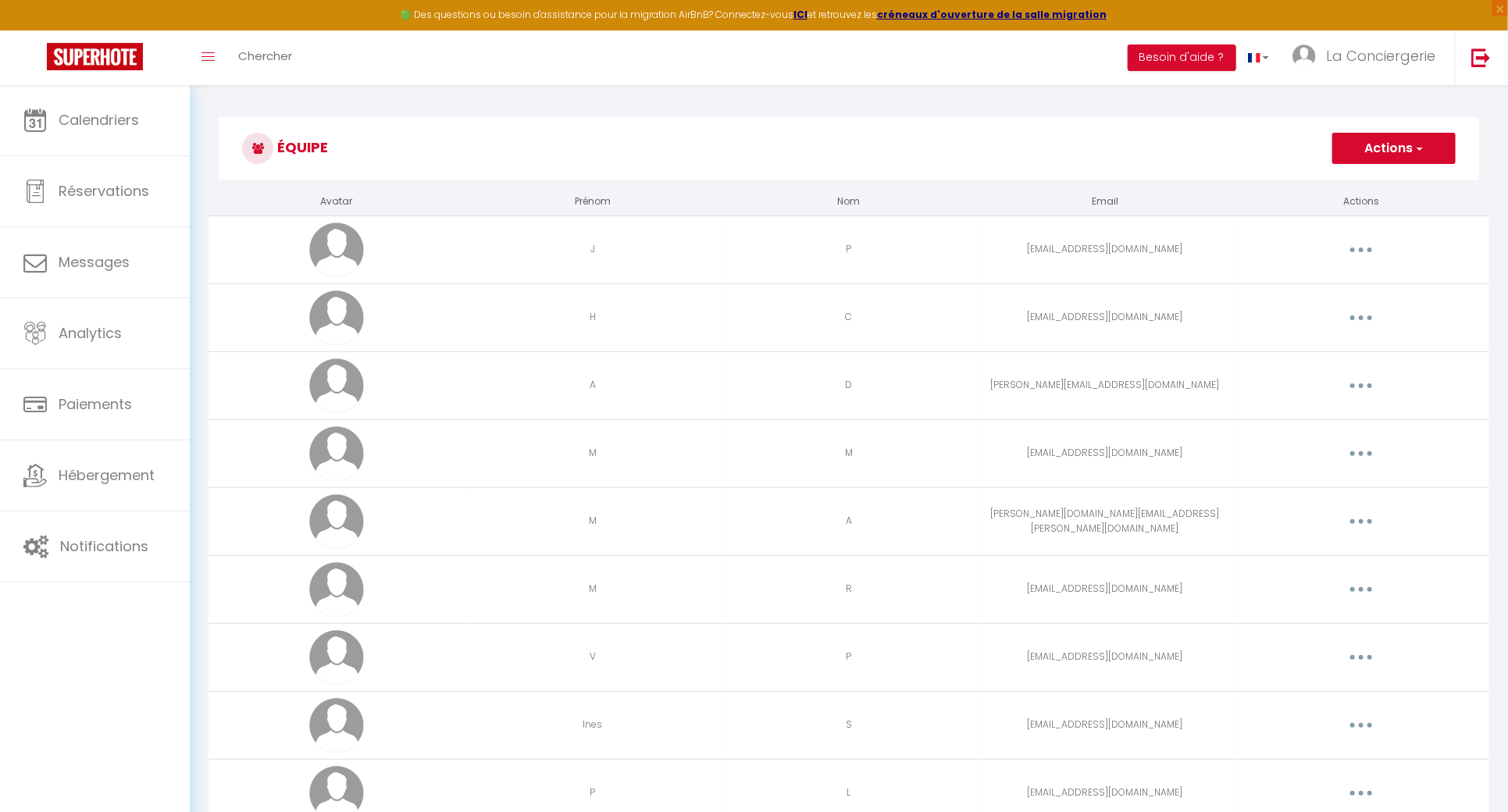
drag, startPoint x: 1356, startPoint y: 588, endPoint x: 1344, endPoint y: 609, distance: 24.2
click at [1356, 591] on button "button" at bounding box center [1361, 589] width 43 height 25
click at [1333, 617] on link "Editer" at bounding box center [1321, 625] width 116 height 27
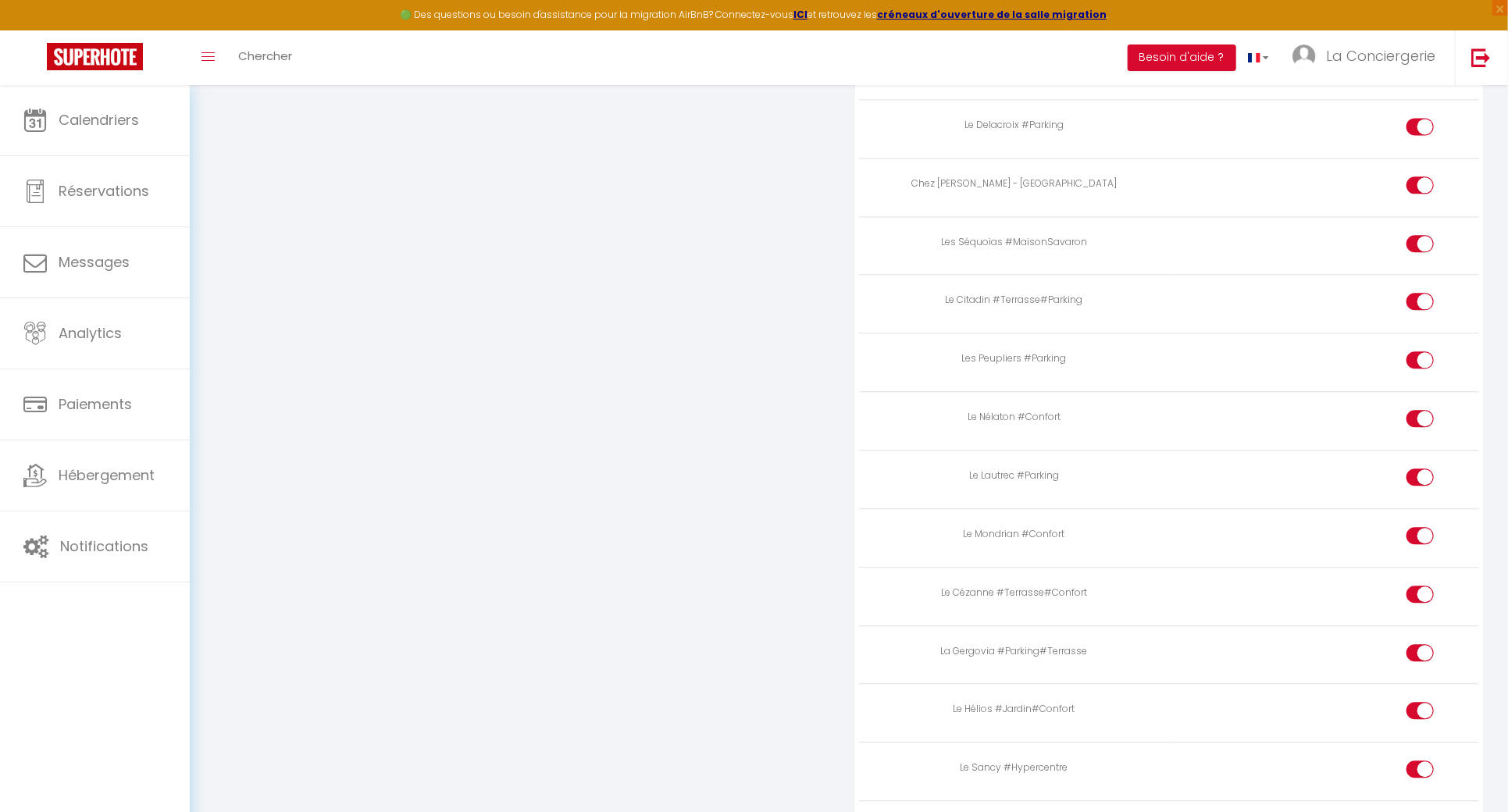
scroll to position [5898, 0]
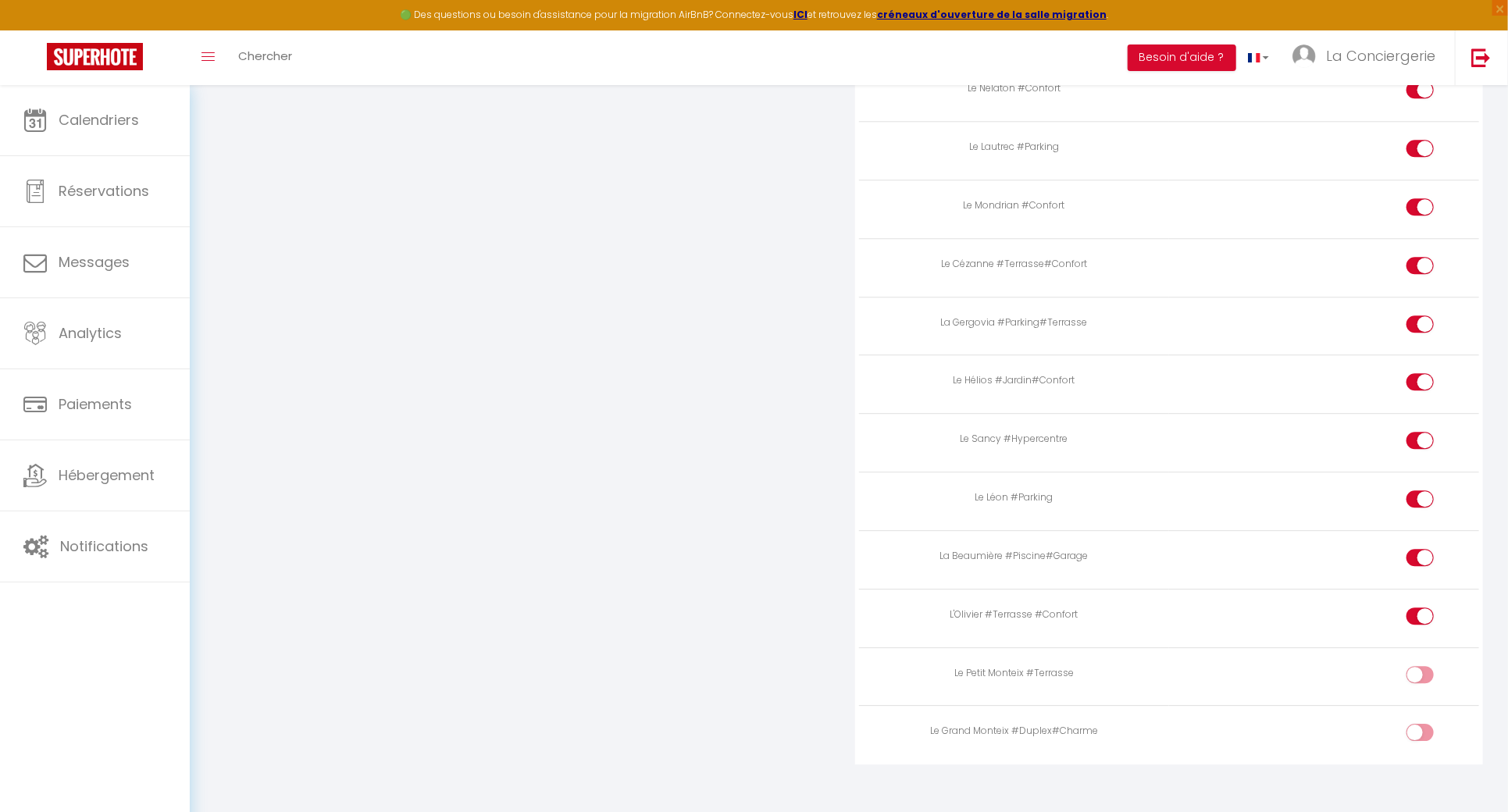
click at [1419, 724] on div at bounding box center [1420, 732] width 27 height 17
click at [1420, 724] on input "checkbox" at bounding box center [1433, 735] width 27 height 23
click at [1419, 666] on div at bounding box center [1420, 674] width 27 height 17
click at [1420, 666] on input "checkbox" at bounding box center [1433, 677] width 27 height 23
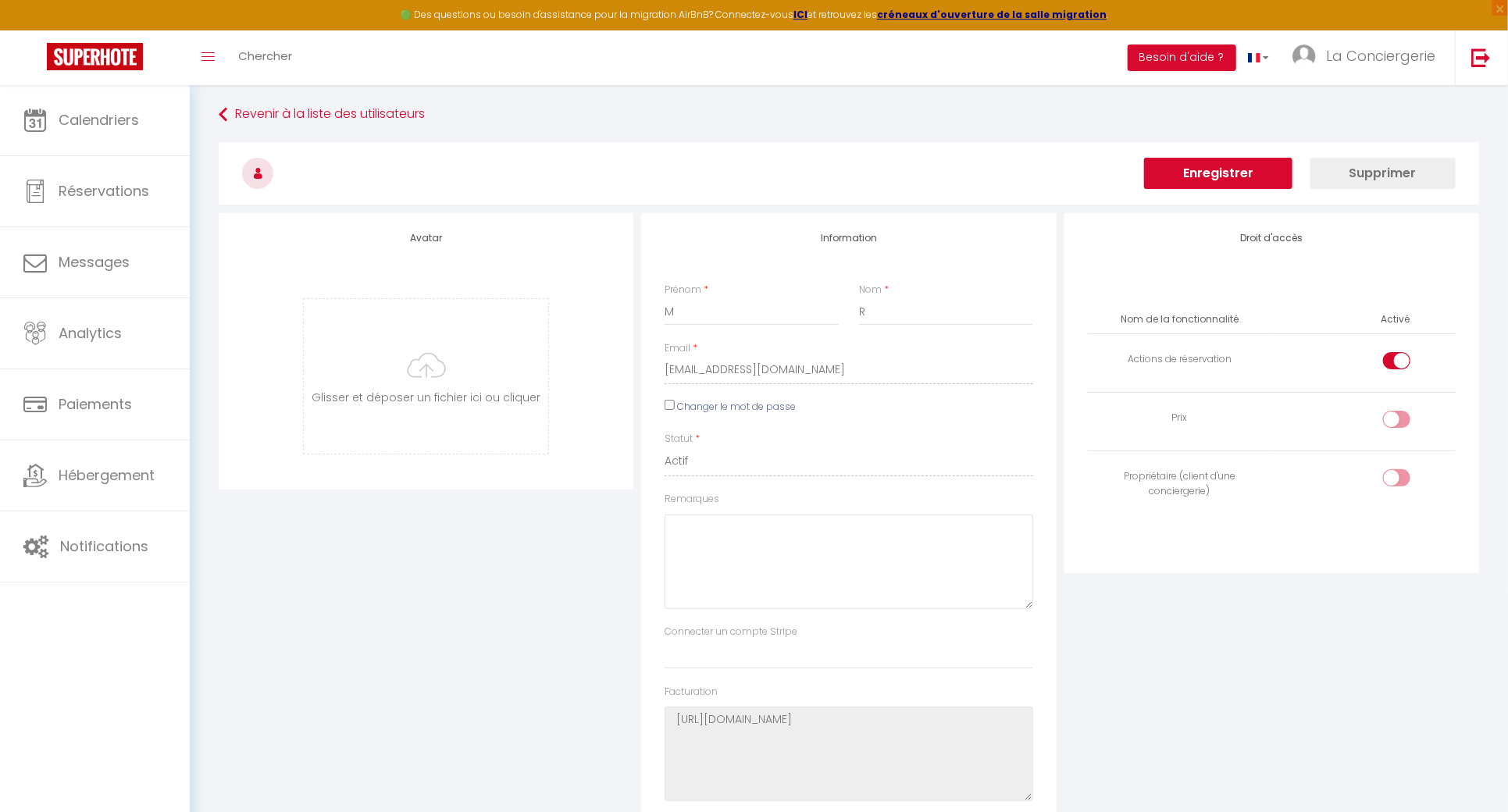
scroll to position [0, 0]
click at [1247, 178] on button "Enregistrer" at bounding box center [1218, 176] width 148 height 31
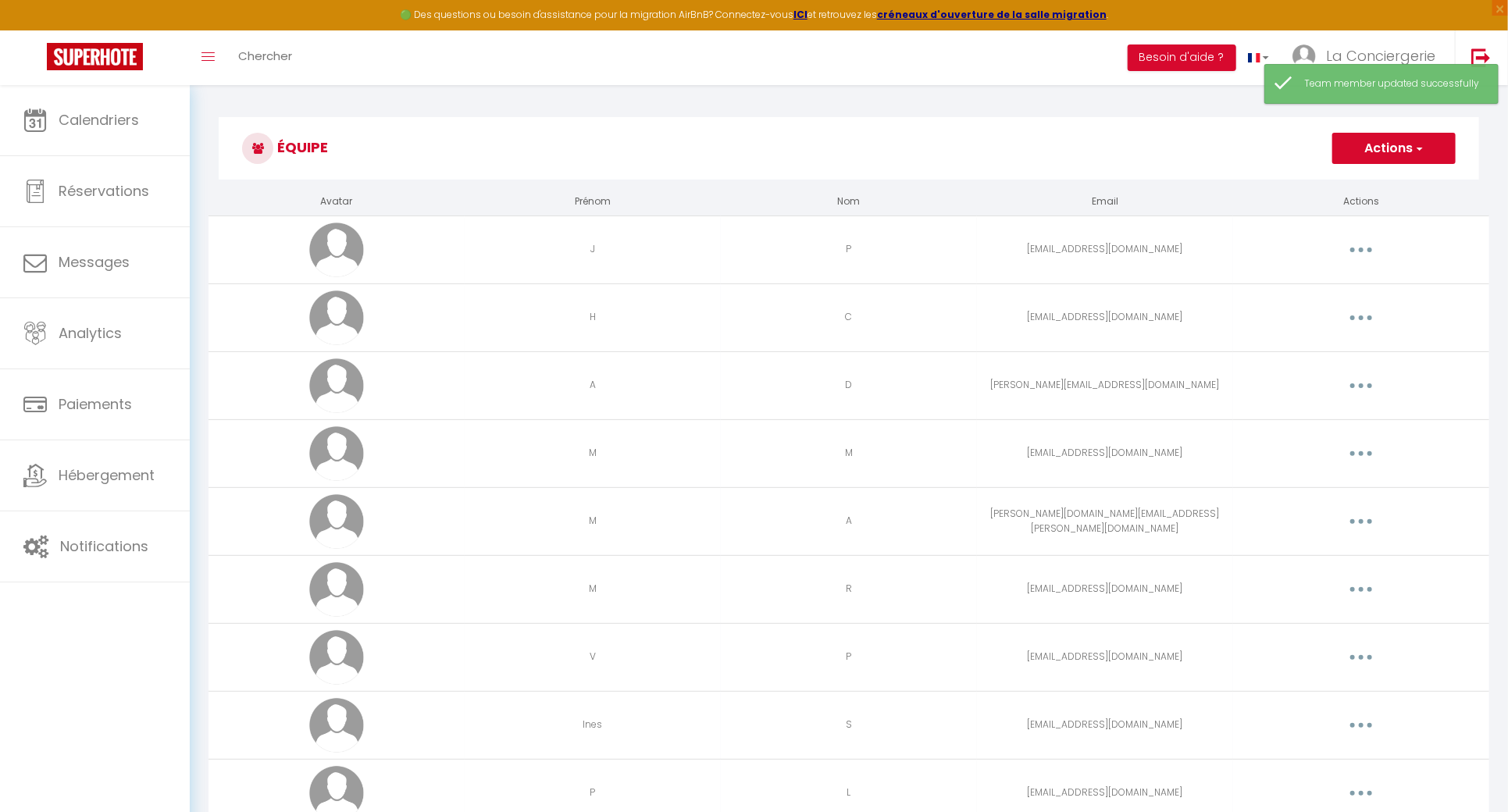
scroll to position [1942, 0]
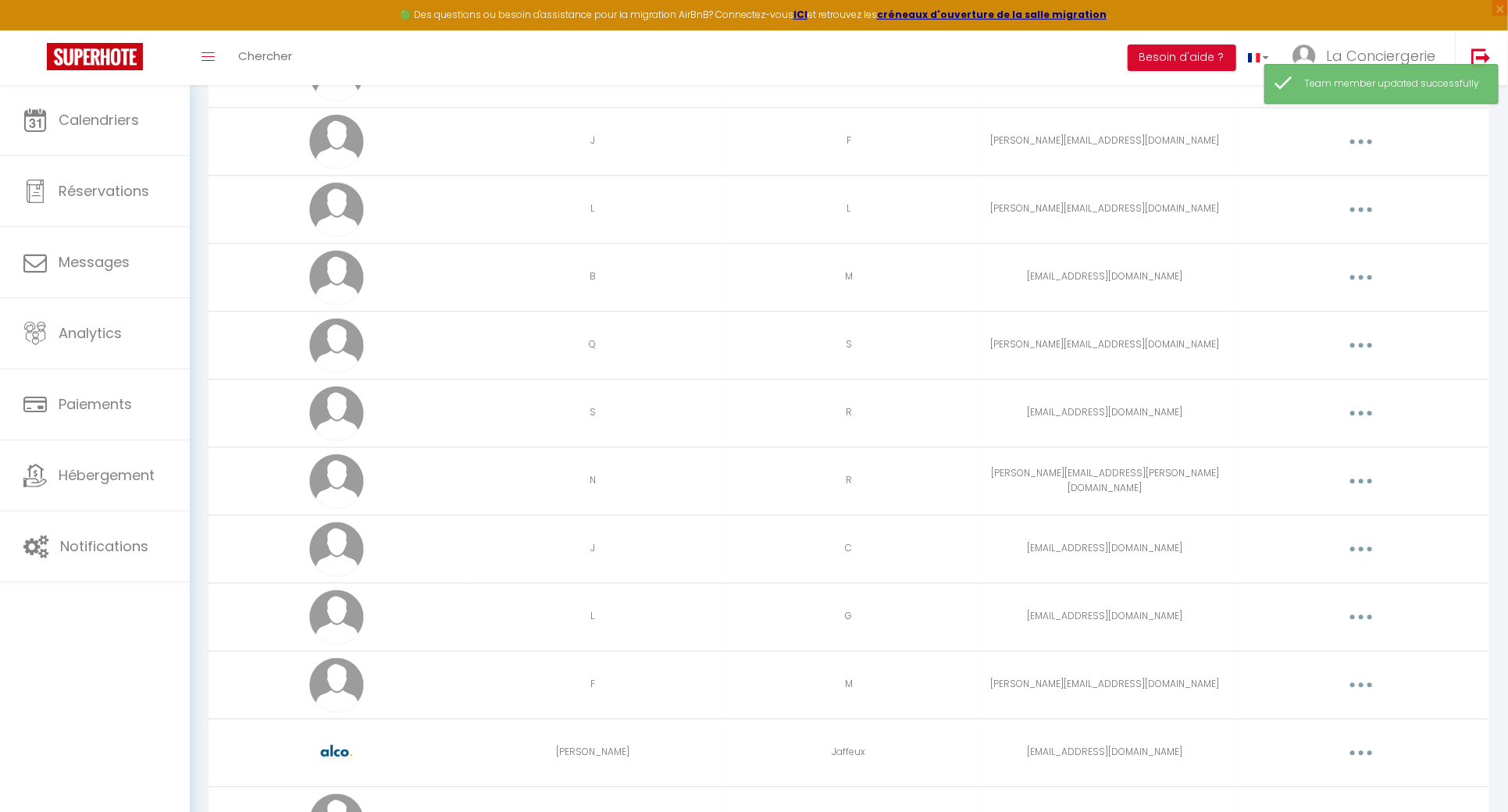
click at [1357, 400] on button "button" at bounding box center [1361, 412] width 43 height 25
click at [1341, 436] on link "Editer" at bounding box center [1321, 449] width 116 height 27
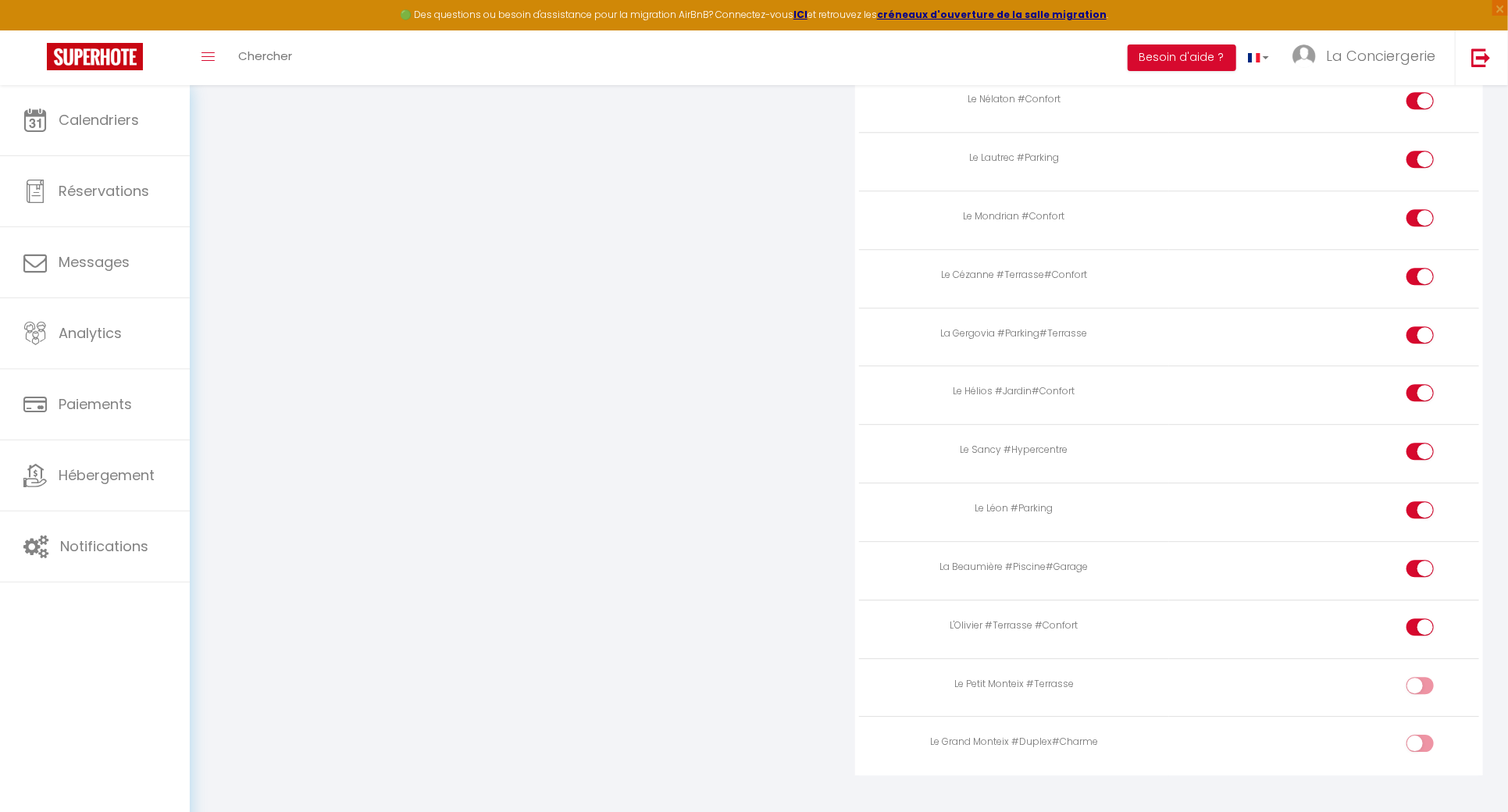
scroll to position [5898, 0]
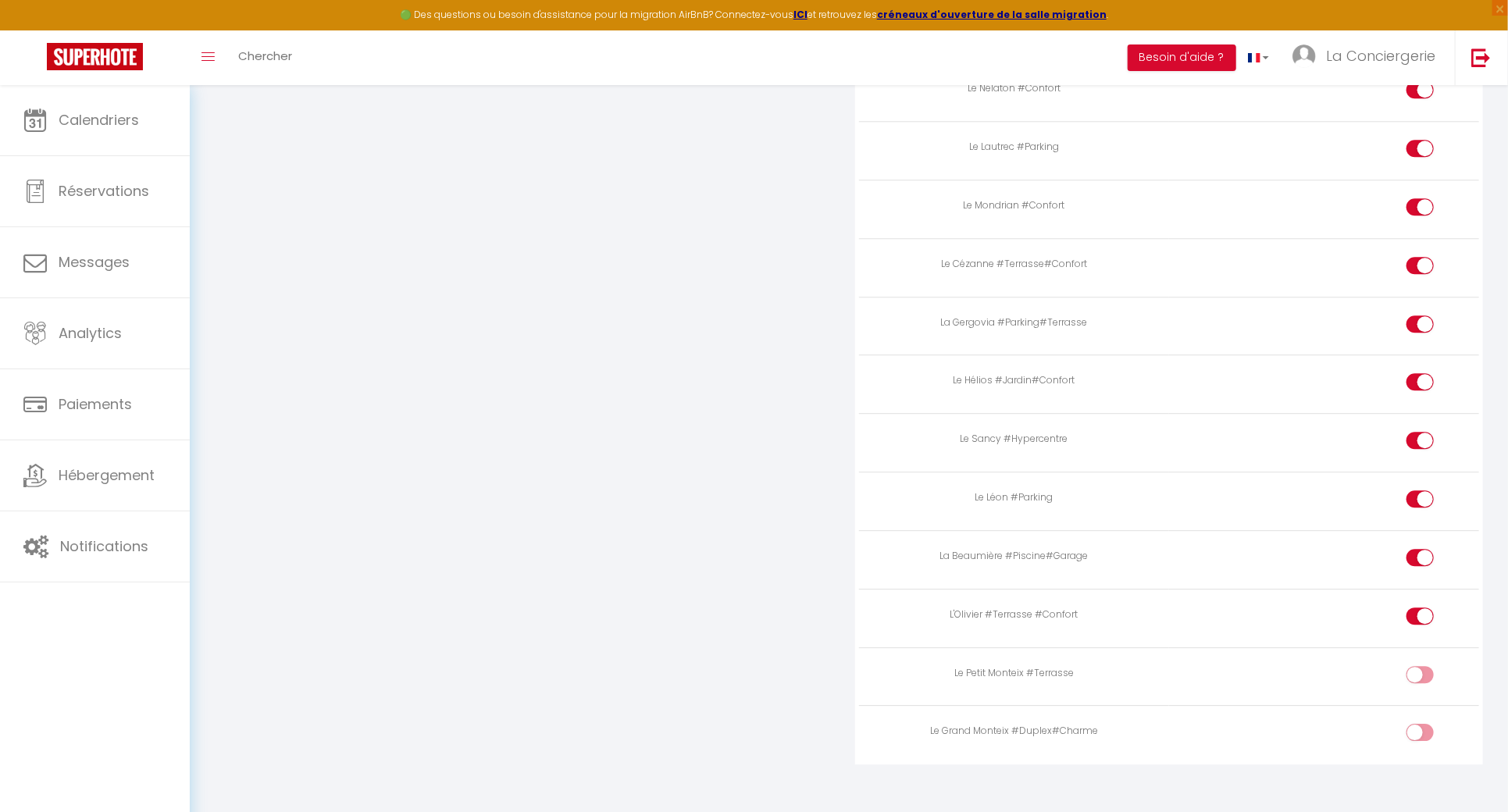
click at [1416, 666] on div at bounding box center [1420, 674] width 27 height 17
click at [1420, 666] on input "checkbox" at bounding box center [1433, 677] width 27 height 23
click at [1419, 724] on div at bounding box center [1420, 732] width 27 height 17
click at [1420, 724] on input "checkbox" at bounding box center [1433, 735] width 27 height 23
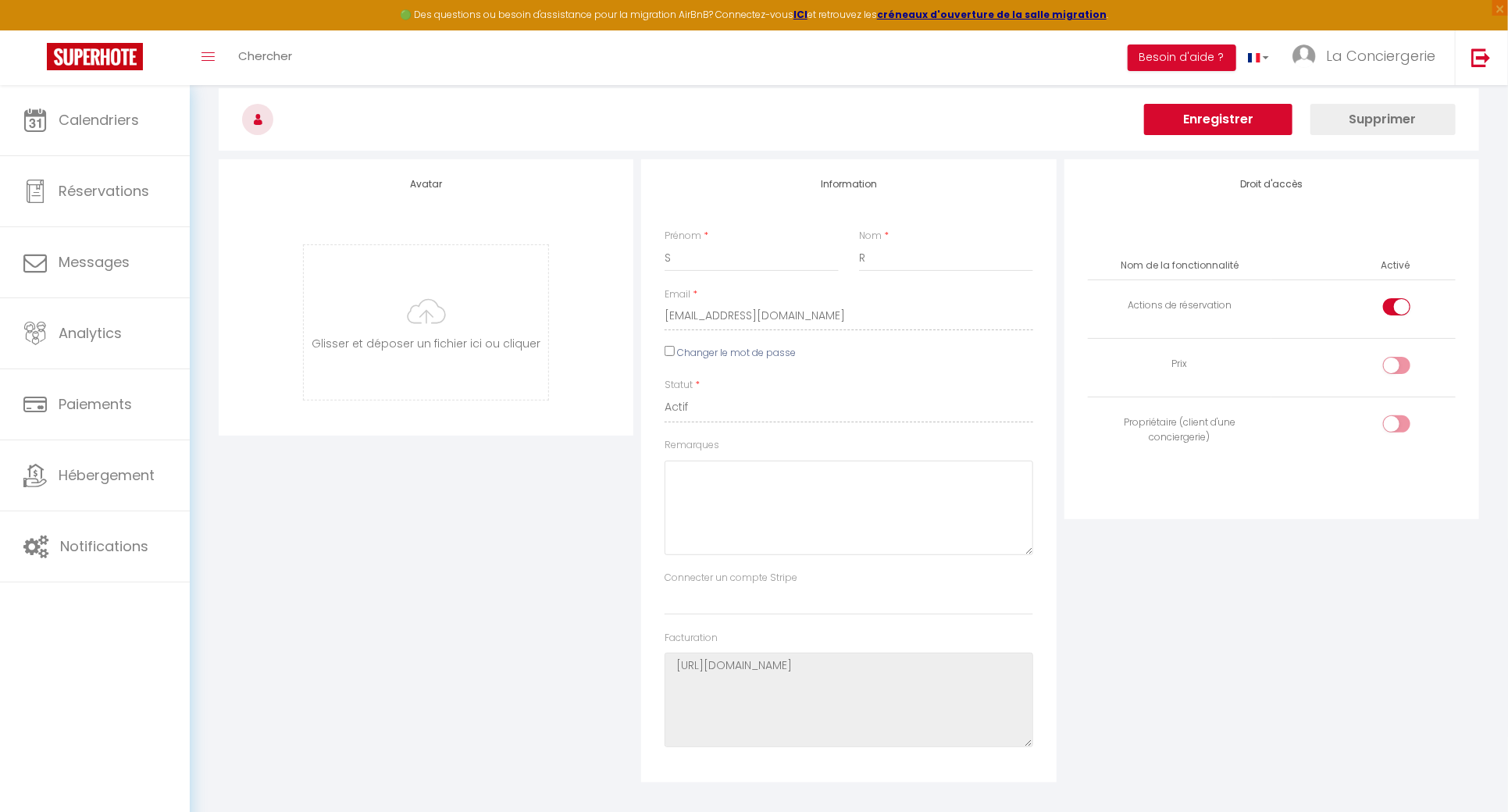
scroll to position [0, 0]
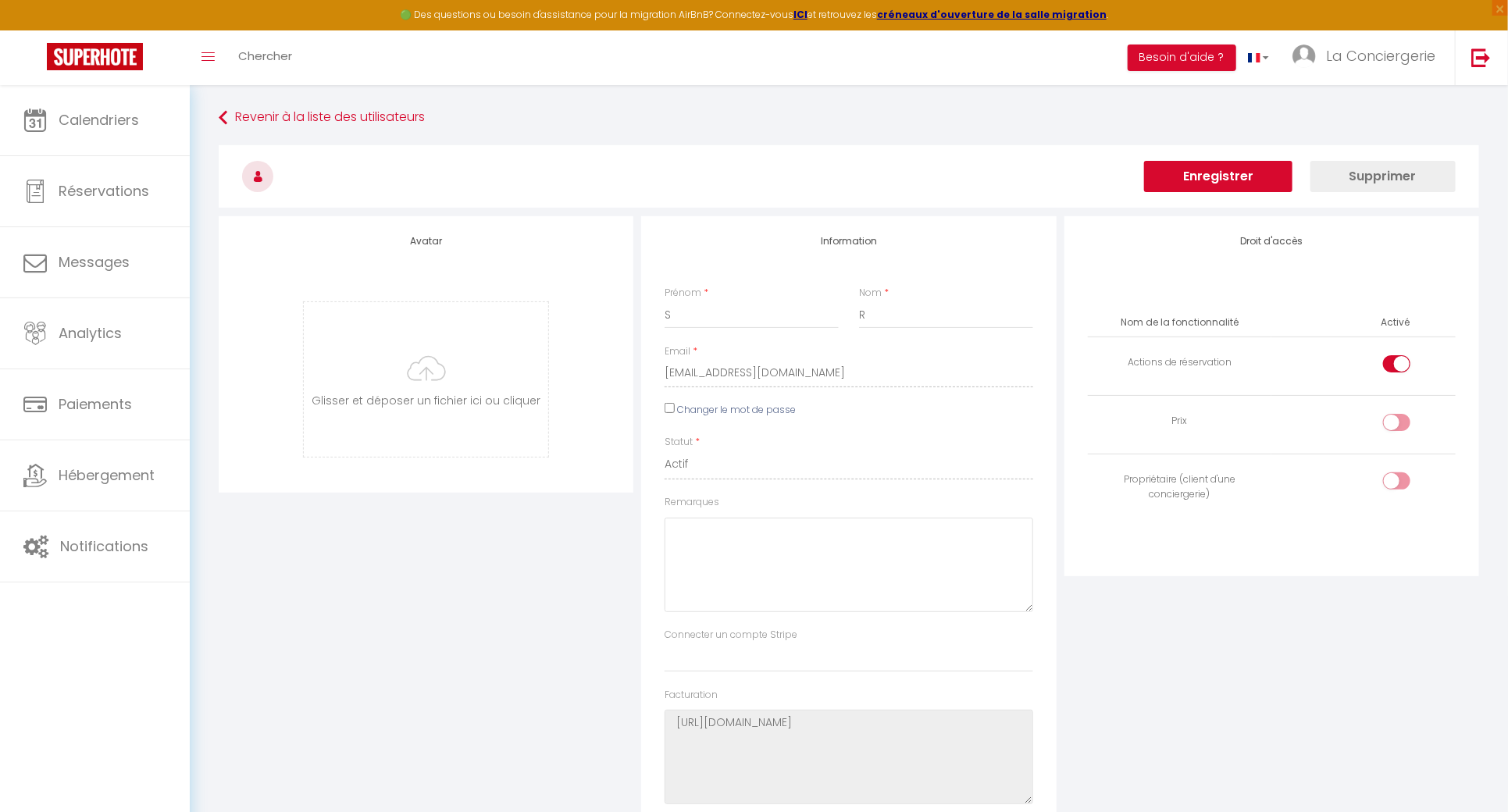
click at [1229, 181] on button "Enregistrer" at bounding box center [1218, 176] width 148 height 31
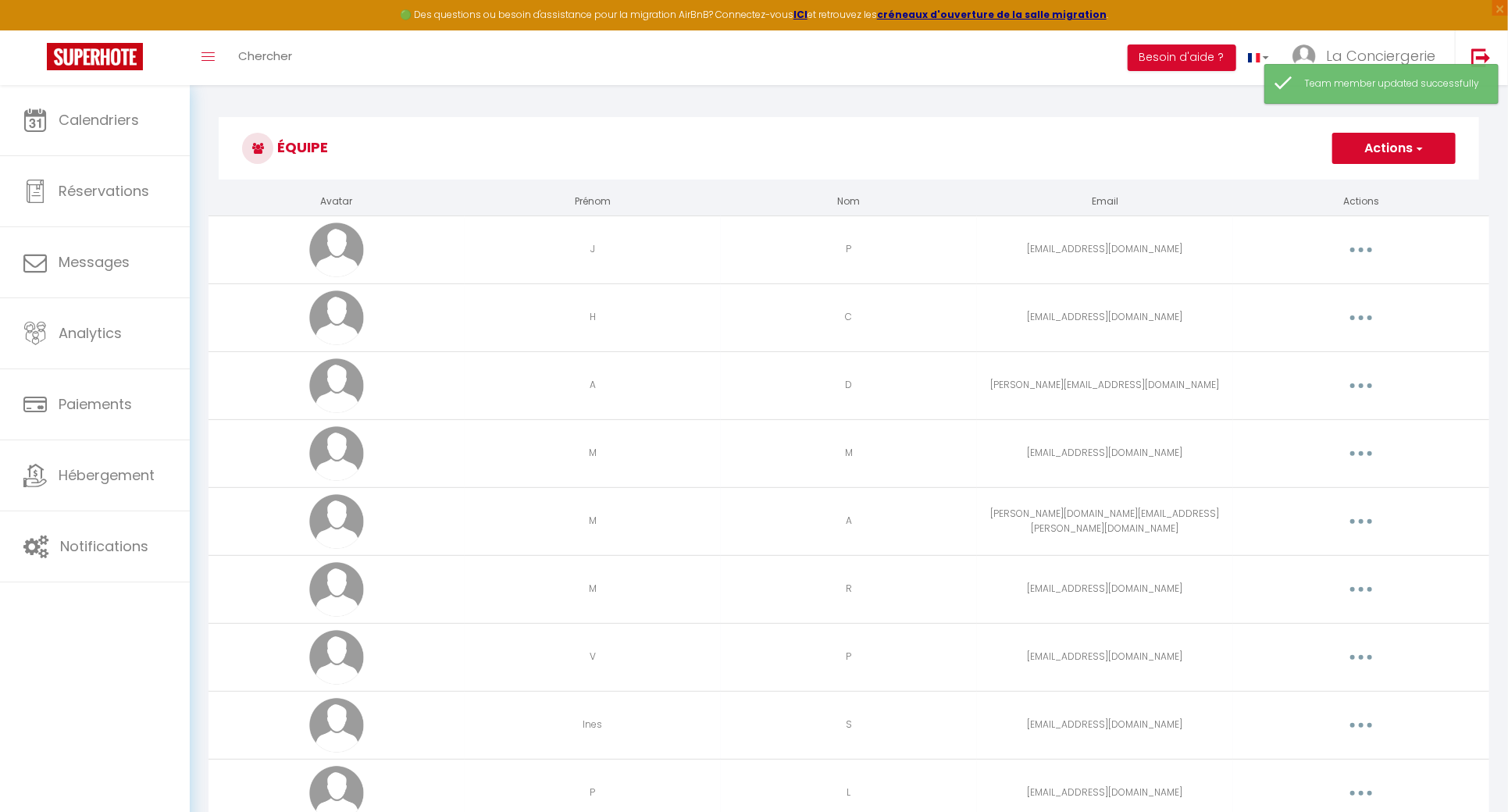
scroll to position [2959, 0]
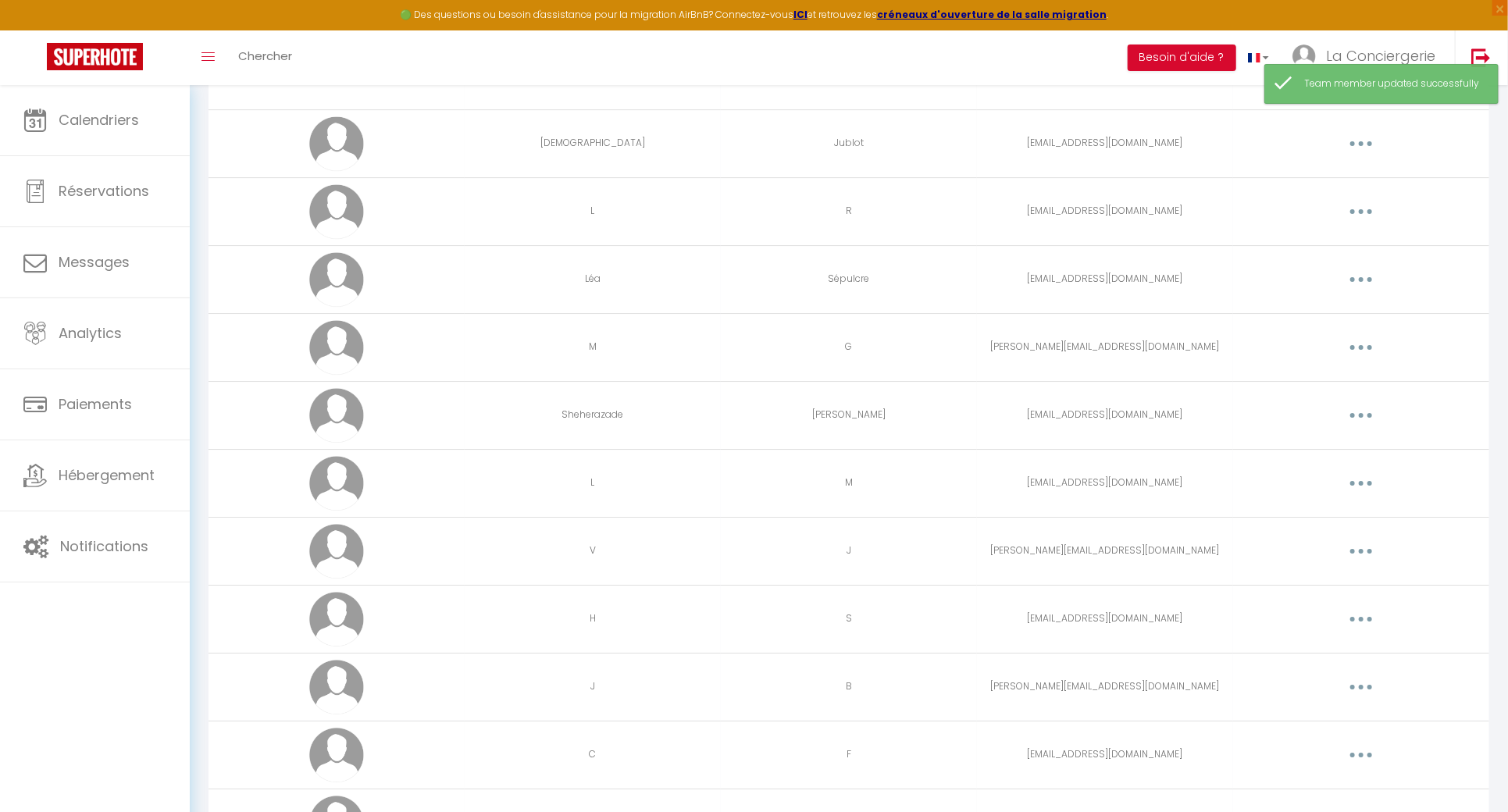
click at [1362, 403] on button "button" at bounding box center [1361, 415] width 43 height 25
click at [1349, 438] on link "Editer" at bounding box center [1321, 451] width 116 height 27
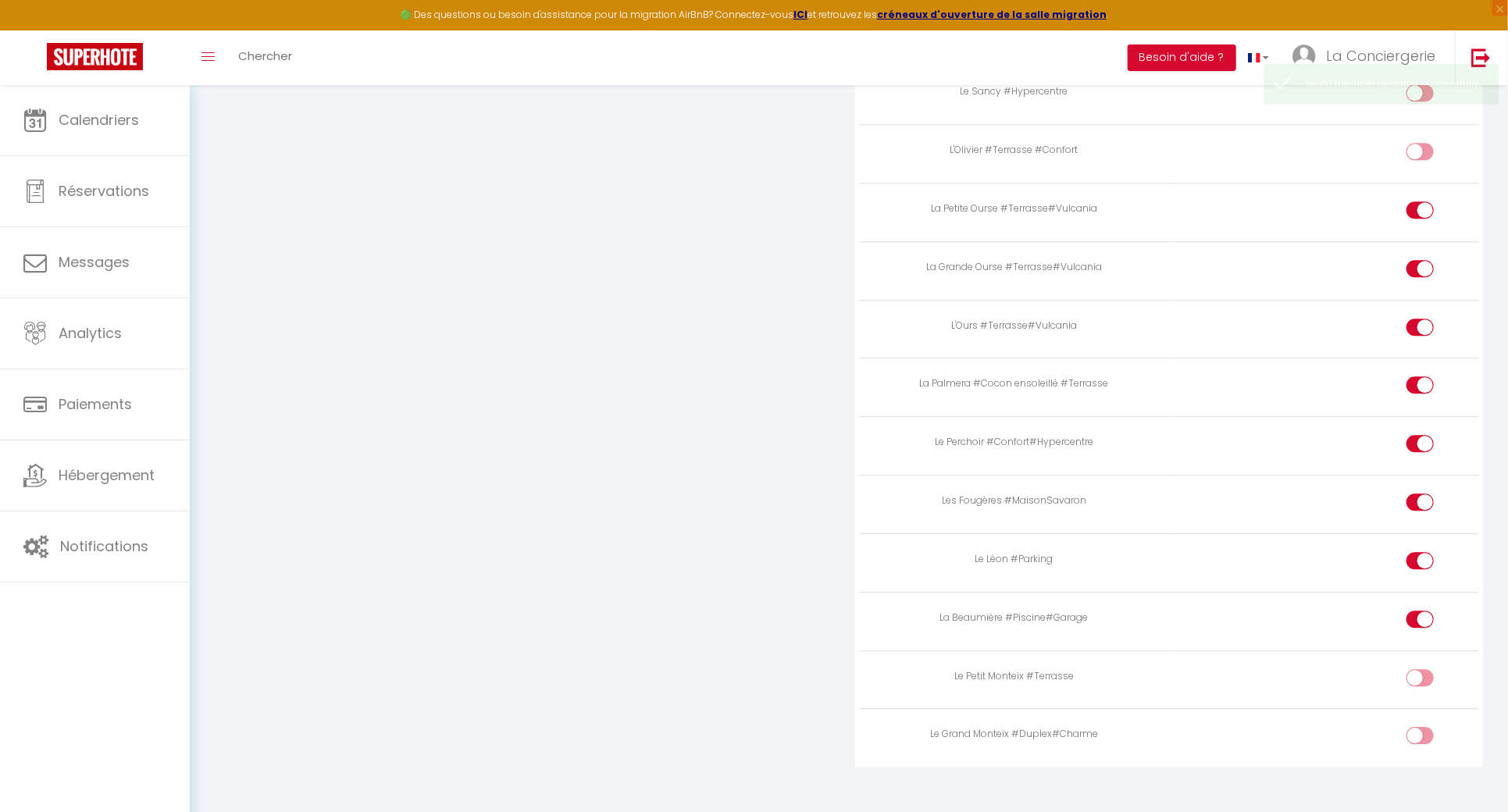
scroll to position [5898, 0]
click at [1429, 666] on input "checkbox" at bounding box center [1433, 677] width 27 height 23
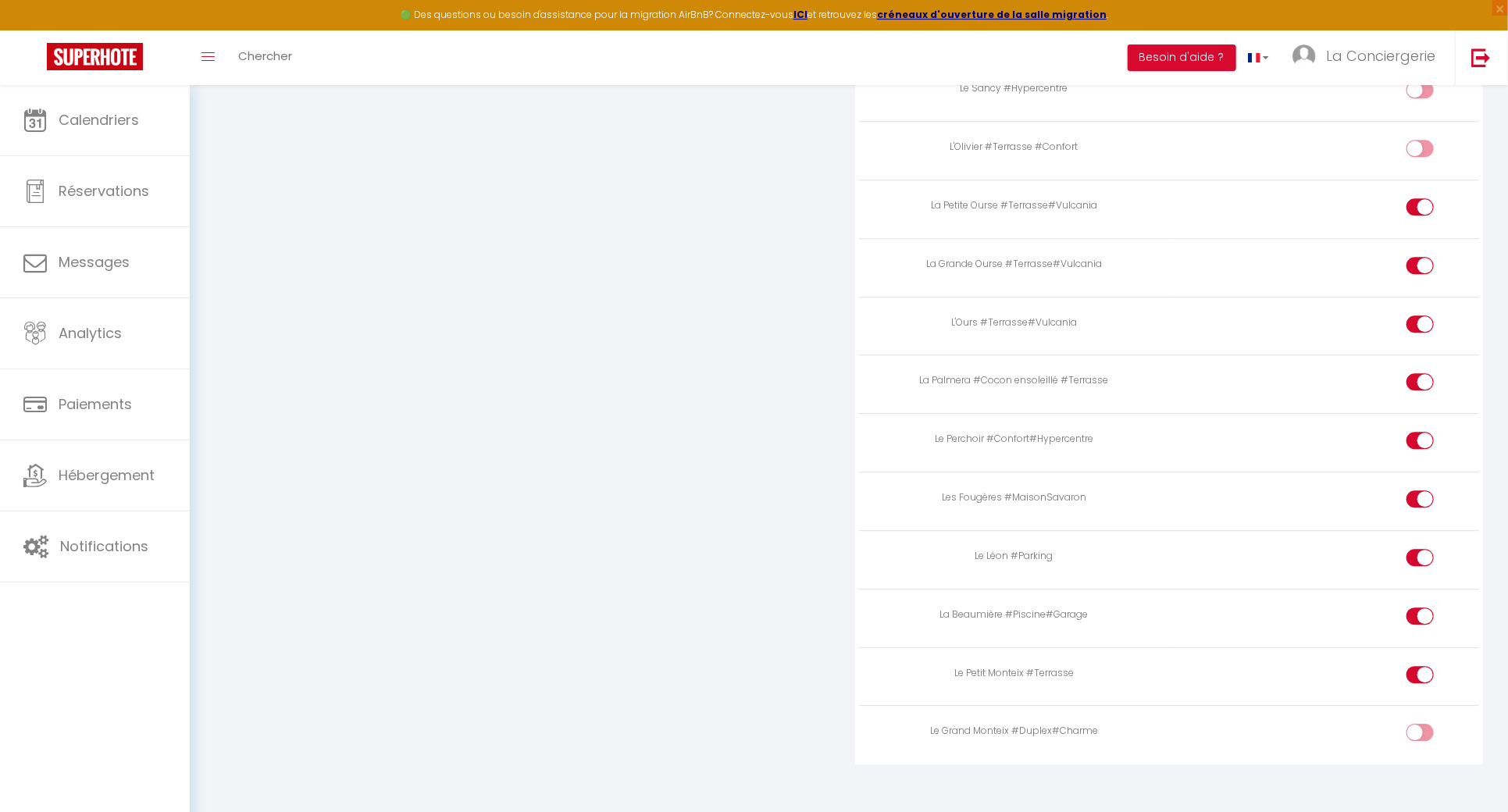
click at [1420, 724] on input "checkbox" at bounding box center [1433, 735] width 27 height 23
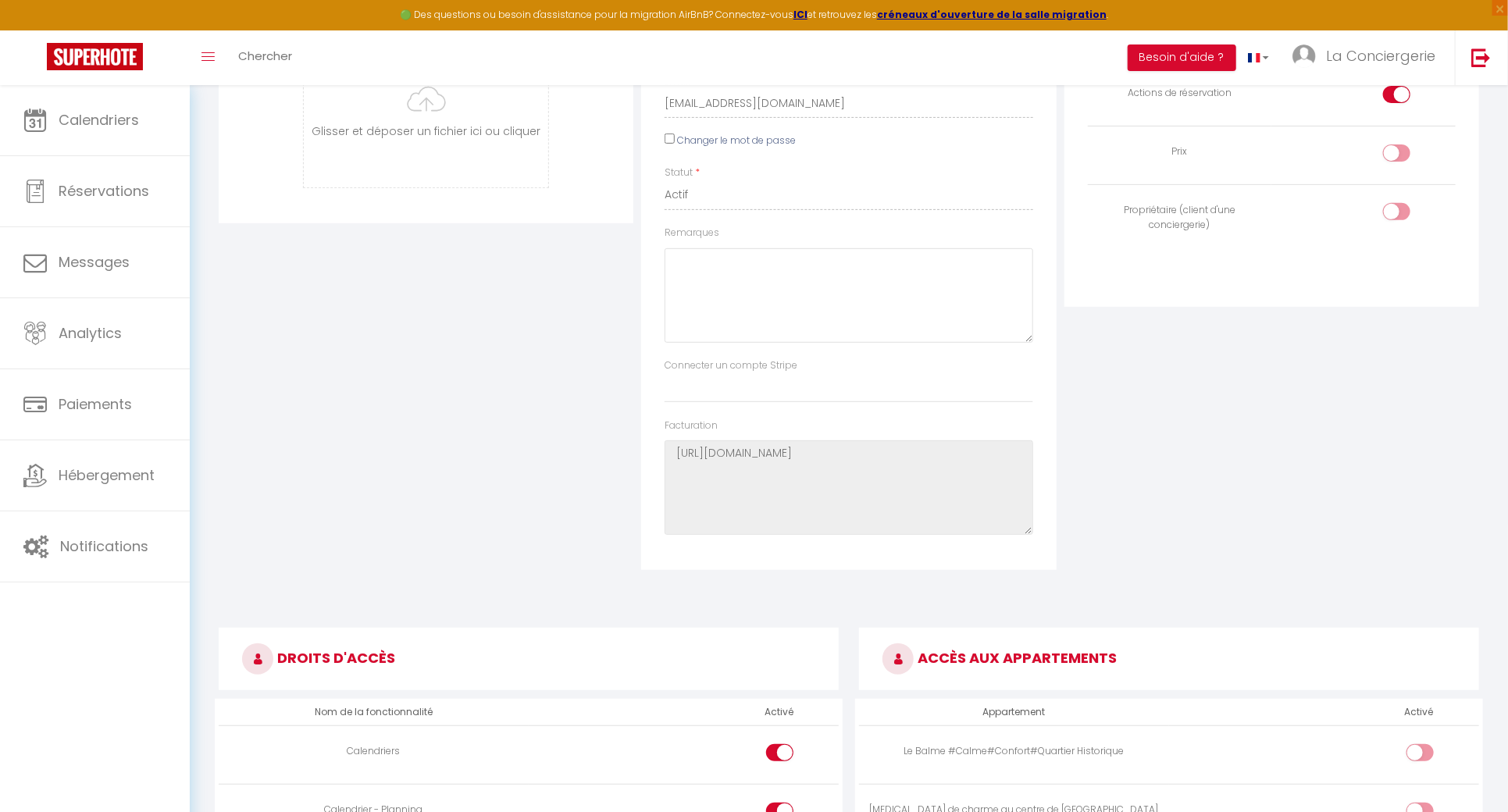
scroll to position [0, 0]
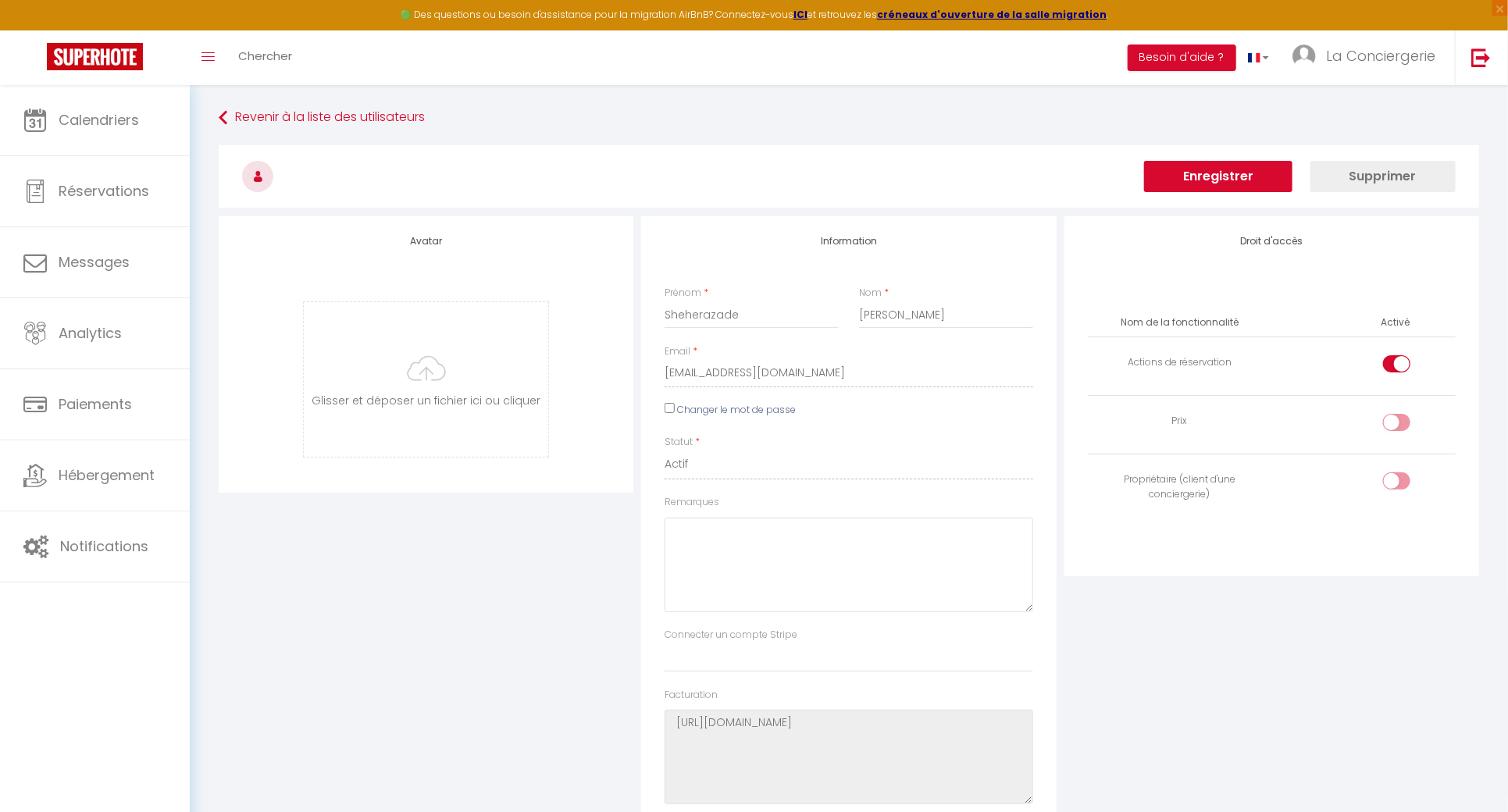
click at [1234, 171] on button "Enregistrer" at bounding box center [1218, 176] width 148 height 31
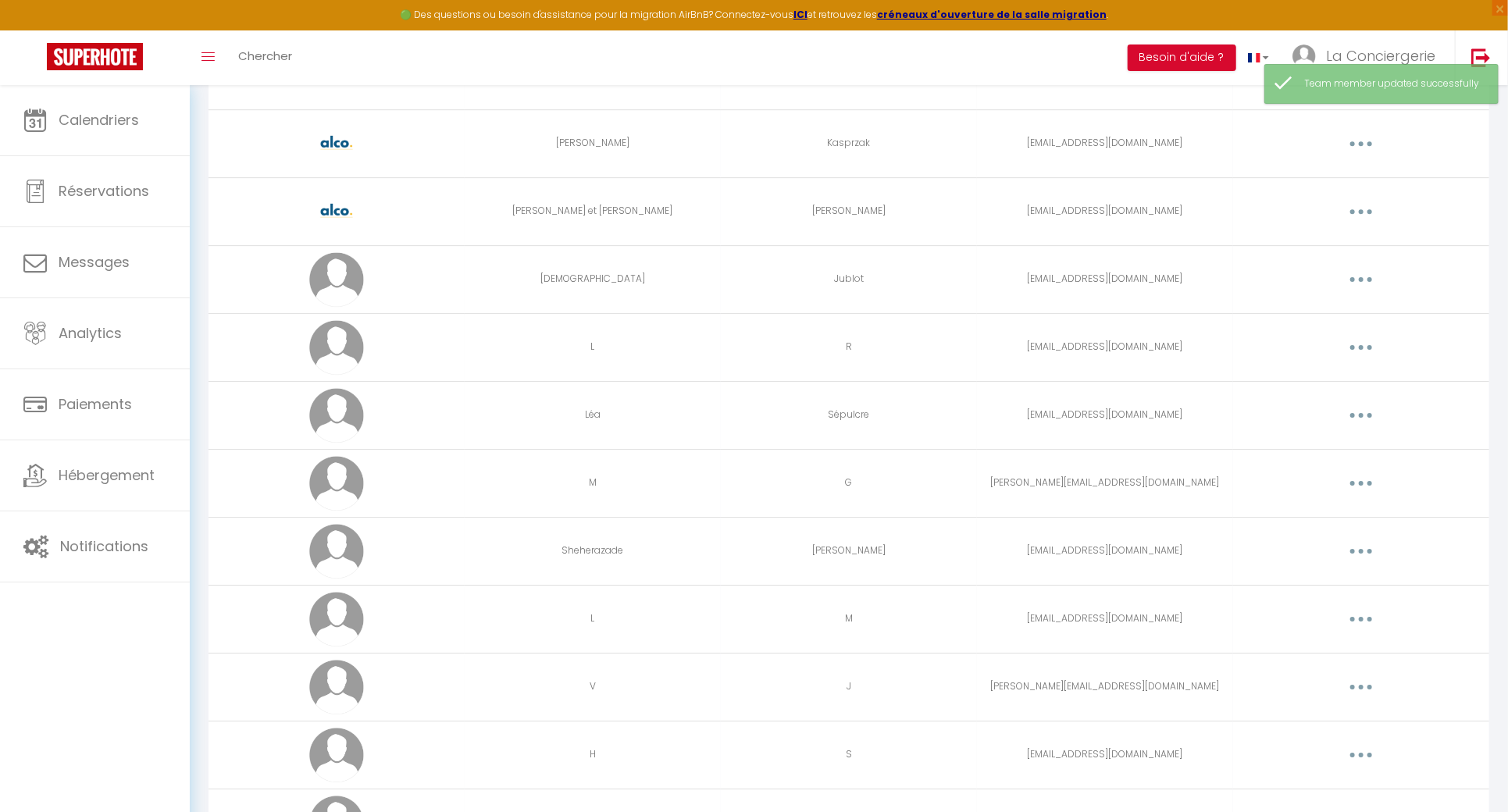
scroll to position [317, 0]
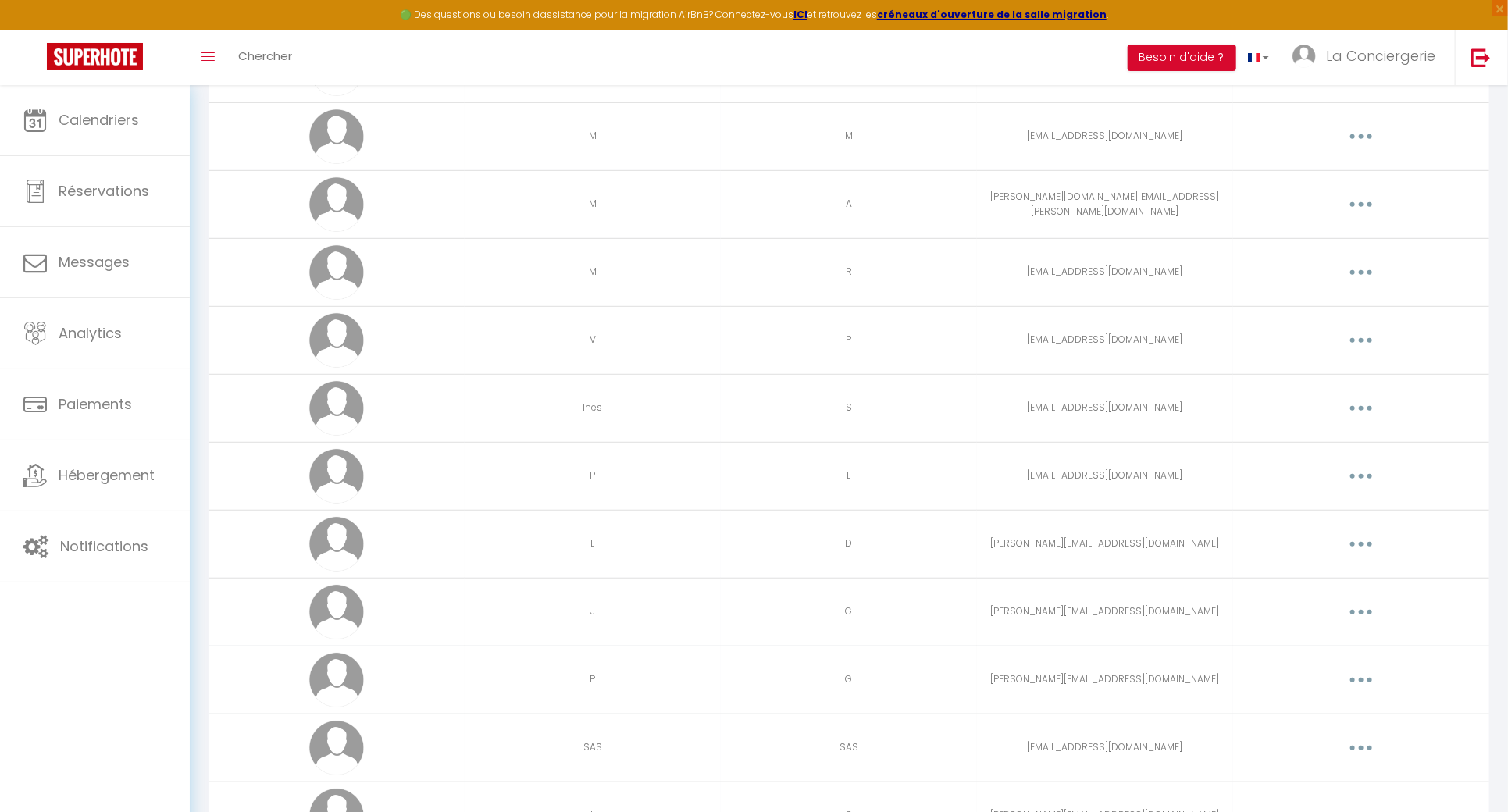
click at [1361, 420] on td "Editer Supprimer" at bounding box center [1361, 408] width 256 height 68
click at [1357, 404] on button "button" at bounding box center [1361, 408] width 43 height 25
click at [1346, 434] on link "Editer" at bounding box center [1321, 444] width 116 height 27
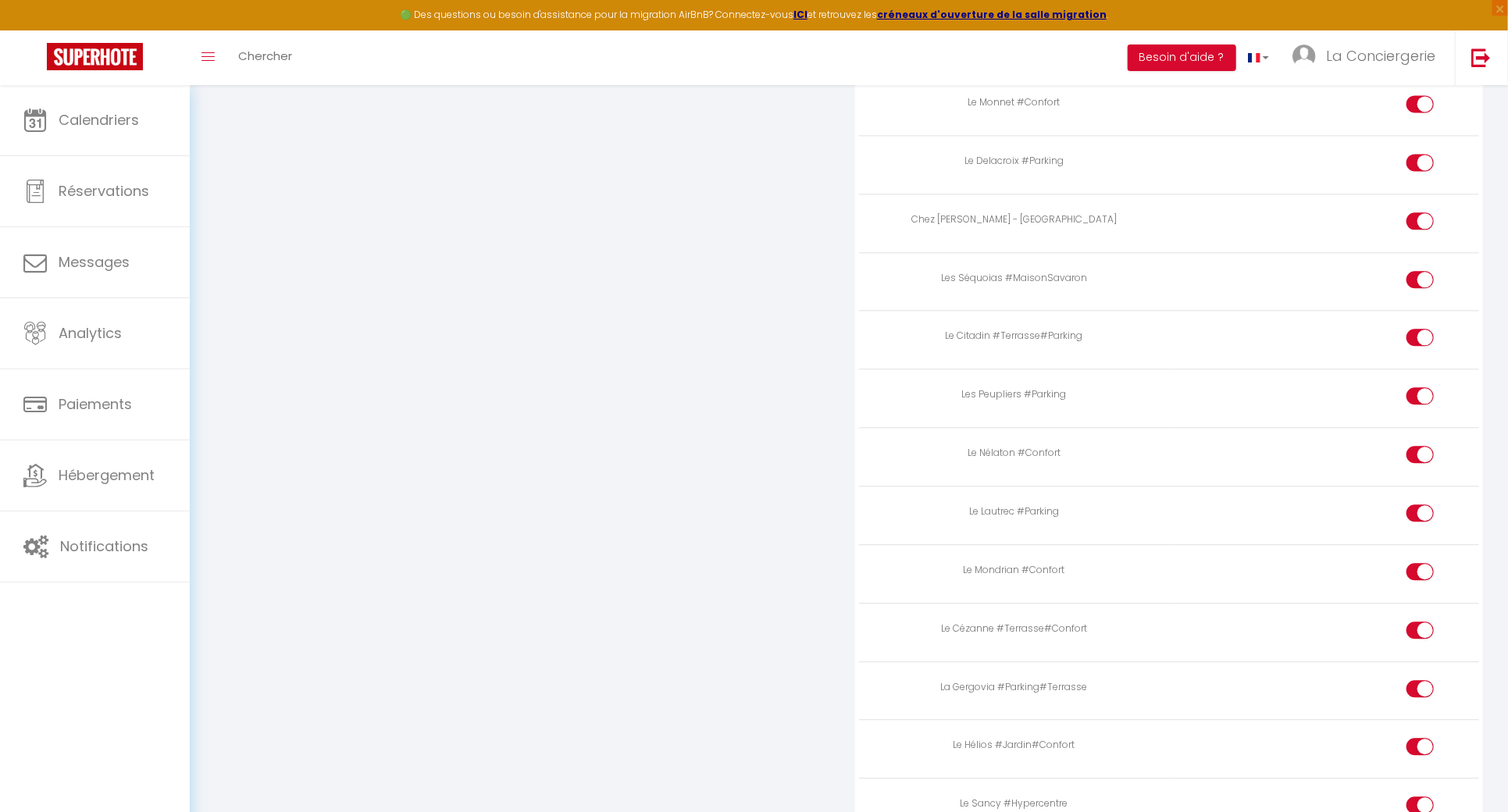
scroll to position [5898, 0]
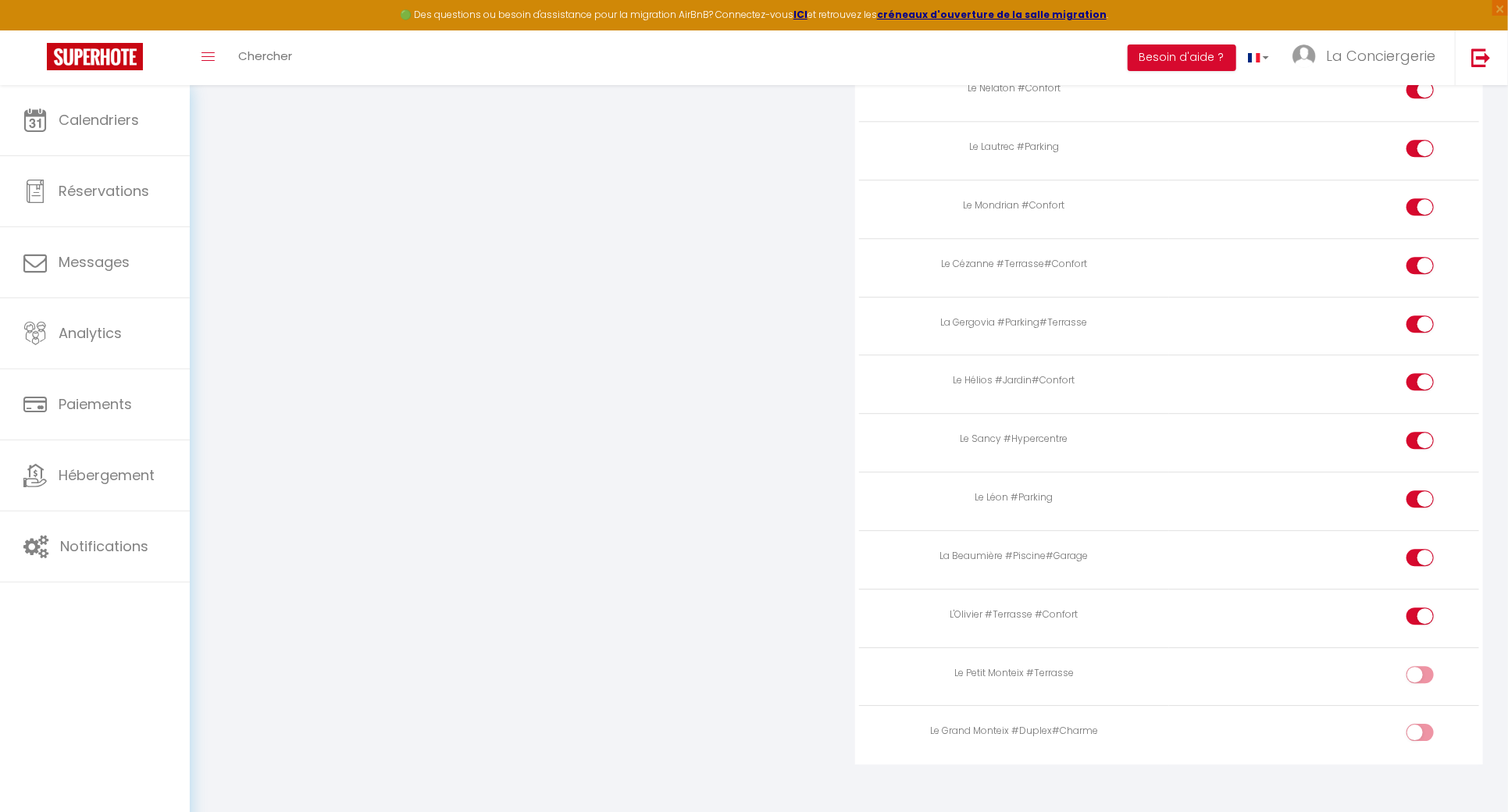
click at [1411, 724] on div at bounding box center [1420, 732] width 27 height 17
click at [1420, 724] on input "checkbox" at bounding box center [1433, 735] width 27 height 23
click at [1419, 666] on div at bounding box center [1420, 674] width 27 height 17
click at [1420, 666] on input "checkbox" at bounding box center [1433, 677] width 27 height 23
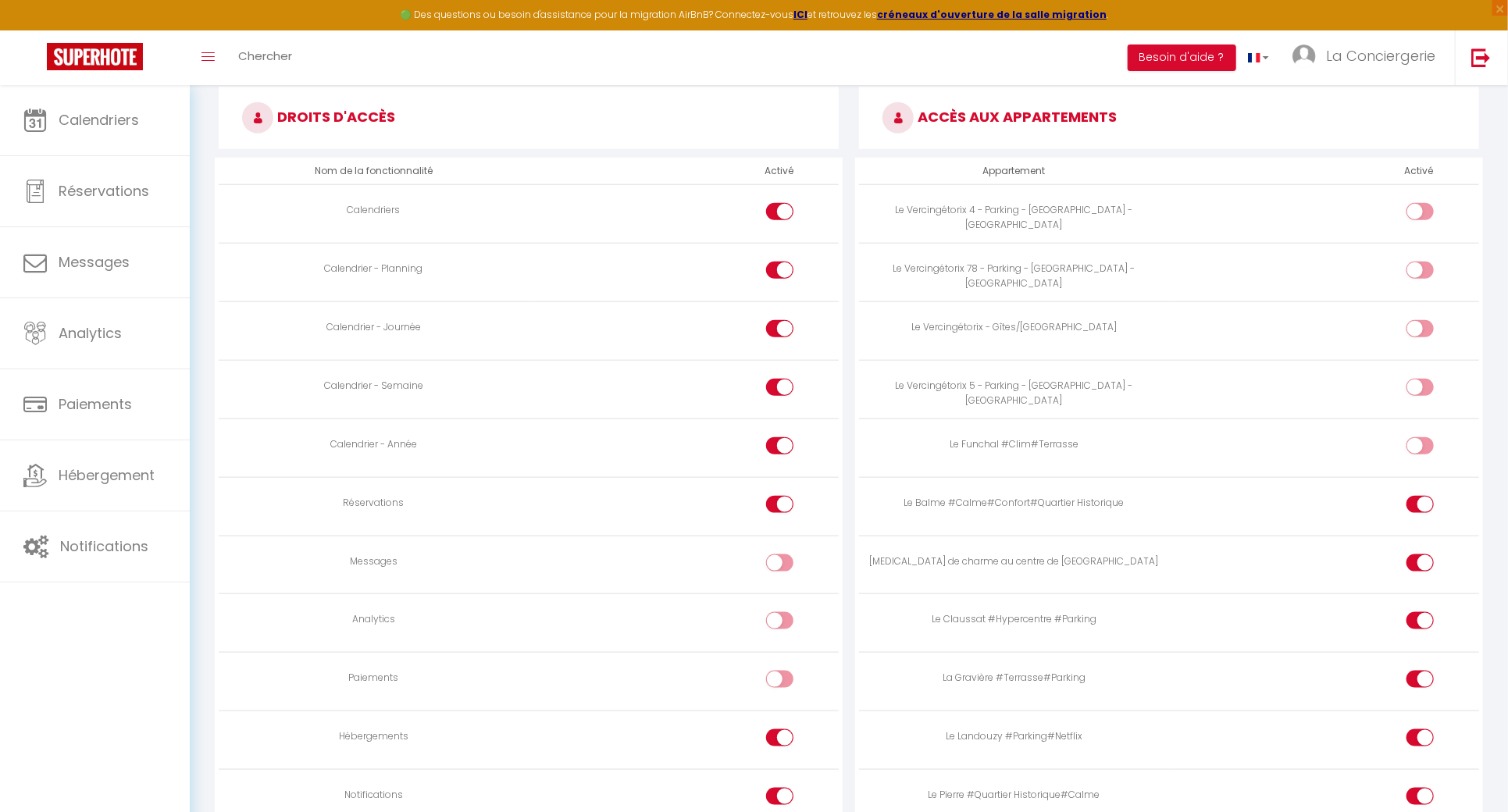
scroll to position [0, 0]
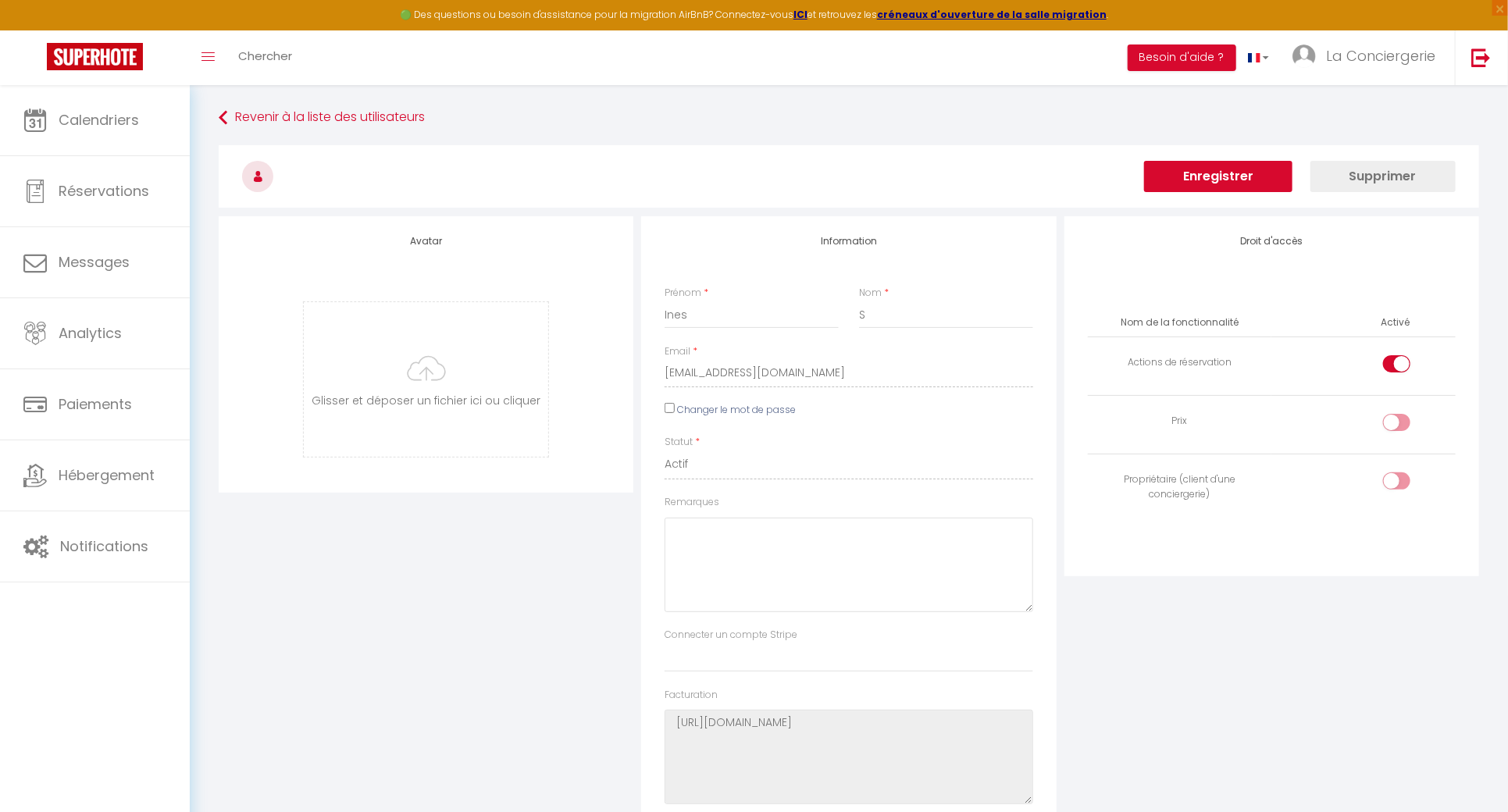
click at [1253, 169] on button "Enregistrer" at bounding box center [1218, 176] width 148 height 31
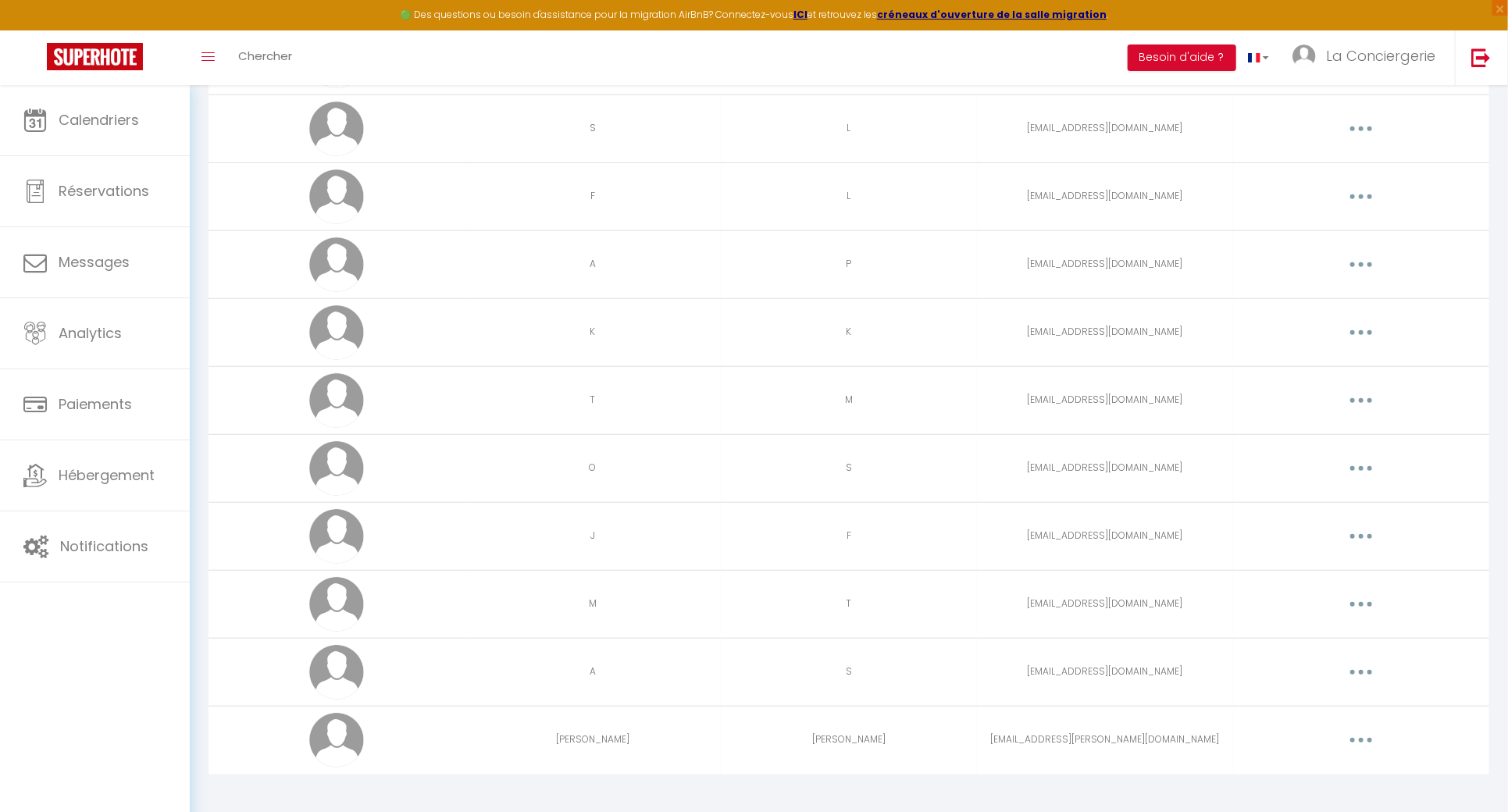
scroll to position [2823, 0]
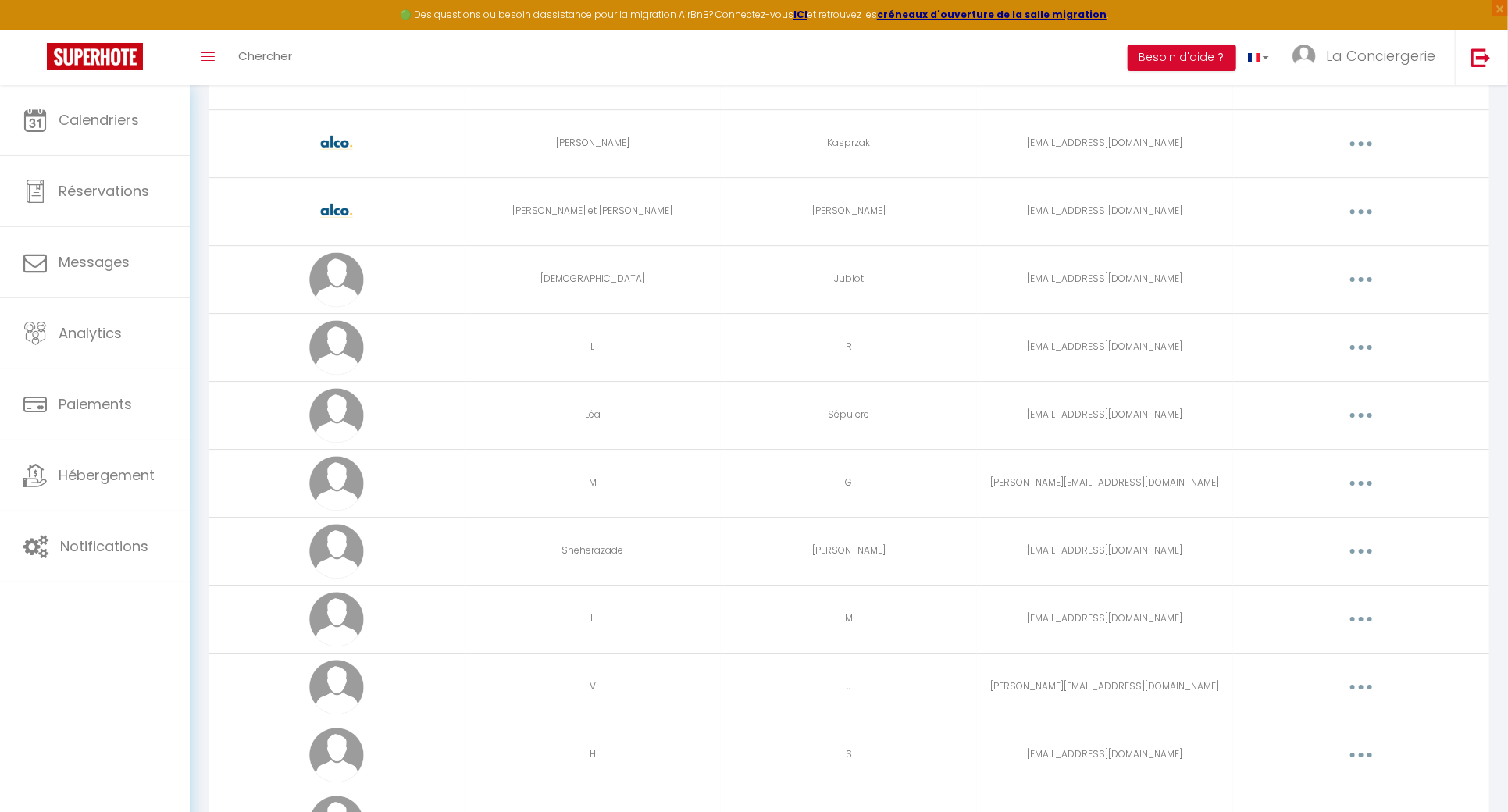
click at [1365, 406] on button "button" at bounding box center [1361, 415] width 43 height 25
click at [1339, 440] on link "Editer" at bounding box center [1321, 451] width 116 height 27
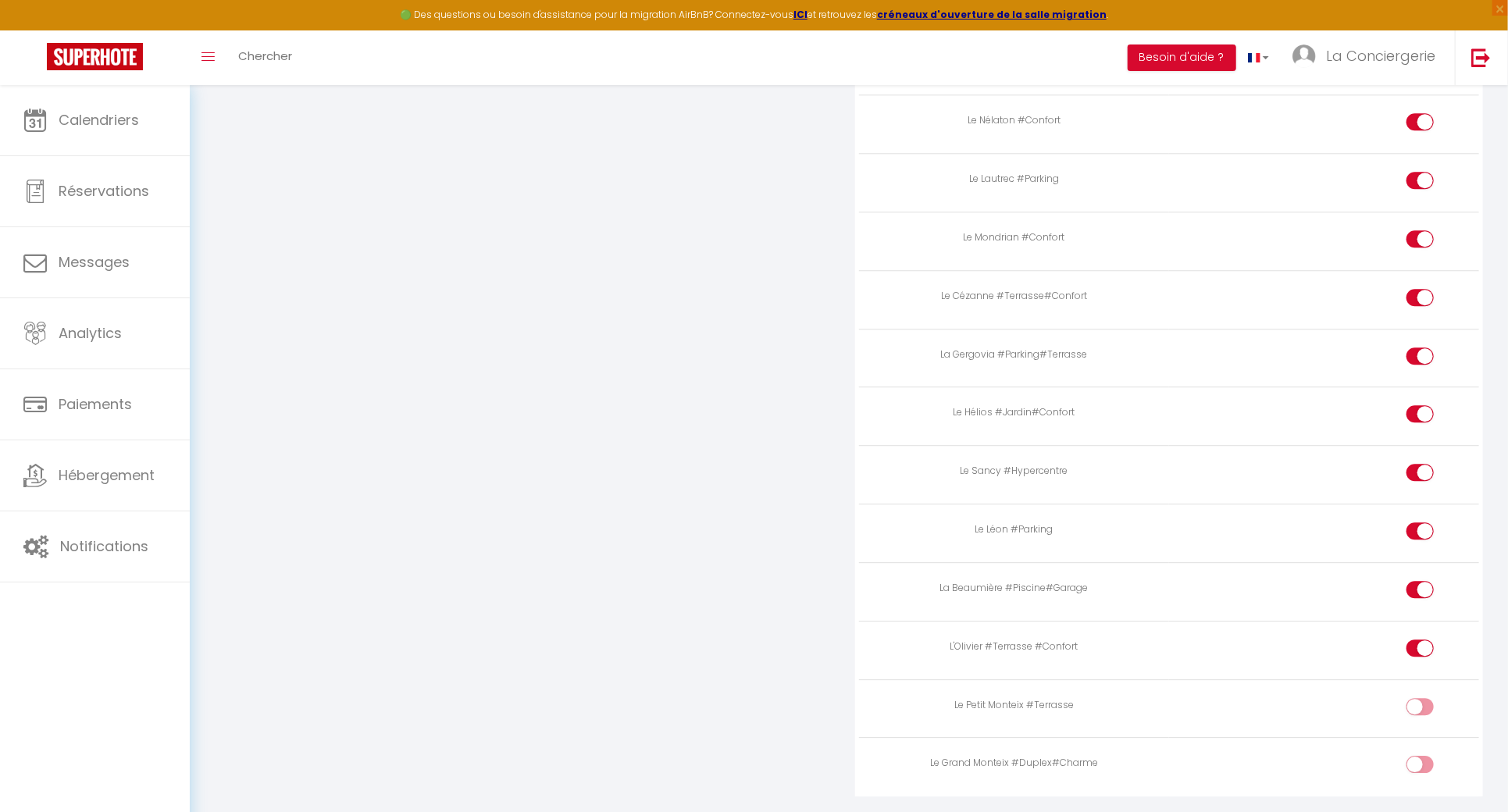
scroll to position [5898, 0]
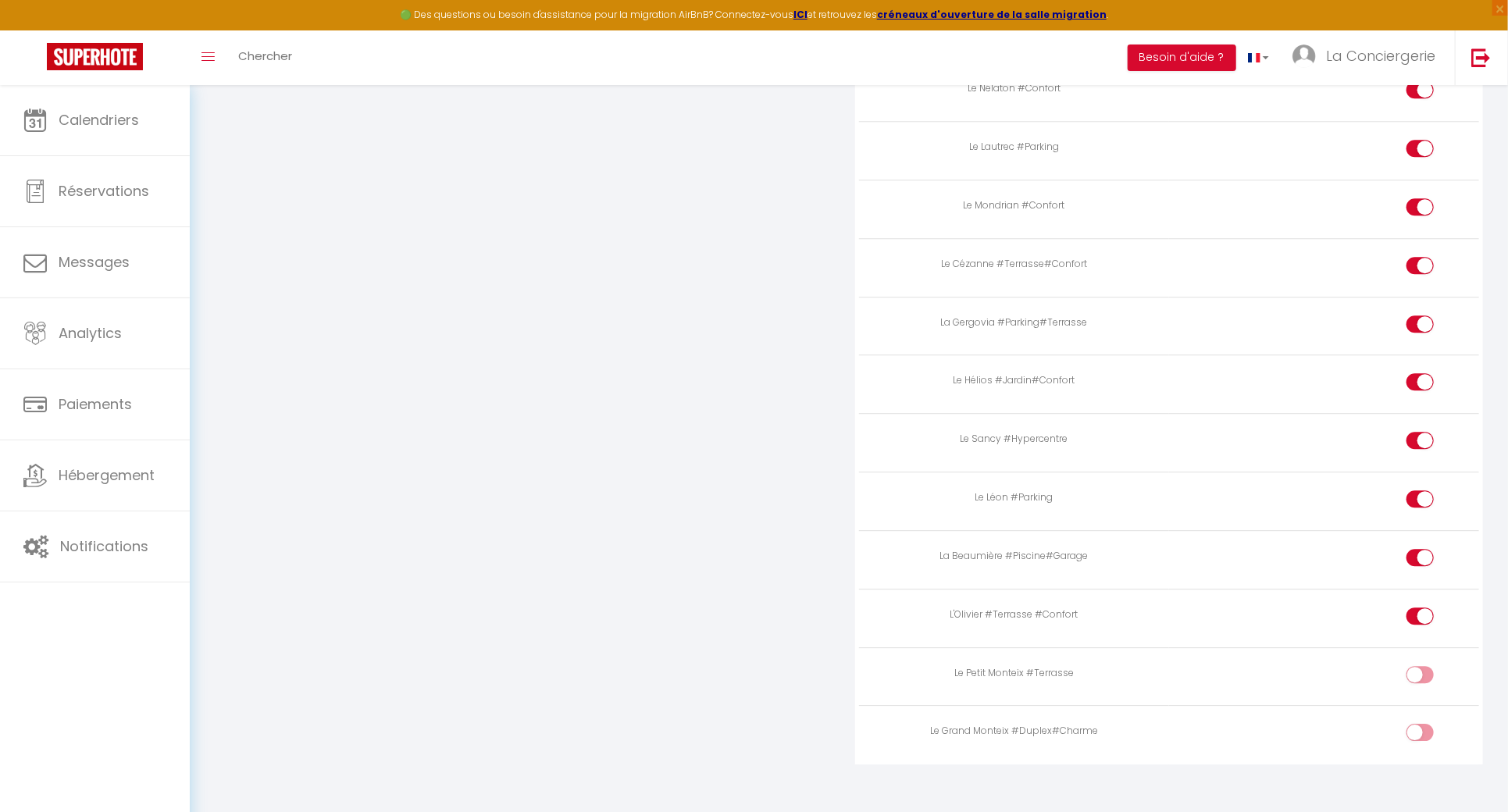
click at [1430, 666] on input "checkbox" at bounding box center [1433, 677] width 27 height 23
click at [1416, 724] on div at bounding box center [1420, 732] width 27 height 17
click at [1420, 724] on input "checkbox" at bounding box center [1433, 735] width 27 height 23
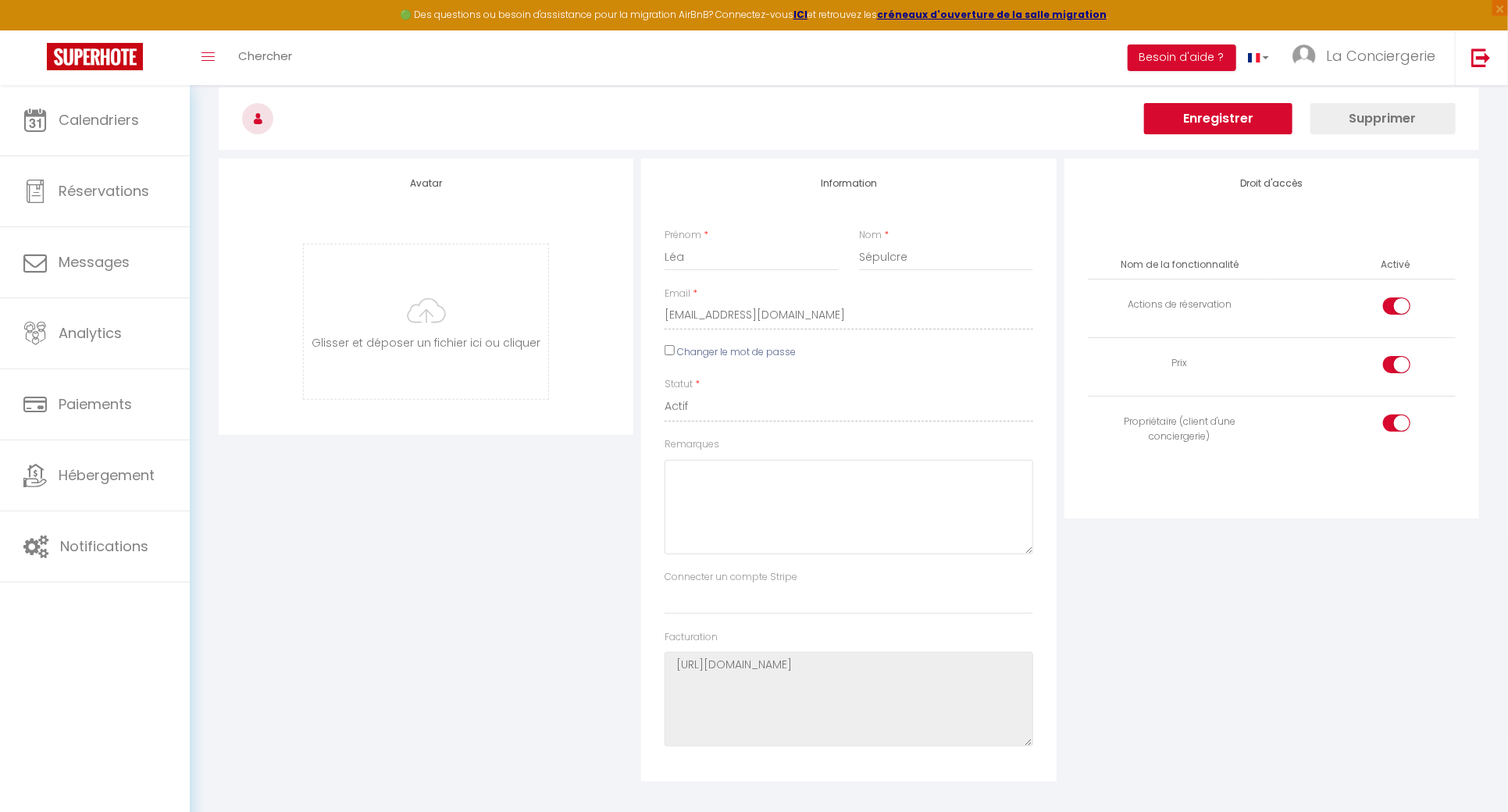
scroll to position [0, 0]
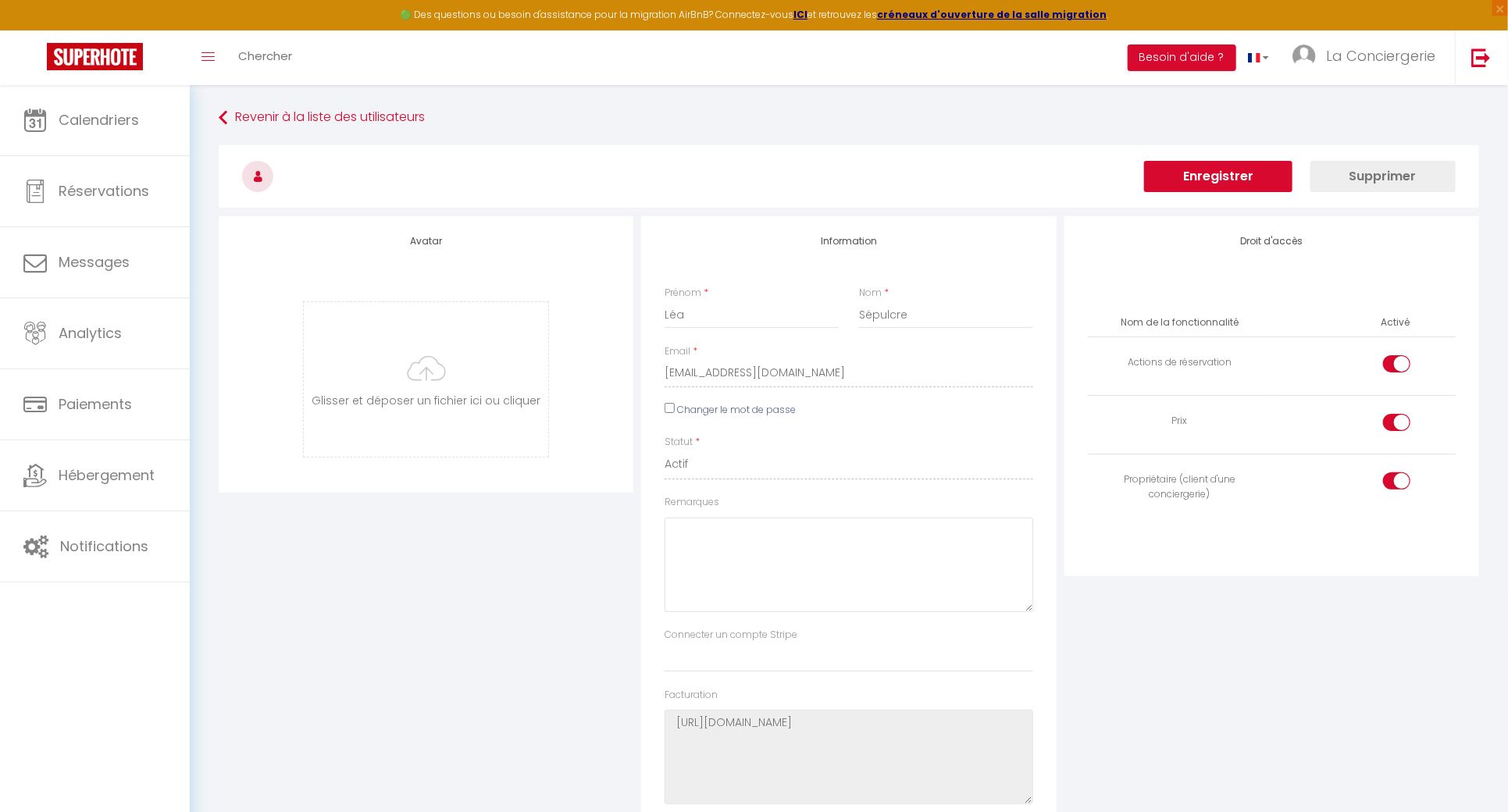
click at [1248, 184] on button "Enregistrer" at bounding box center [1218, 176] width 148 height 31
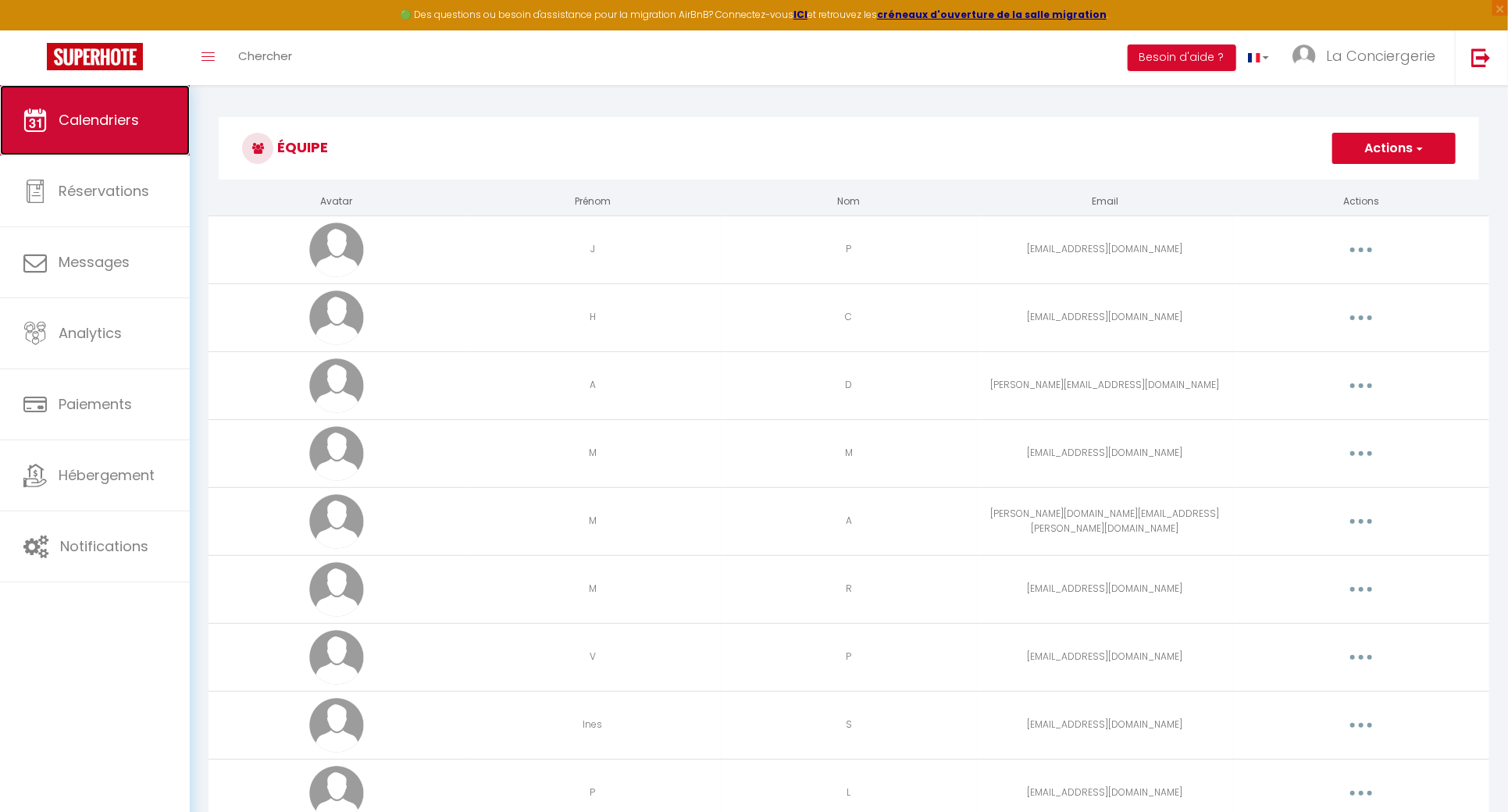
click at [164, 110] on link "Calendriers" at bounding box center [95, 120] width 190 height 70
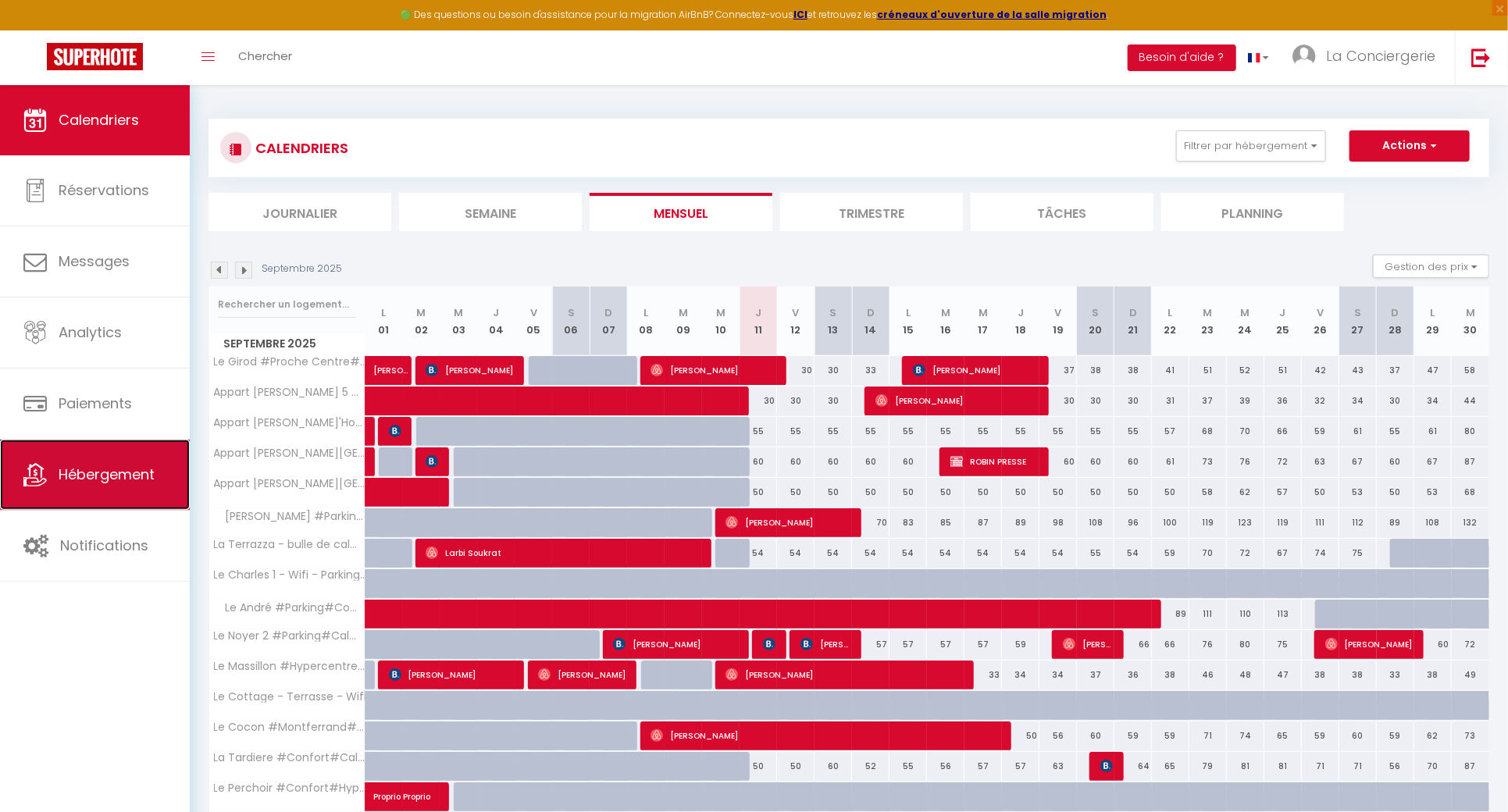
click at [159, 463] on link "Hébergement" at bounding box center [95, 474] width 190 height 70
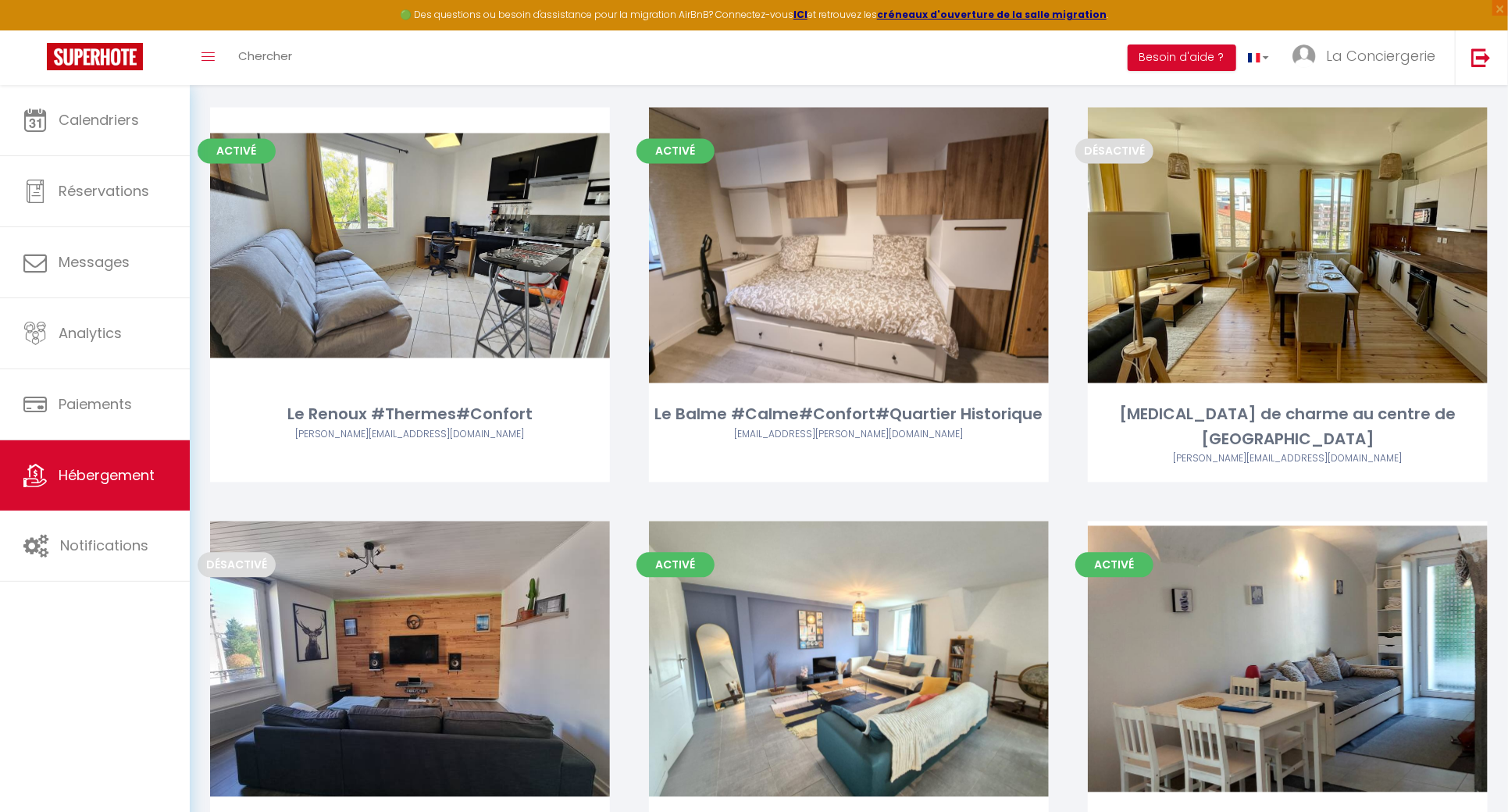
scroll to position [8304, 0]
